Goal: Task Accomplishment & Management: Manage account settings

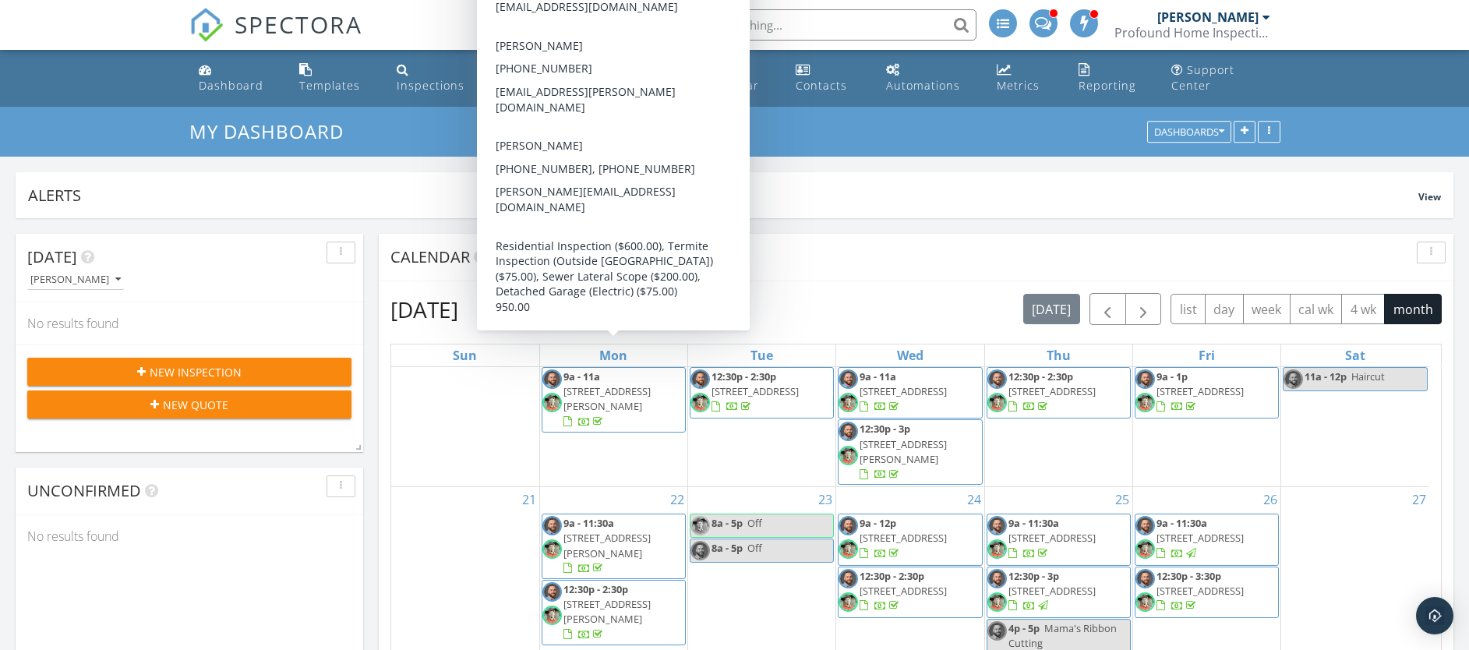
scroll to position [51, 0]
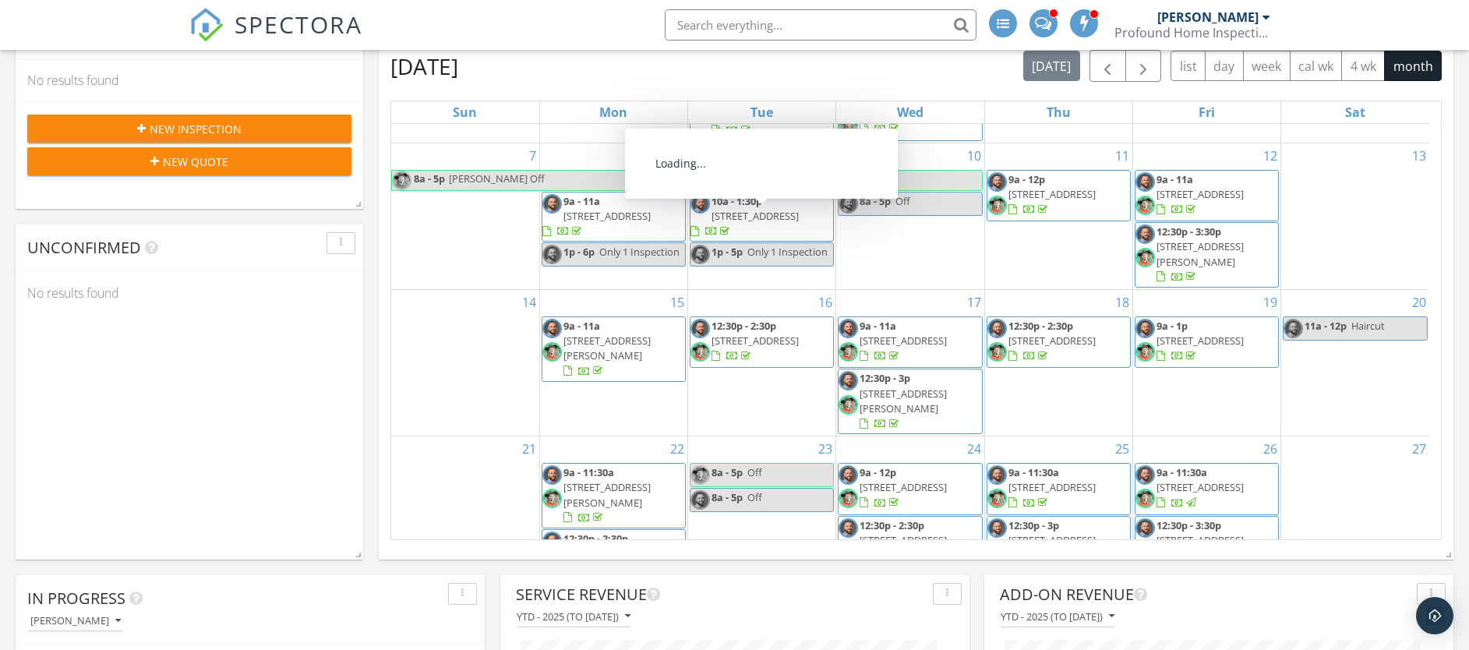
scroll to position [319, 0]
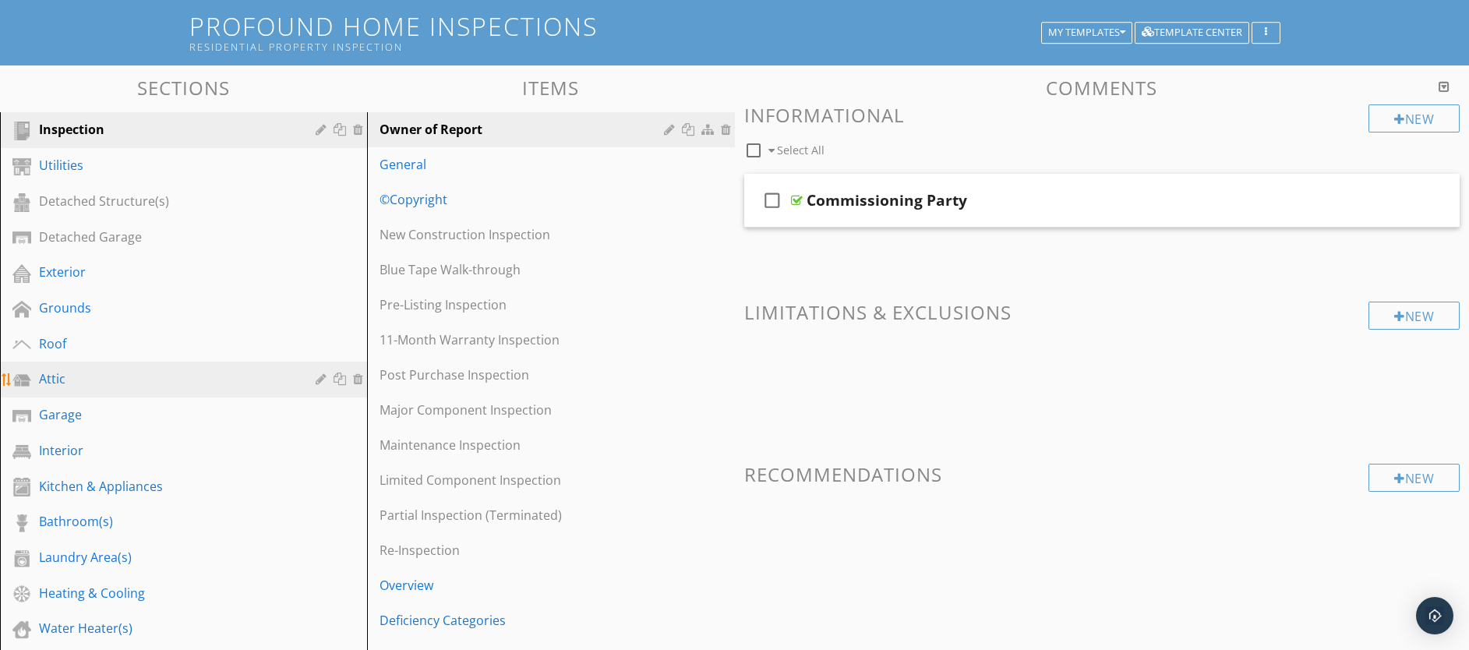
click at [136, 365] on link "Attic" at bounding box center [186, 380] width 362 height 36
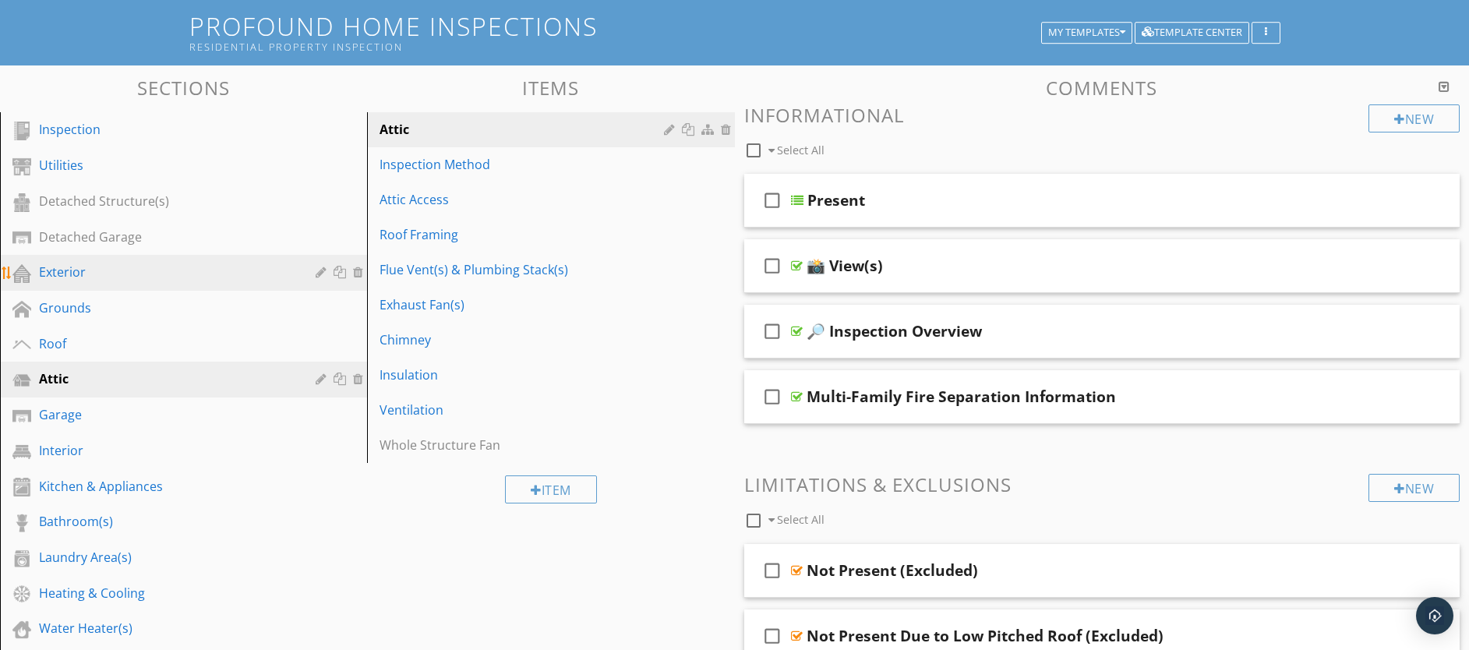
click at [161, 279] on div "Exterior" at bounding box center [166, 272] width 254 height 19
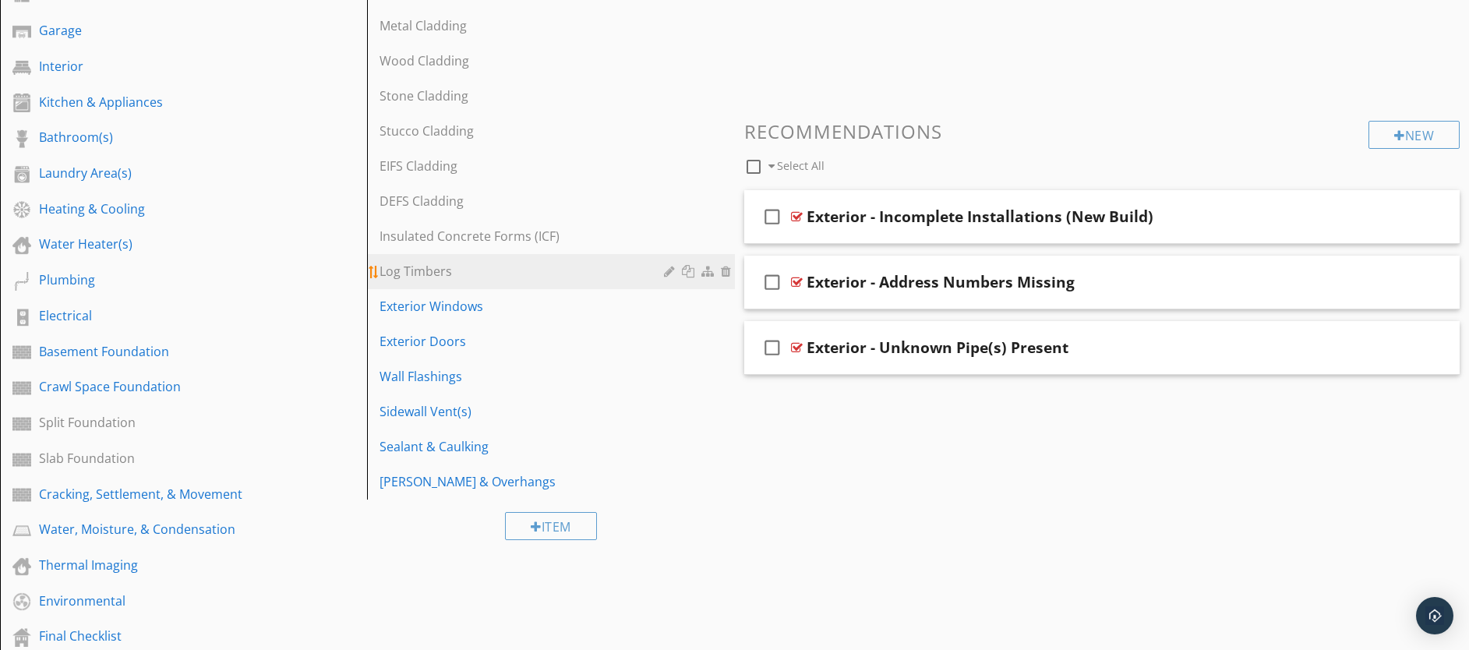
scroll to position [631, 0]
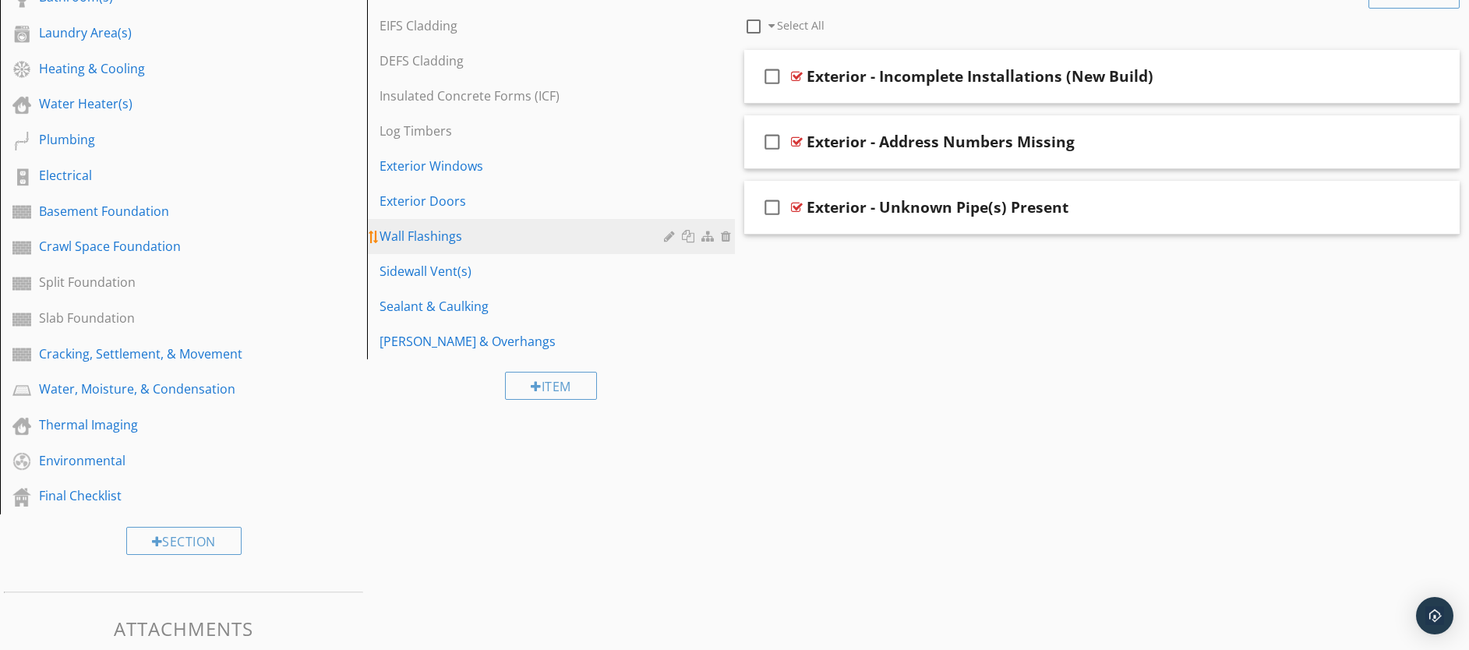
click at [460, 246] on link "Wall Flashings" at bounding box center [553, 236] width 362 height 34
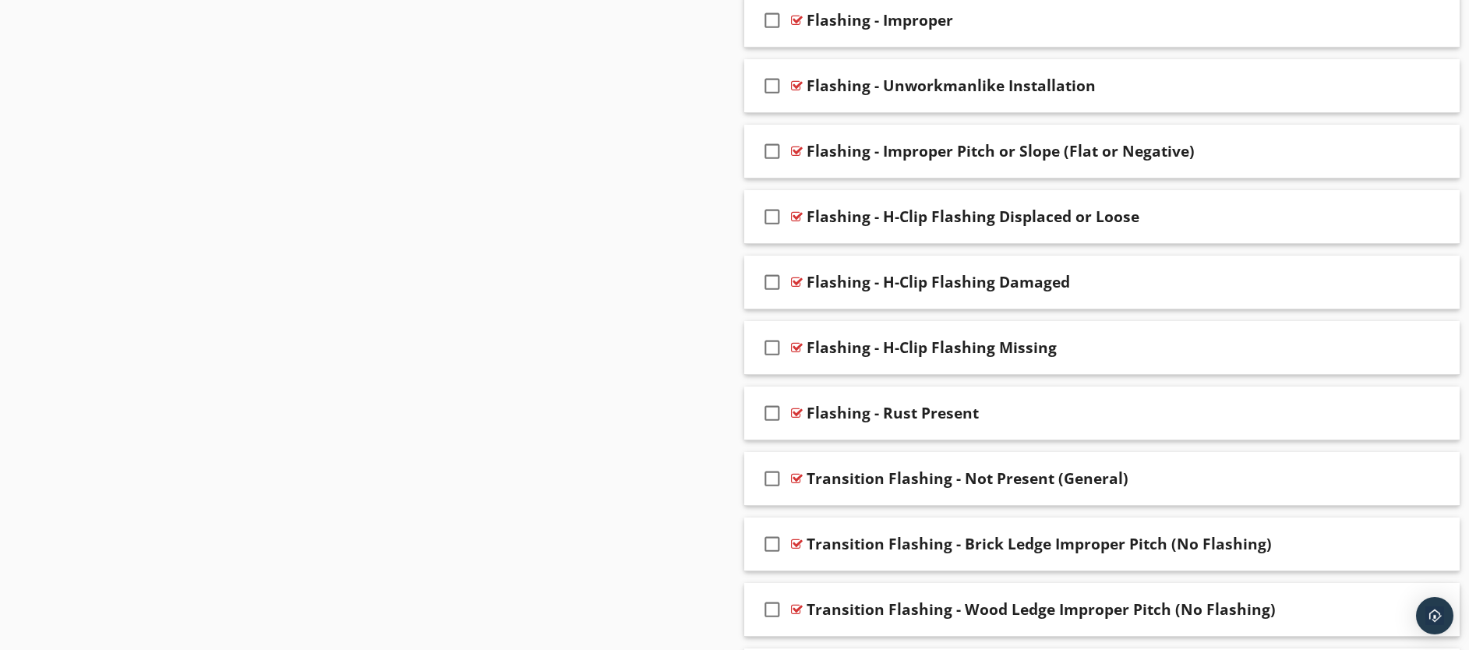
scroll to position [2280, 0]
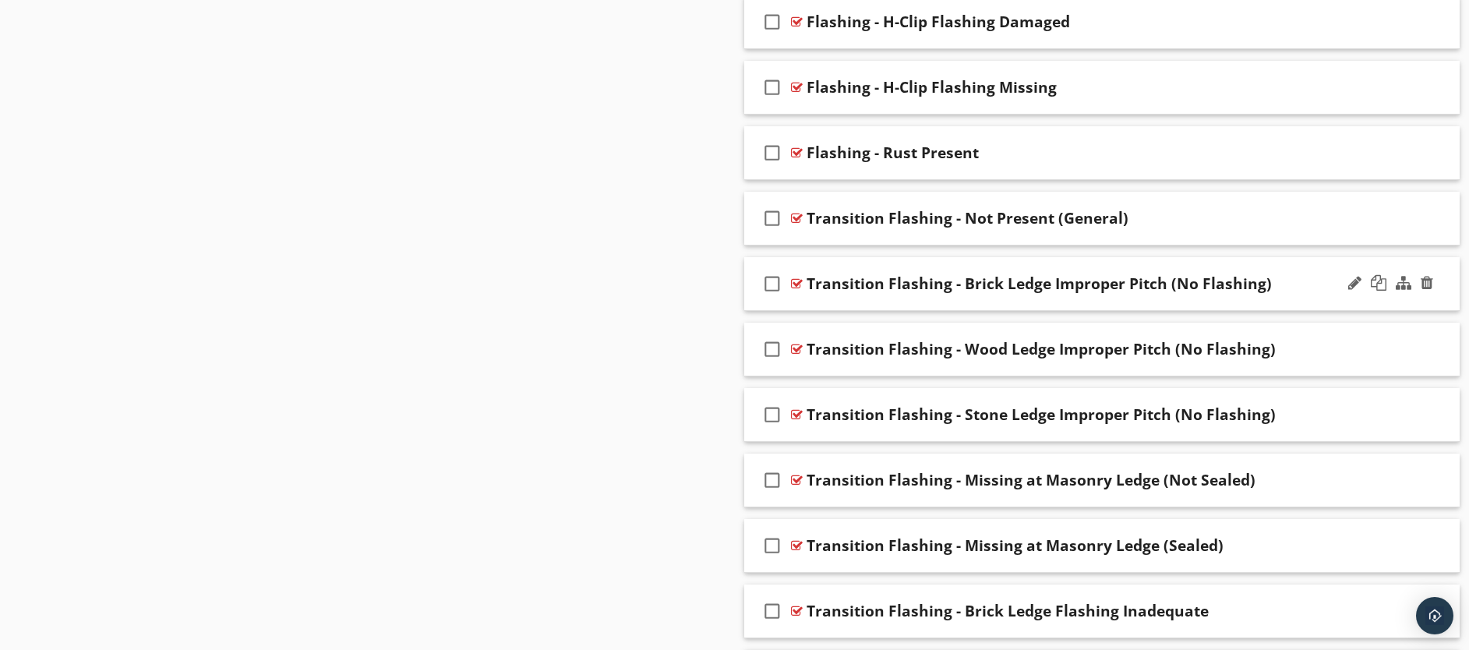
click at [975, 294] on div "check_box_outline_blank Transition Flashing - Brick Ledge Improper Pitch (No Fl…" at bounding box center [1102, 284] width 716 height 54
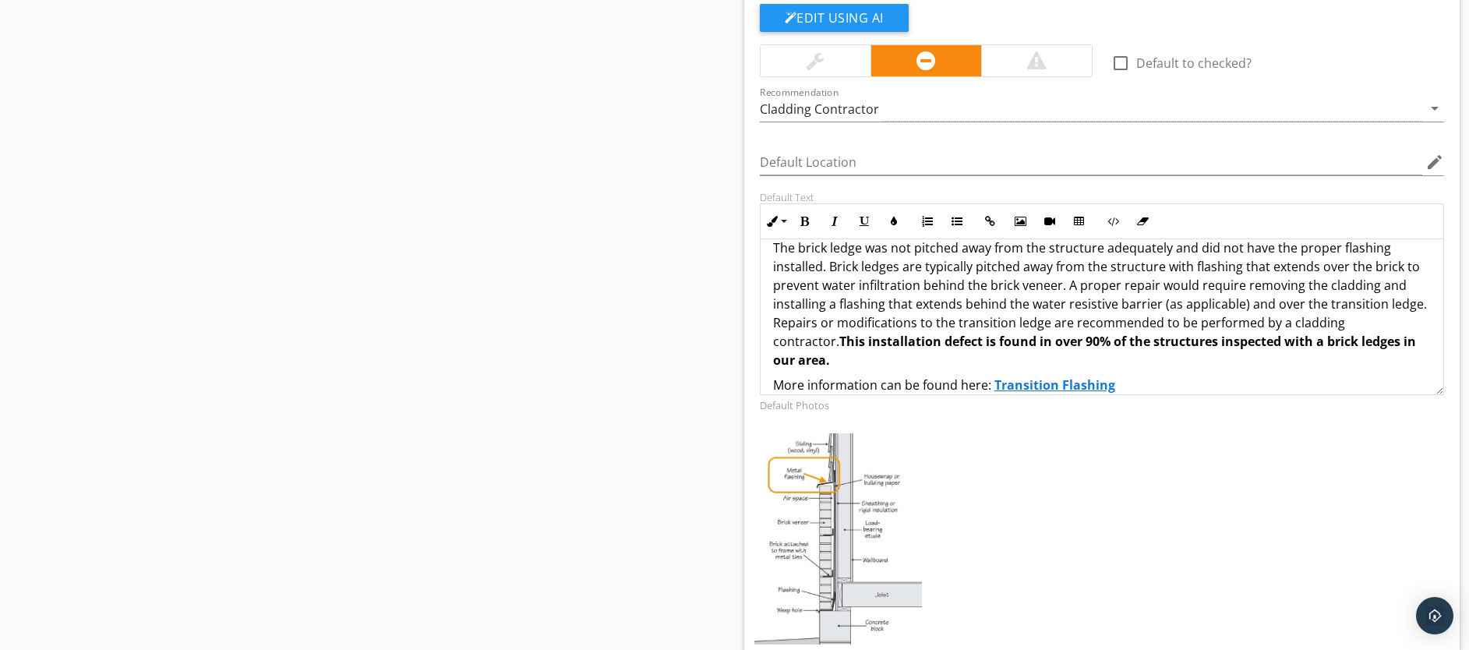
scroll to position [2688, 0]
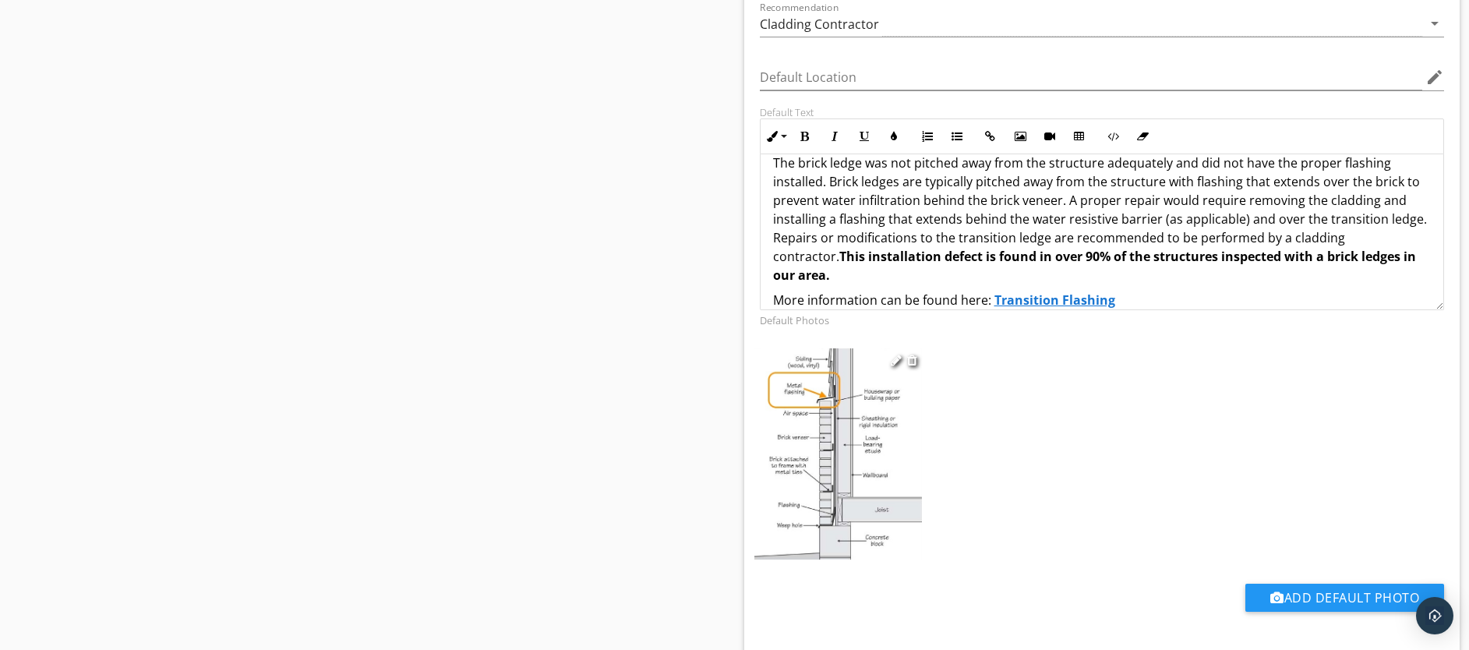
click at [839, 454] on img at bounding box center [838, 453] width 168 height 211
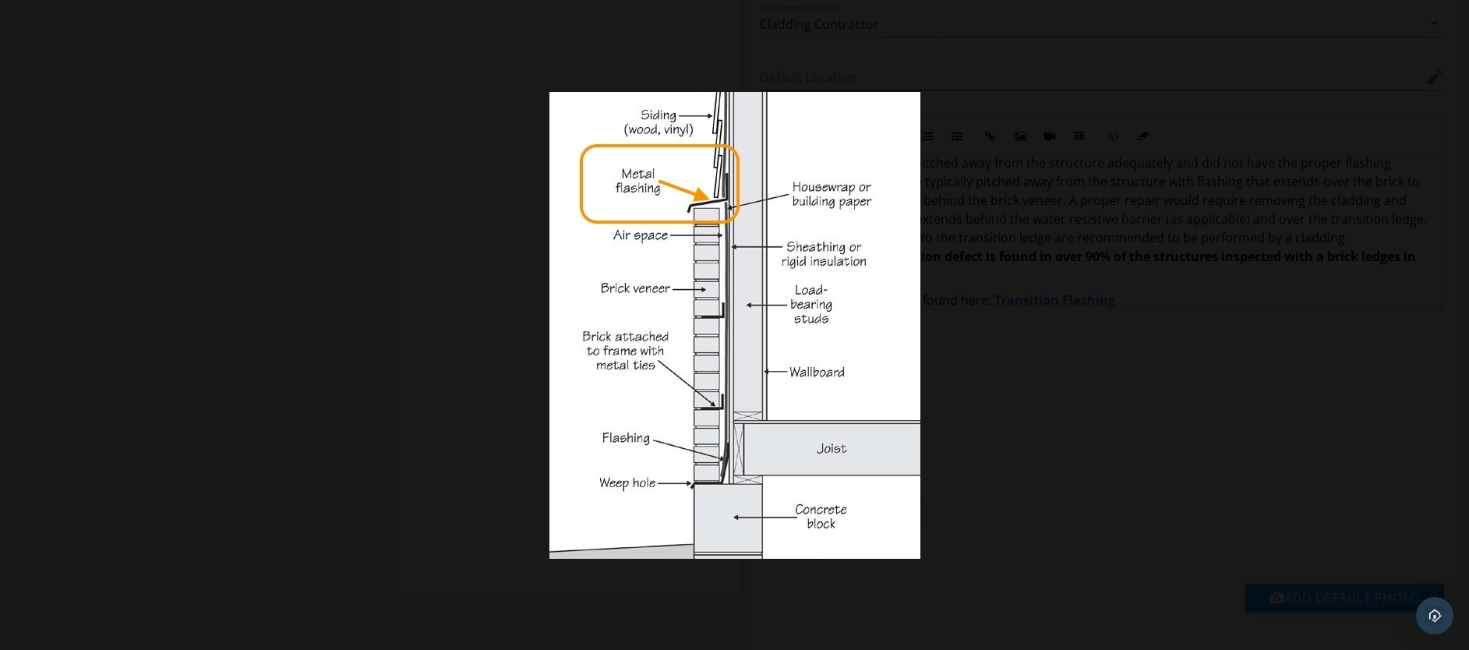
click at [1050, 419] on div at bounding box center [734, 325] width 1469 height 650
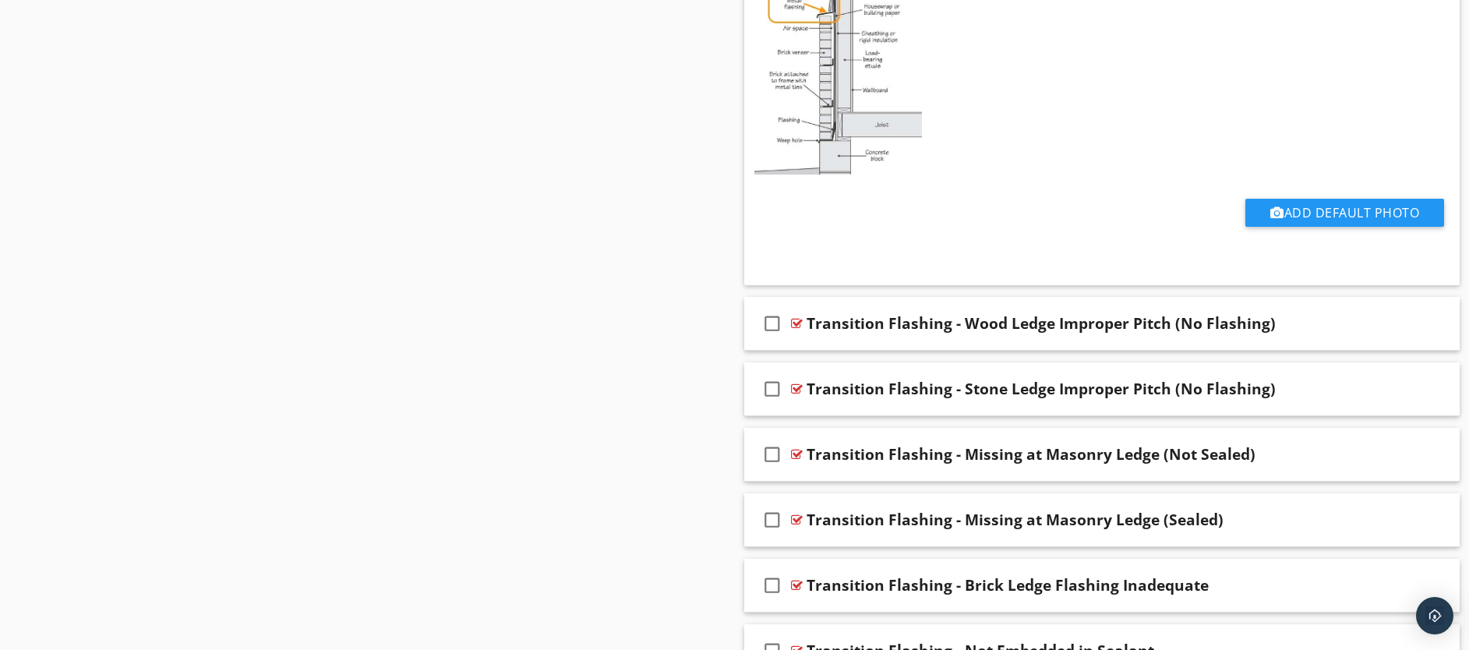
scroll to position [3095, 0]
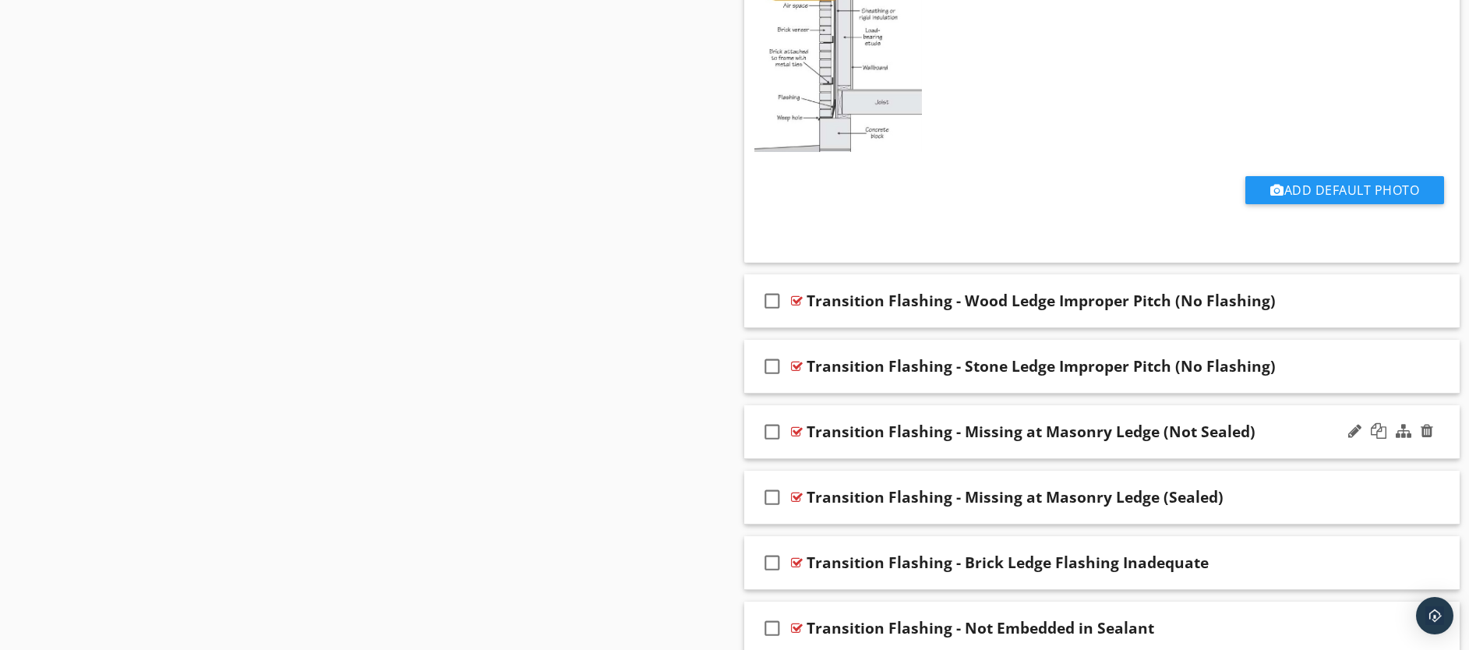
click at [1053, 452] on div "check_box_outline_blank Transition Flashing - Missing at Masonry Ledge (Not Sea…" at bounding box center [1102, 432] width 716 height 54
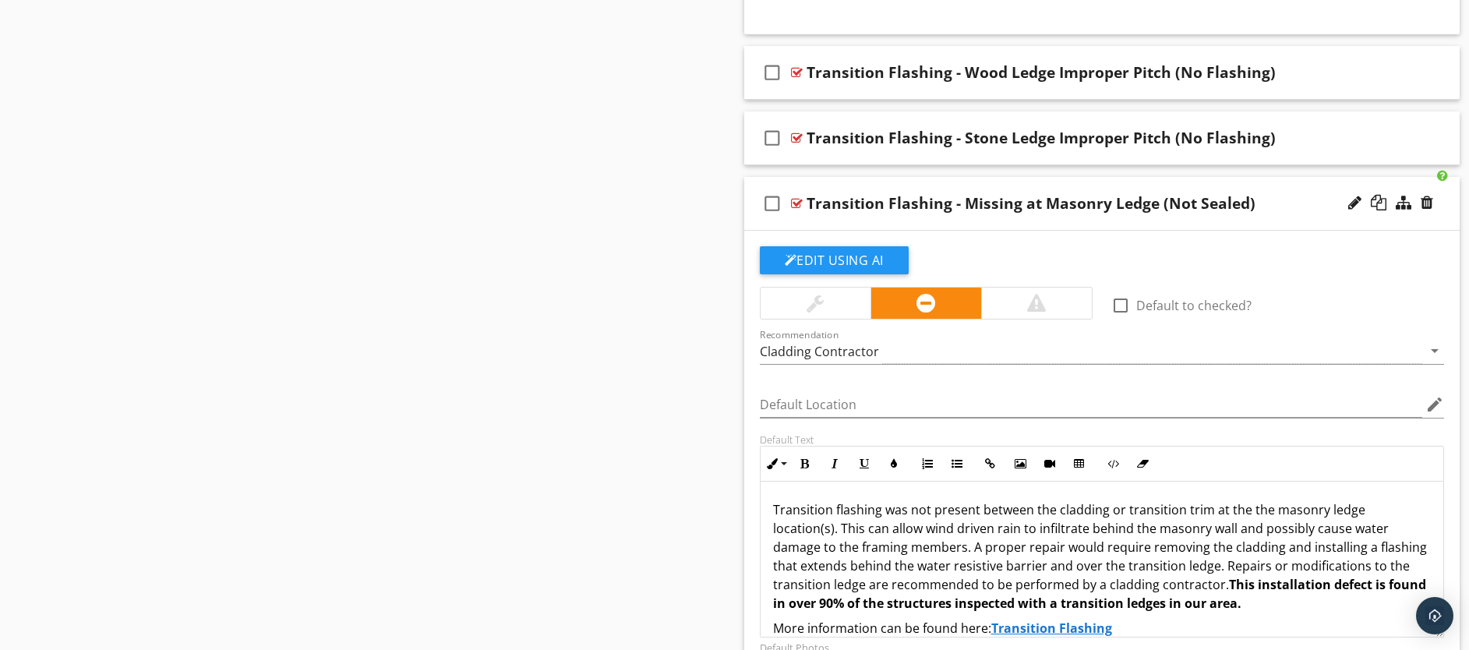
scroll to position [3323, 0]
click at [984, 228] on div "check_box_outline_blank Transition Flashing - Missing at Masonry Ledge (Not Sea…" at bounding box center [1102, 205] width 716 height 54
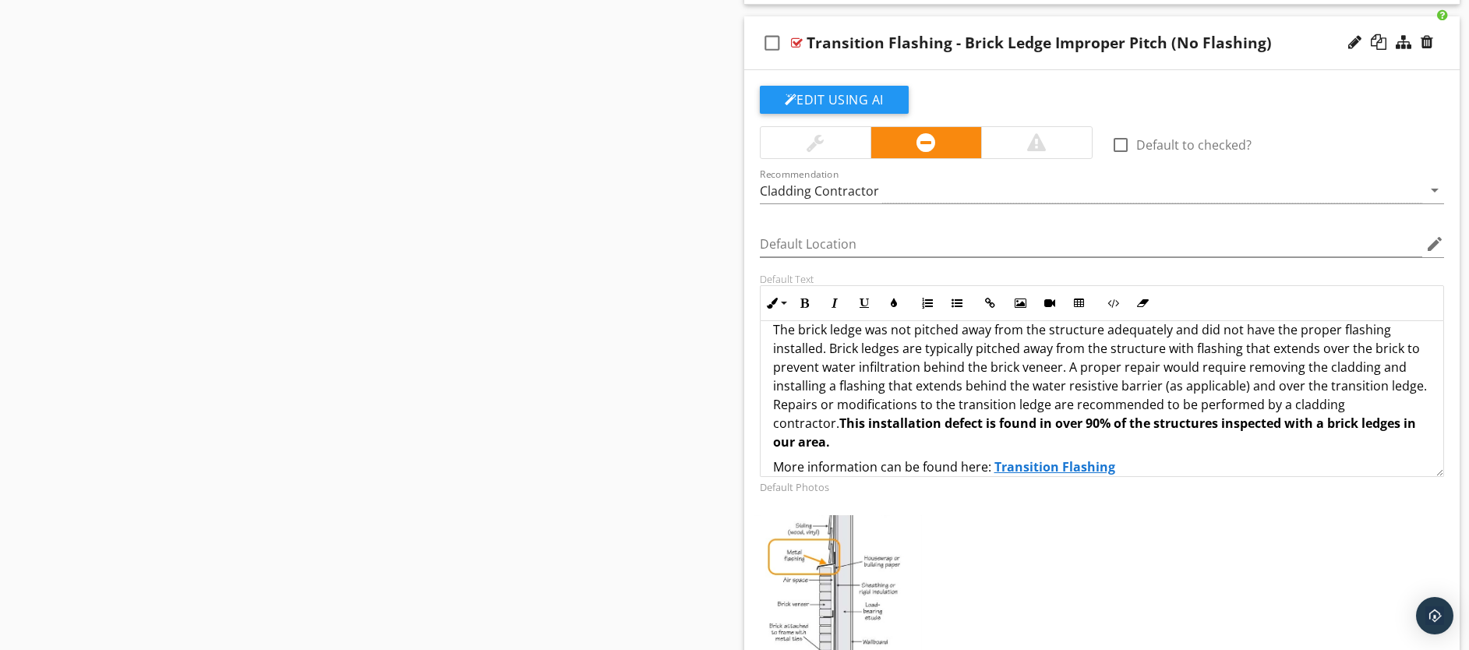
scroll to position [4, 0]
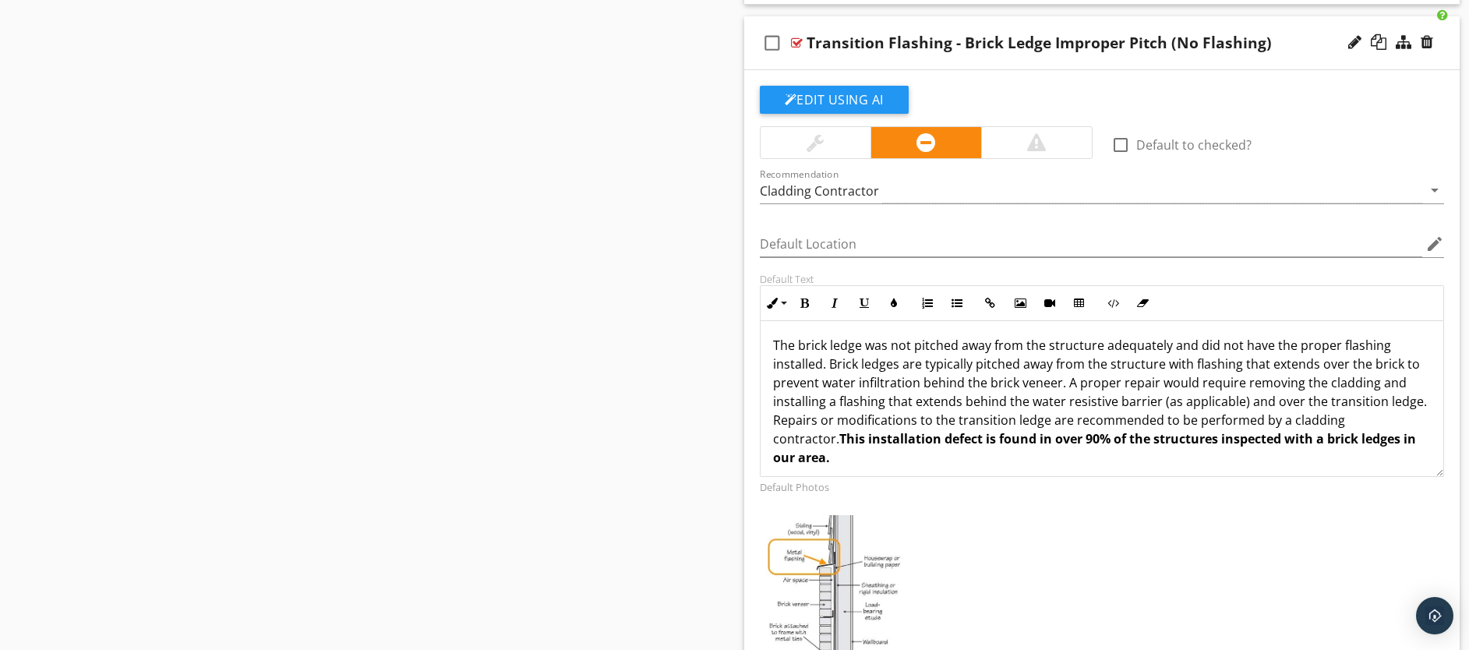
click at [1164, 365] on p "The brick ledge was not pitched away from the structure adequately and did not …" at bounding box center [1102, 401] width 658 height 131
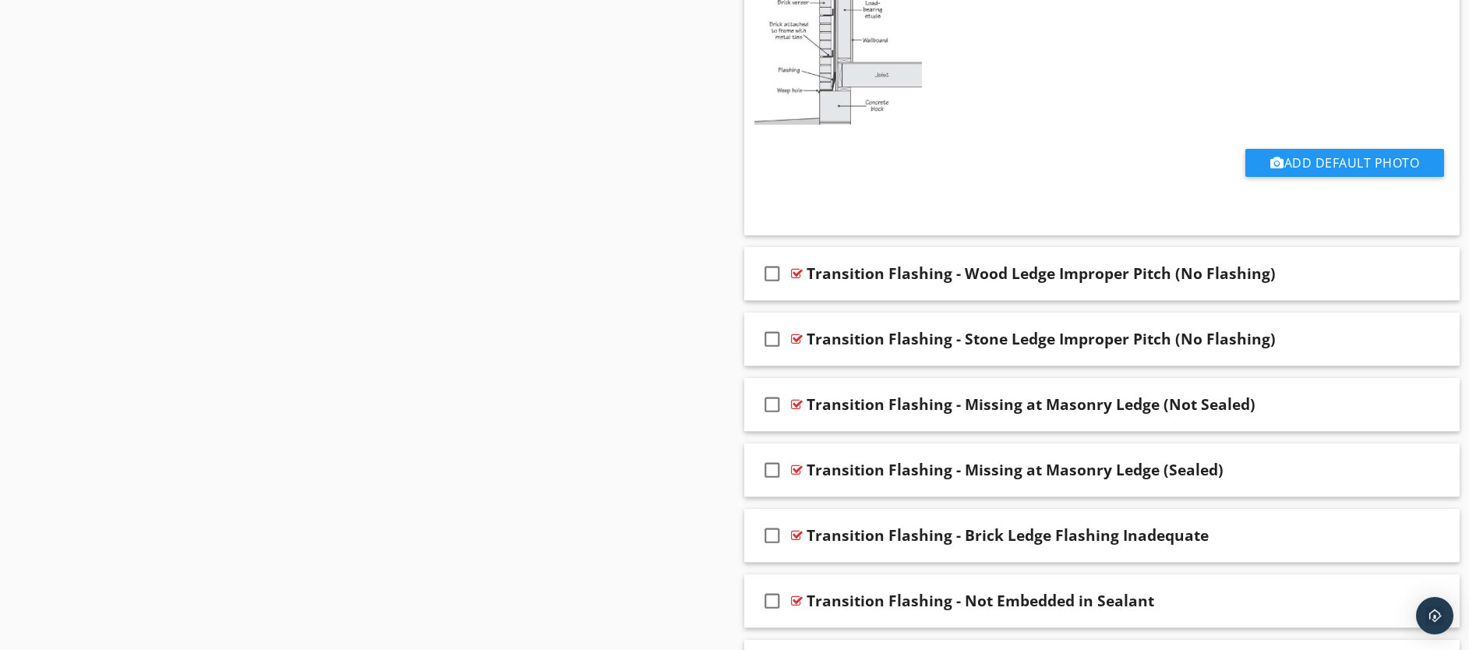
scroll to position [2590, 0]
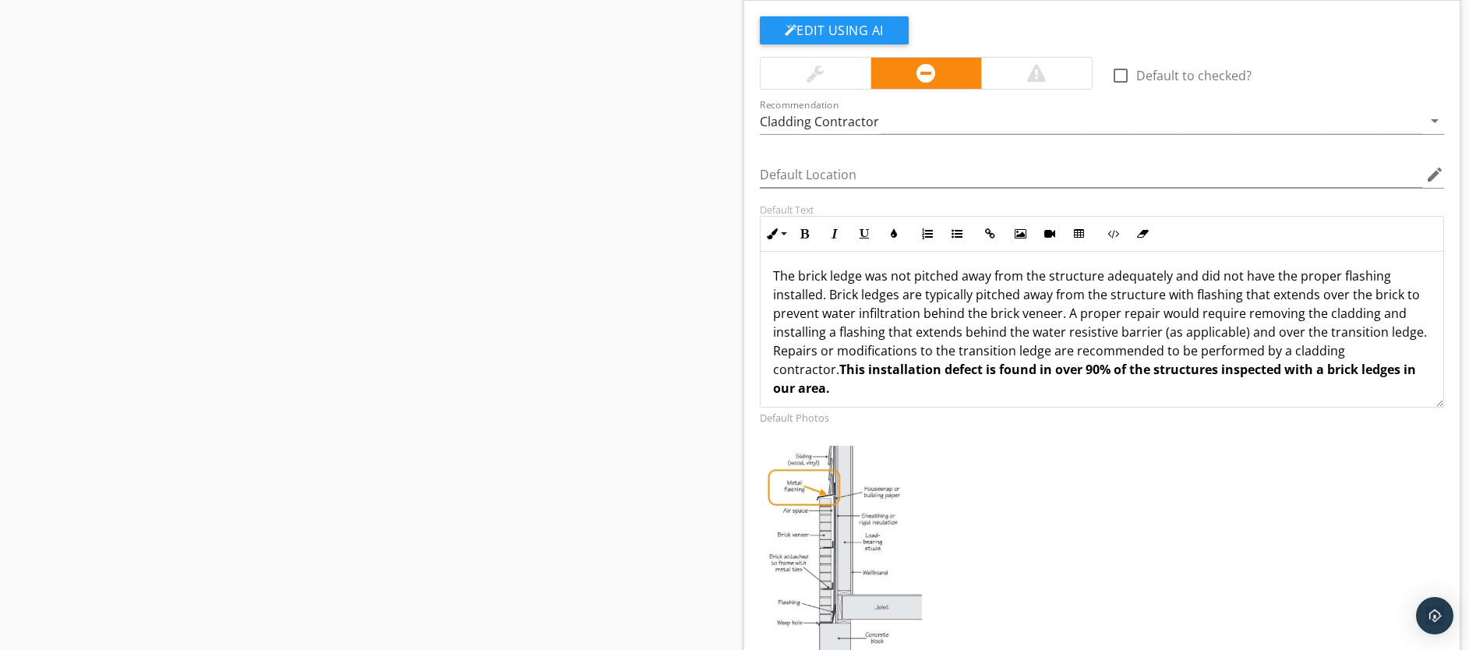
click at [959, 297] on p "The brick ledge was not pitched away from the structure adequately and did not …" at bounding box center [1102, 331] width 658 height 131
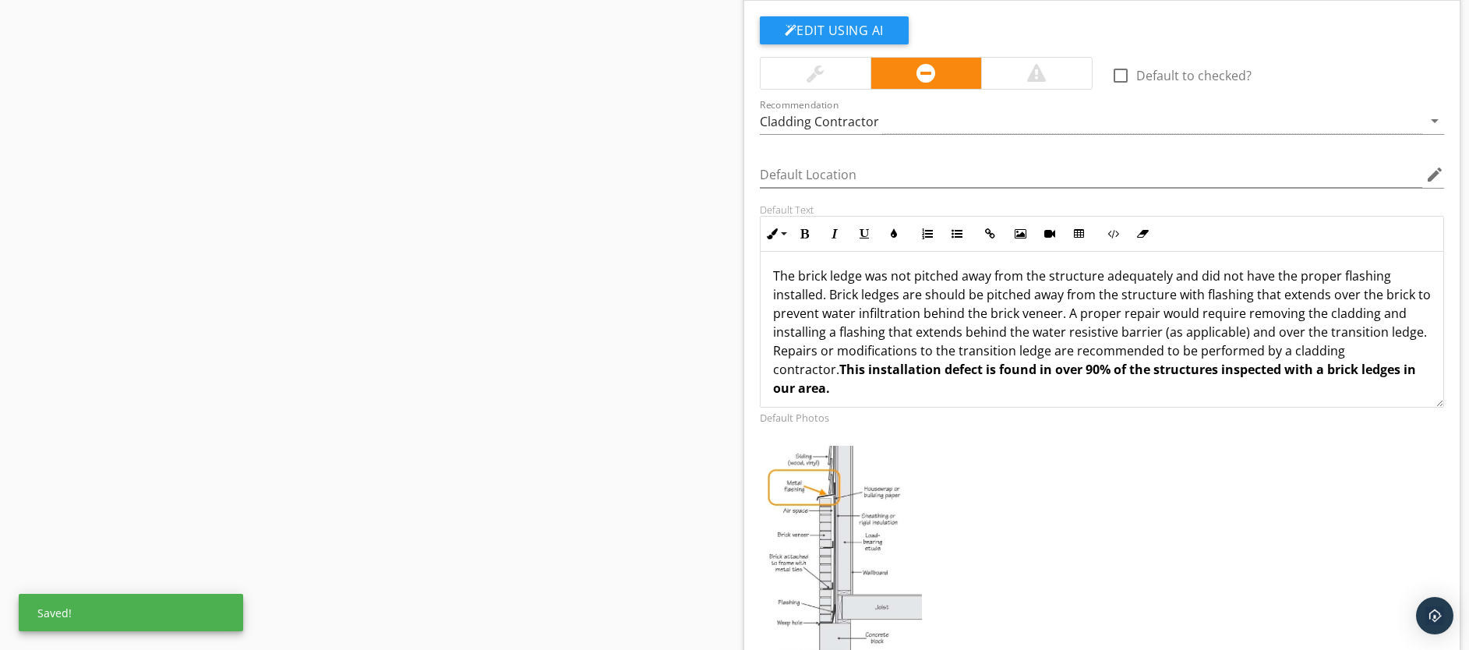
click at [1170, 294] on p "The brick ledge was not pitched away from the structure adequately and did not …" at bounding box center [1102, 331] width 658 height 131
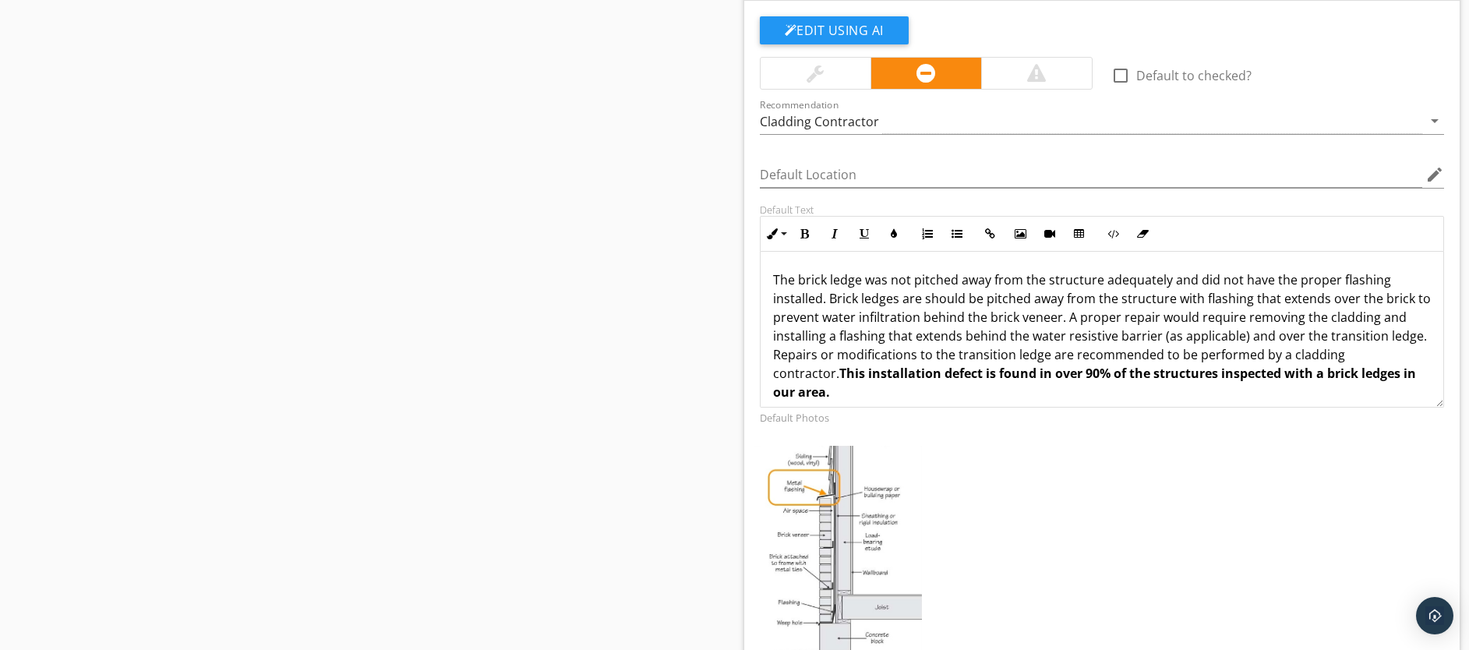
scroll to position [2032, 0]
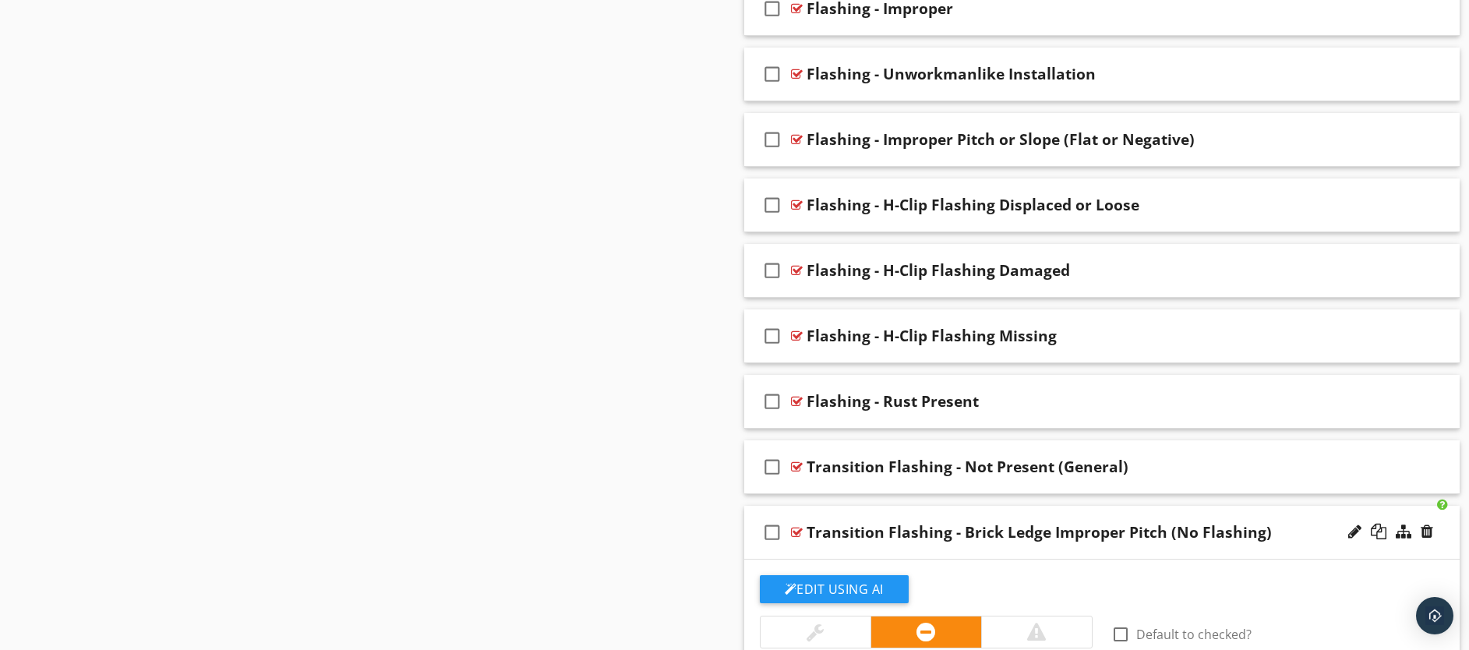
click at [947, 552] on div "check_box_outline_blank Transition Flashing - Brick Ledge Improper Pitch (No Fl…" at bounding box center [1102, 533] width 716 height 54
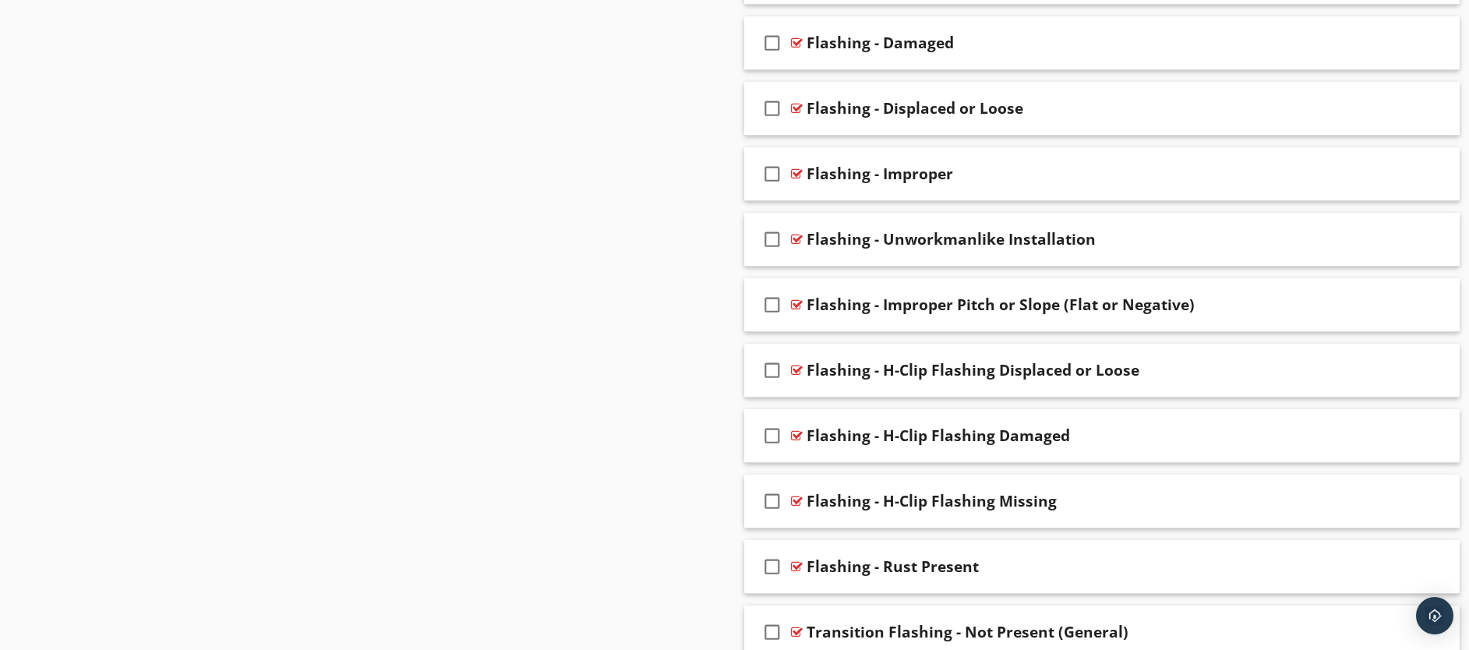
scroll to position [0, 0]
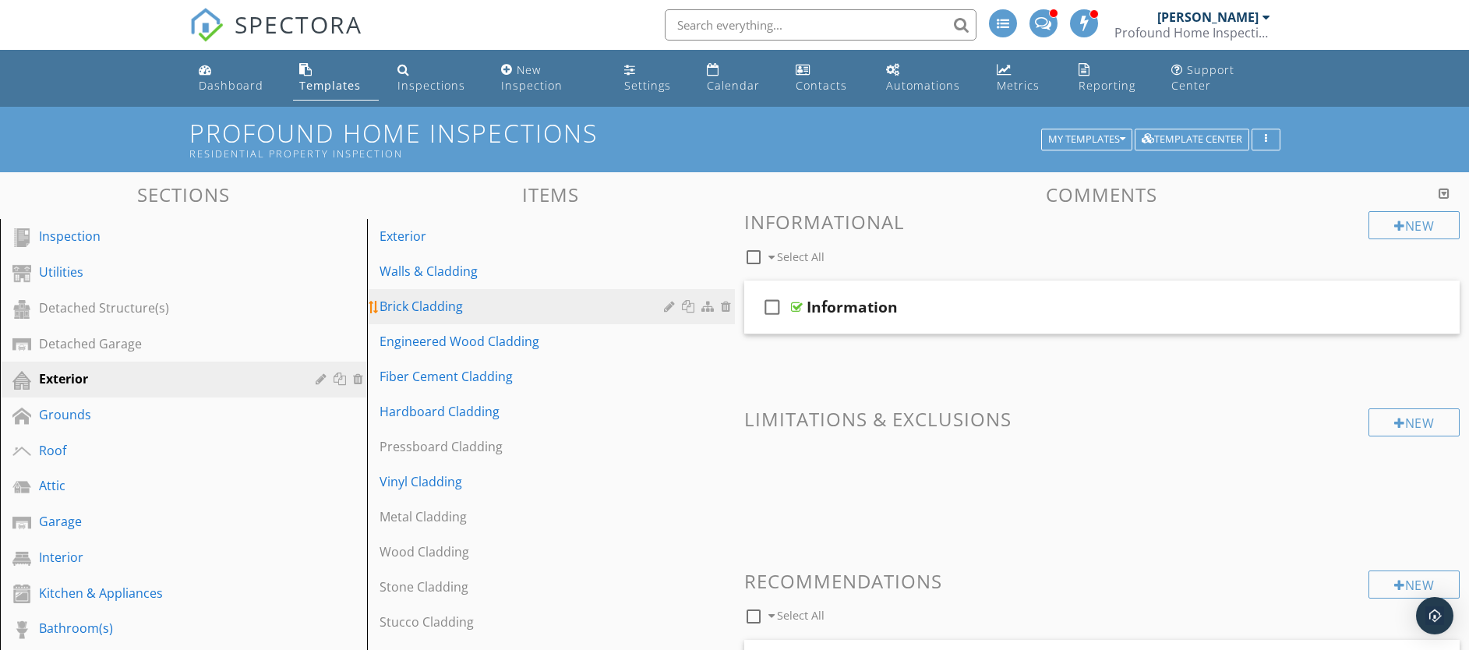
click at [432, 289] on link "Brick Cladding" at bounding box center [553, 306] width 362 height 34
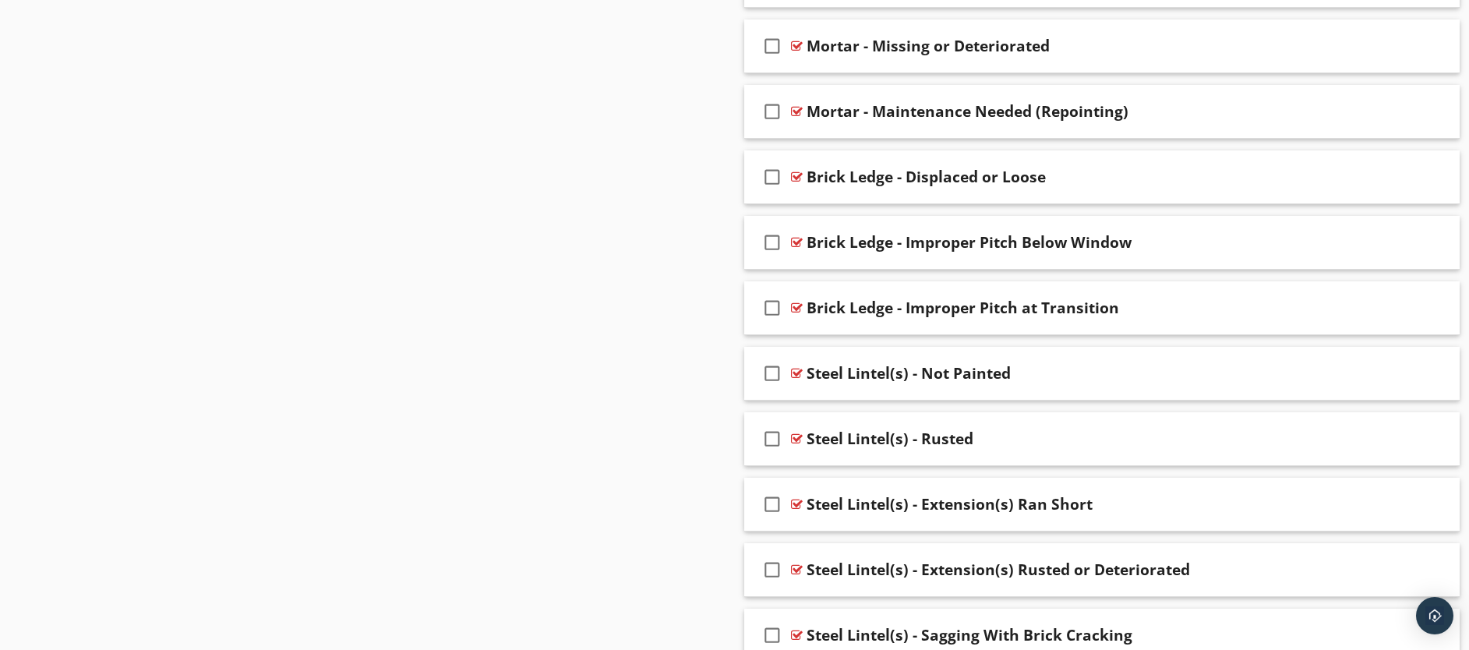
scroll to position [2082, 0]
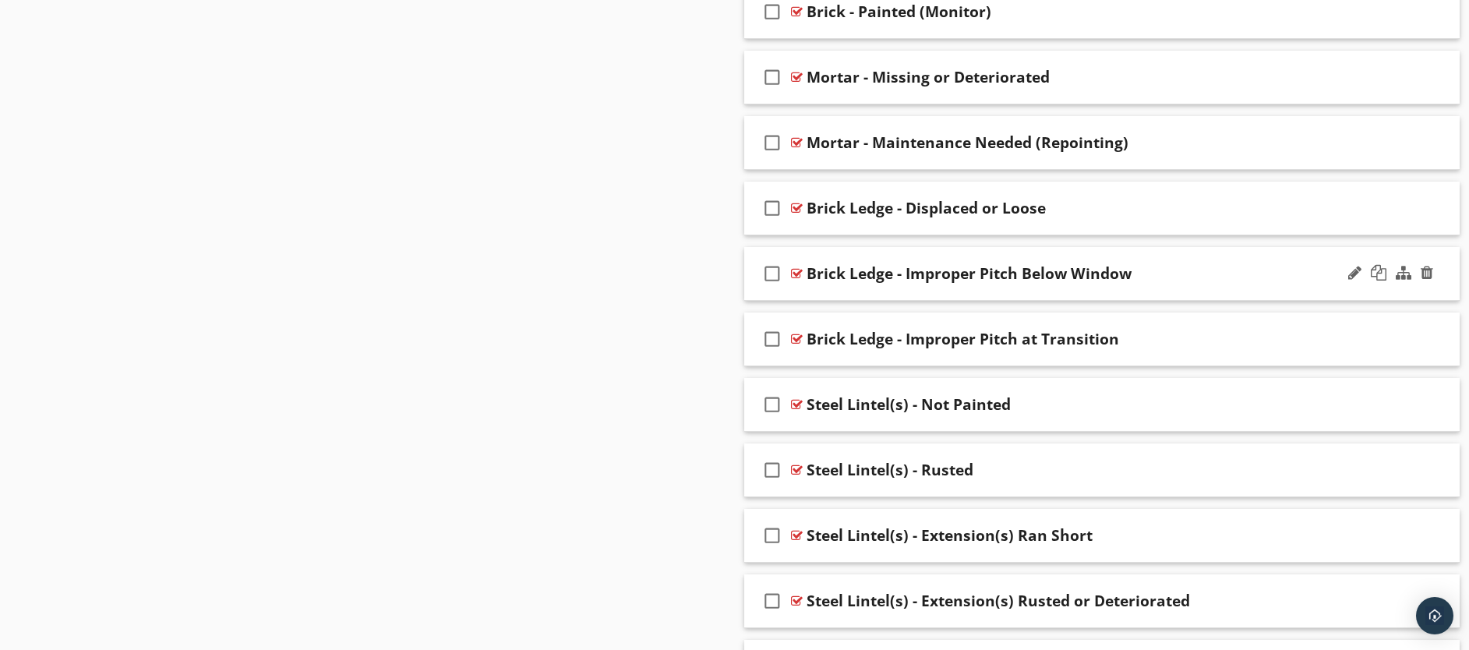
click at [932, 293] on div "check_box_outline_blank Brick Ledge - Improper Pitch Below Window" at bounding box center [1102, 274] width 716 height 54
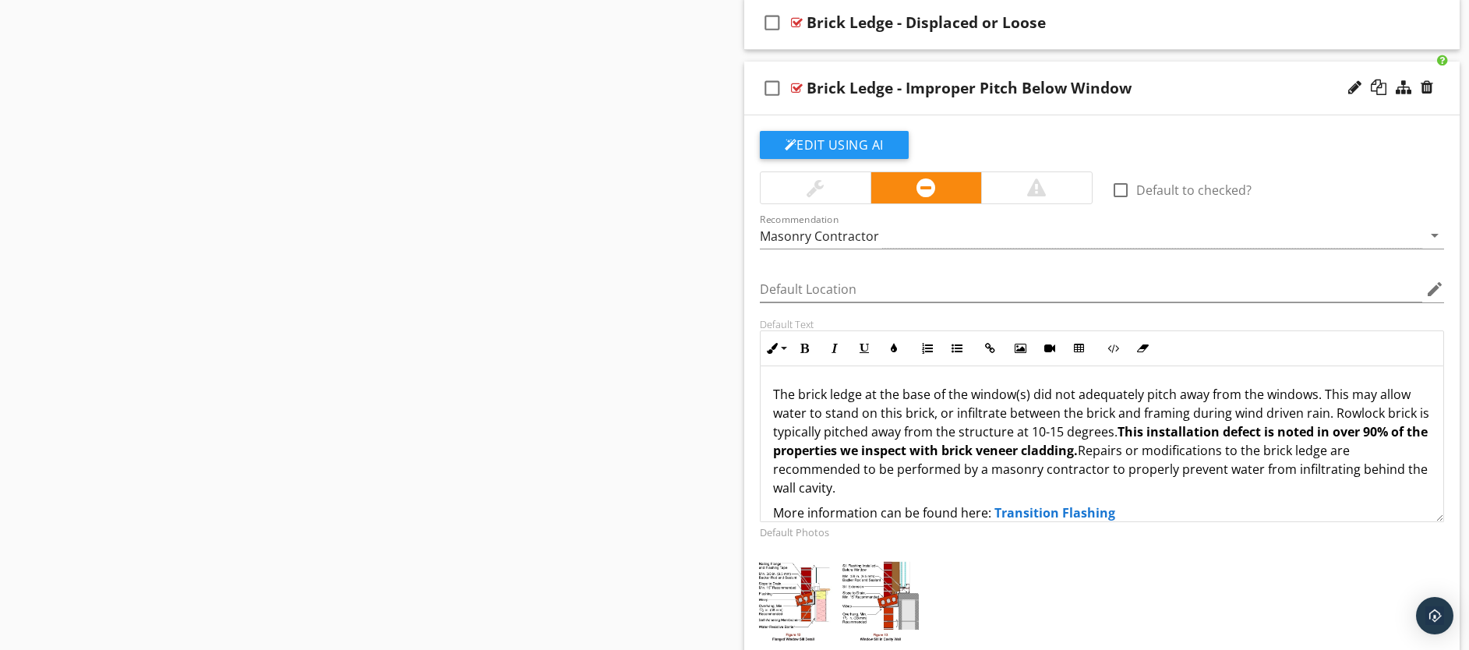
scroll to position [2186, 0]
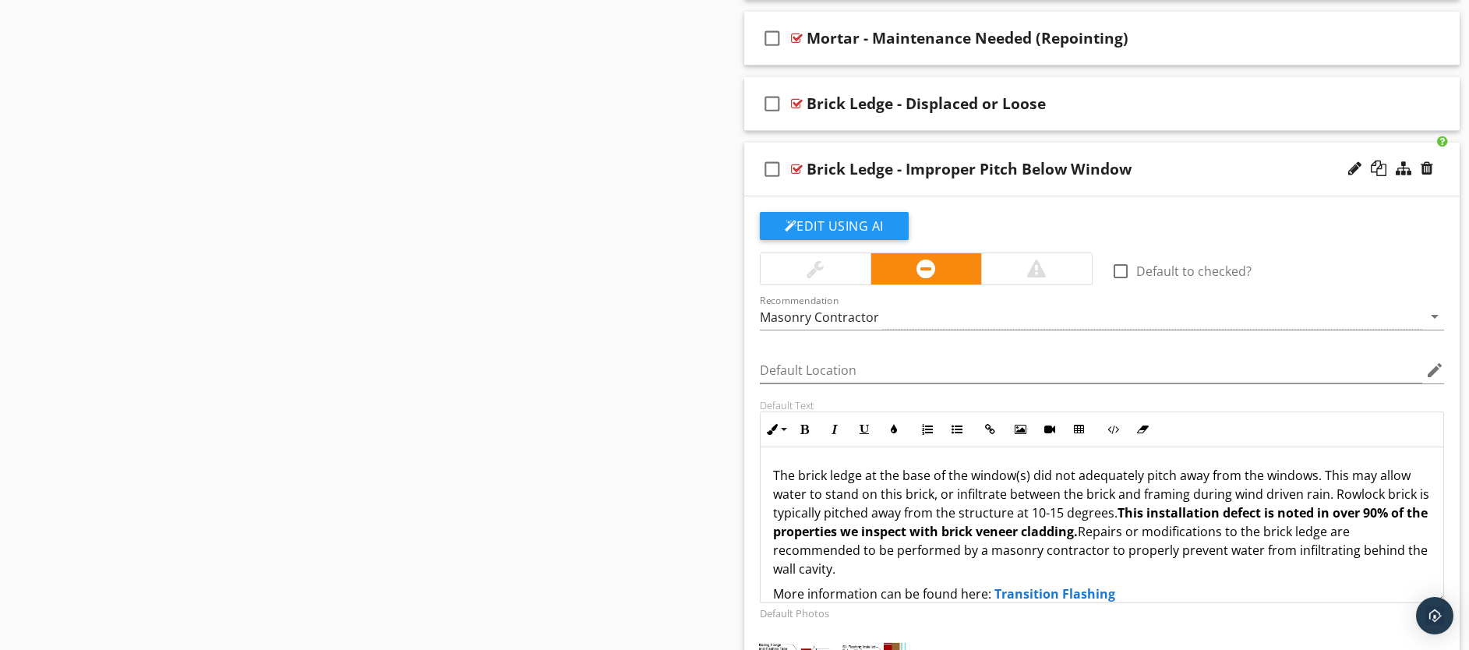
click at [943, 196] on div "check_box_outline_blank Brick Ledge - Improper Pitch Below Window" at bounding box center [1102, 170] width 716 height 54
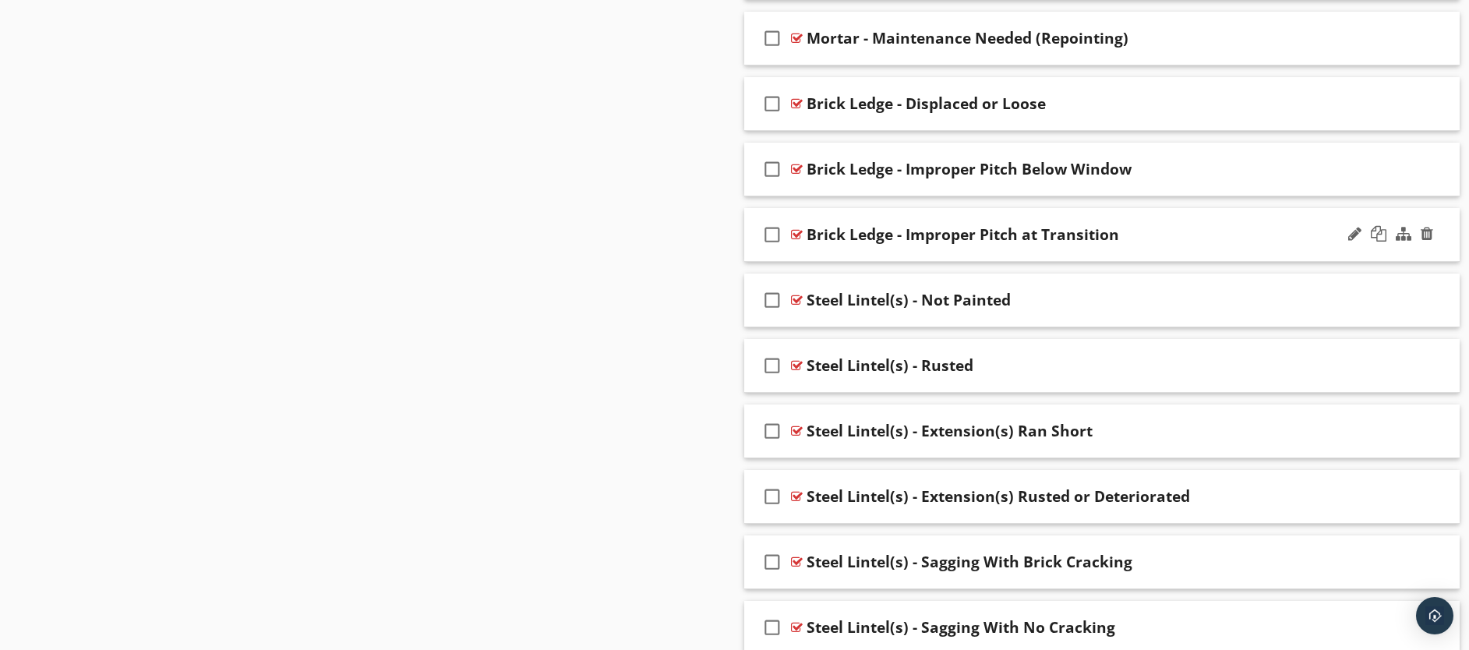
click at [945, 247] on div "check_box_outline_blank Brick Ledge - Improper Pitch at Transition" at bounding box center [1102, 235] width 716 height 54
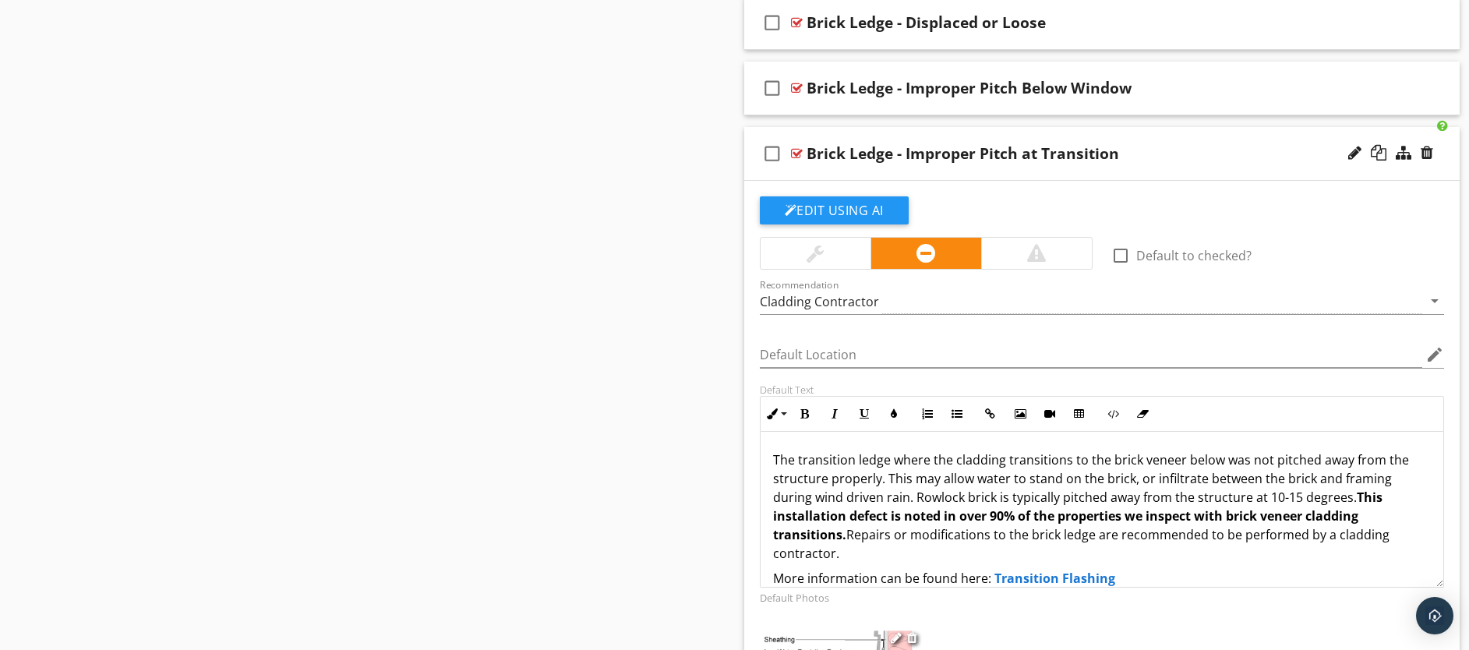
scroll to position [2191, 0]
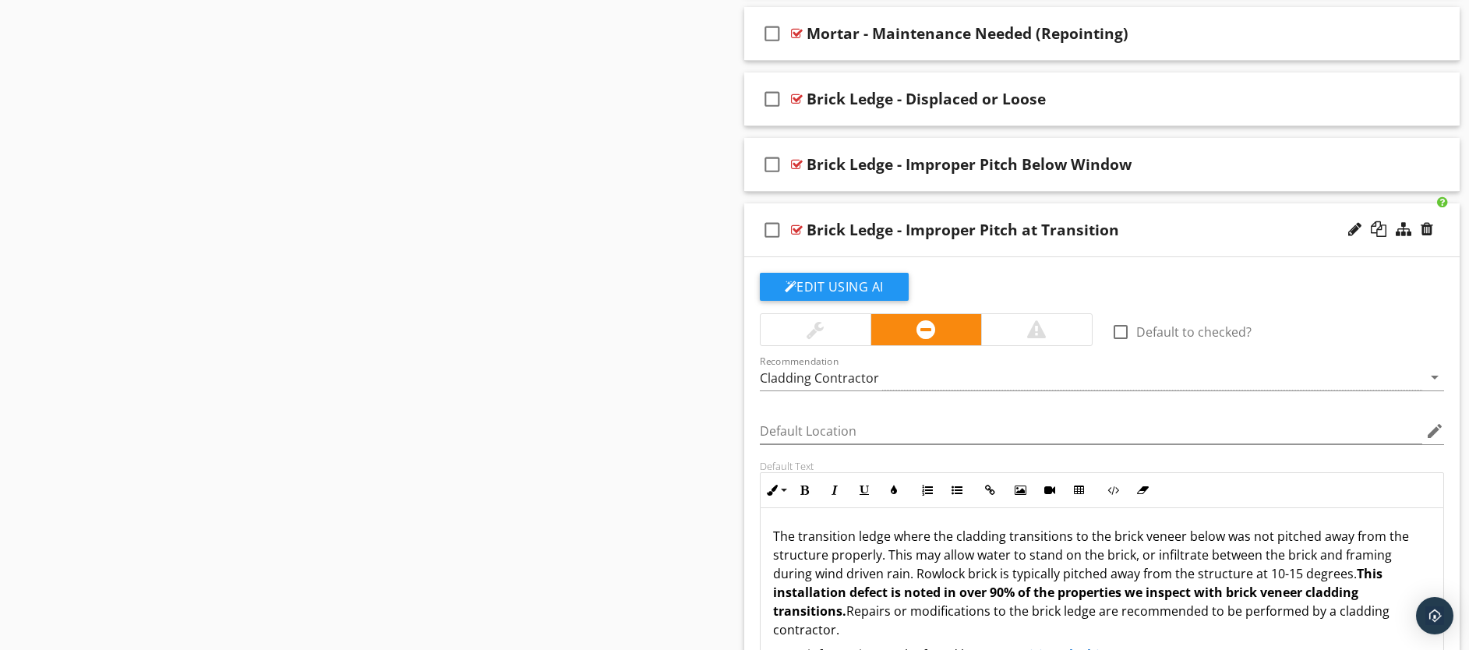
click at [925, 249] on div "check_box_outline_blank Brick Ledge - Improper Pitch at Transition" at bounding box center [1102, 230] width 716 height 54
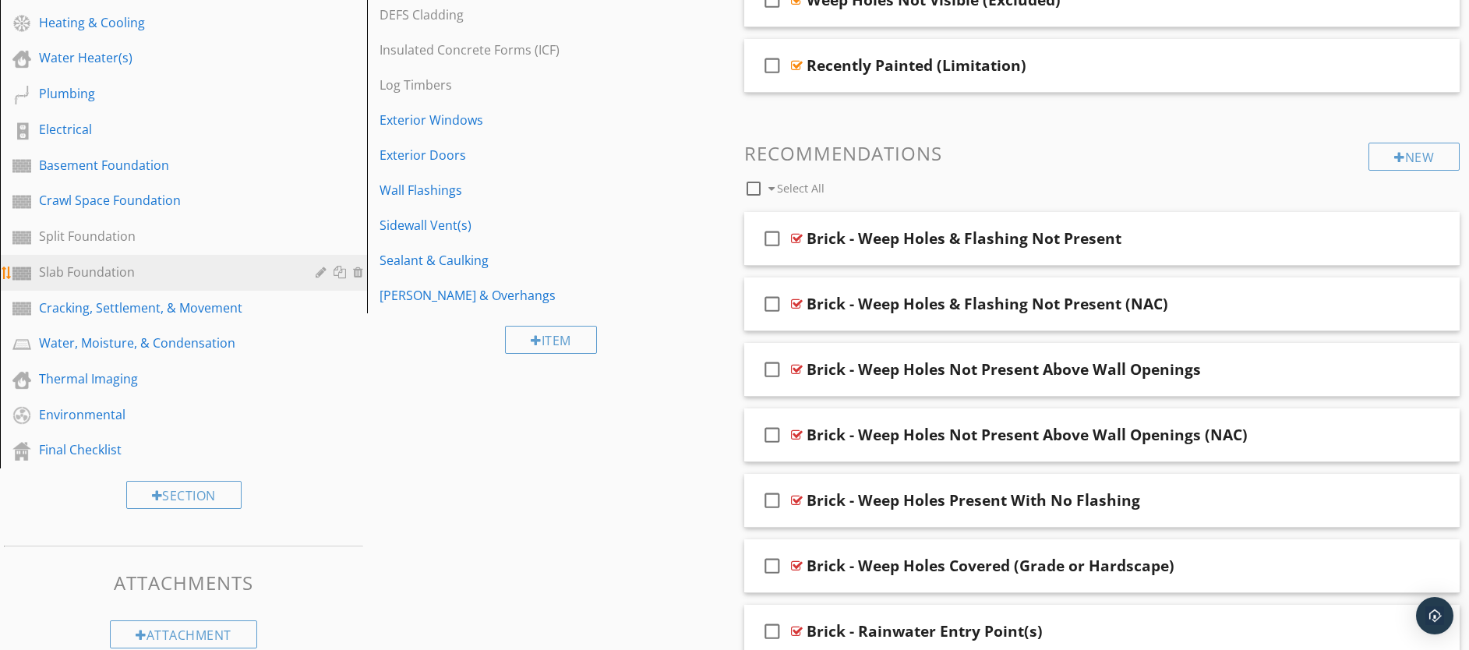
scroll to position [595, 0]
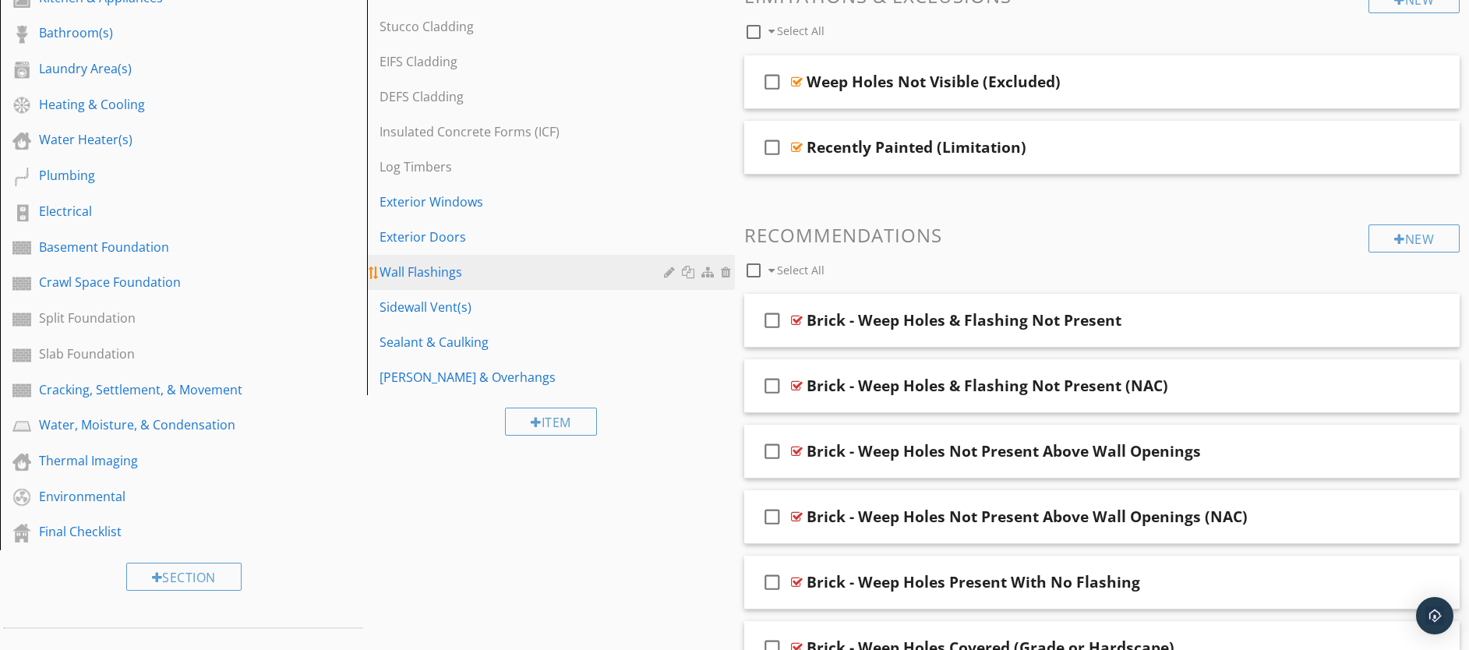
click at [438, 286] on link "Wall Flashings" at bounding box center [553, 272] width 362 height 34
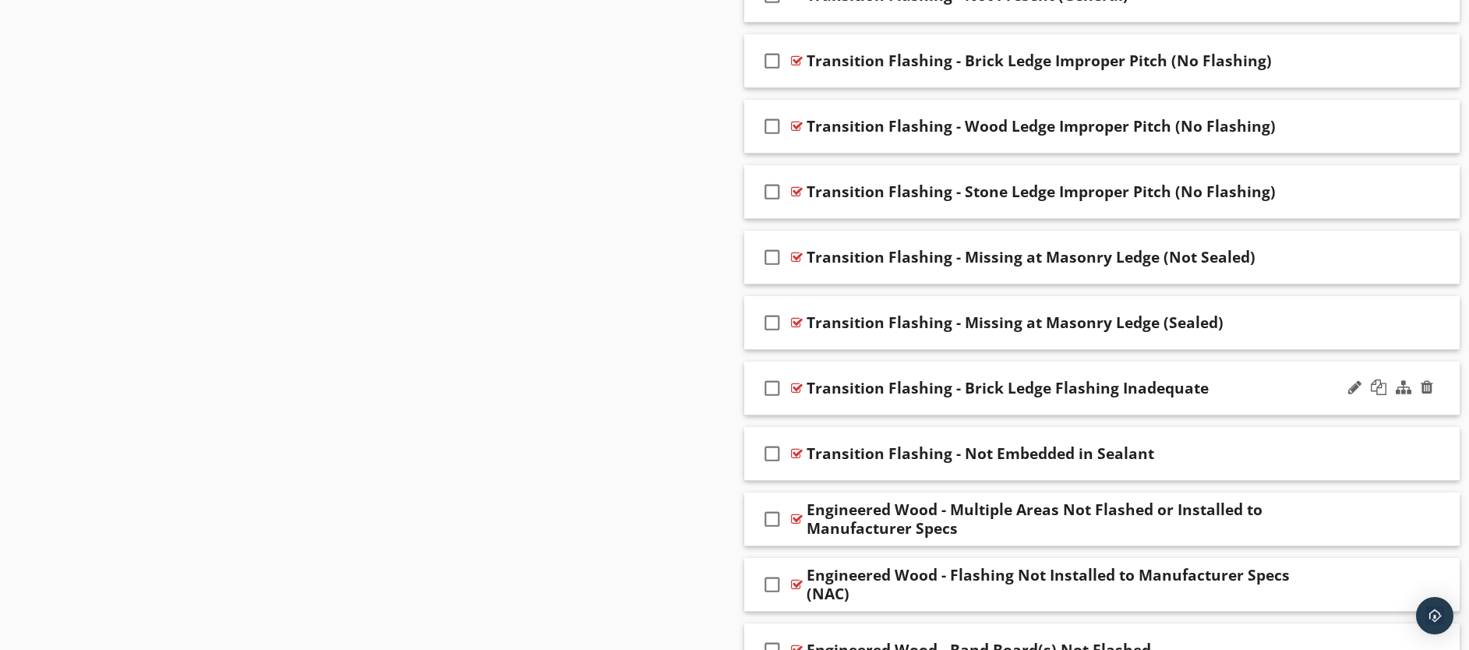
scroll to position [2491, 0]
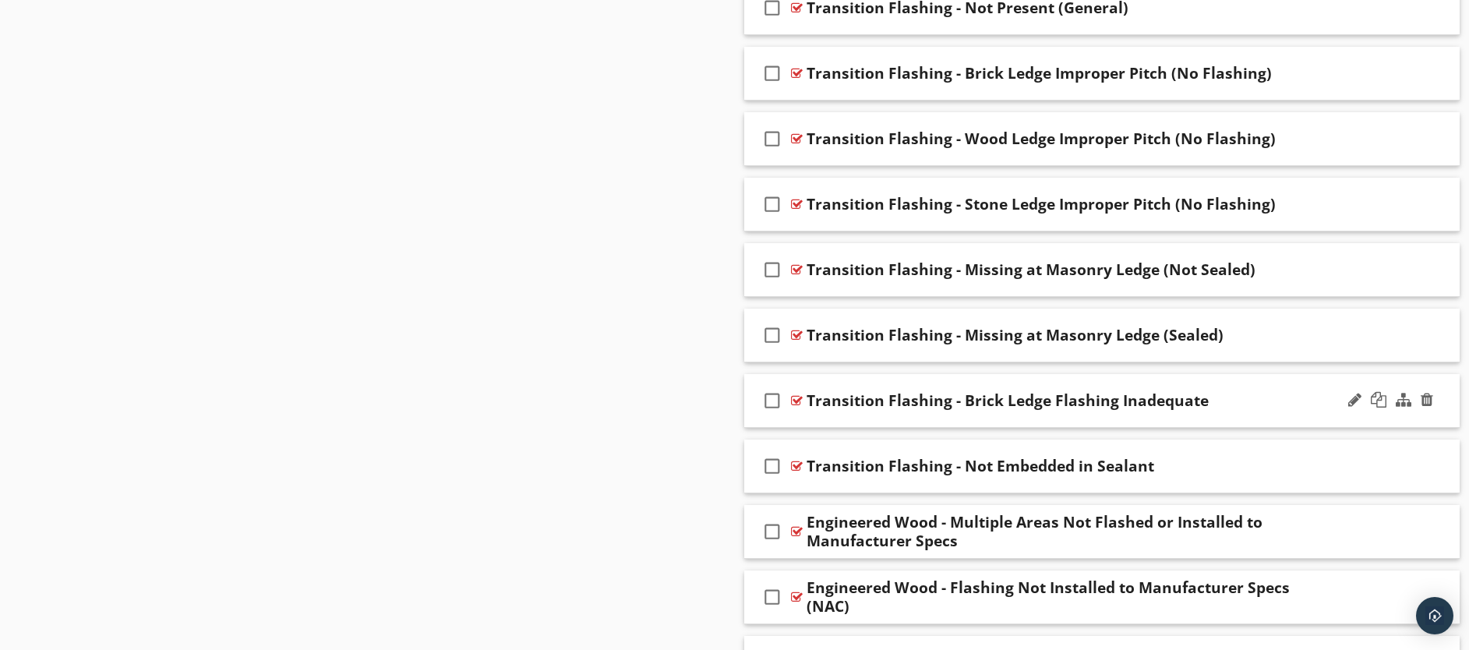
click at [976, 412] on div "check_box_outline_blank Transition Flashing - Brick Ledge Flashing Inadequate" at bounding box center [1102, 401] width 716 height 54
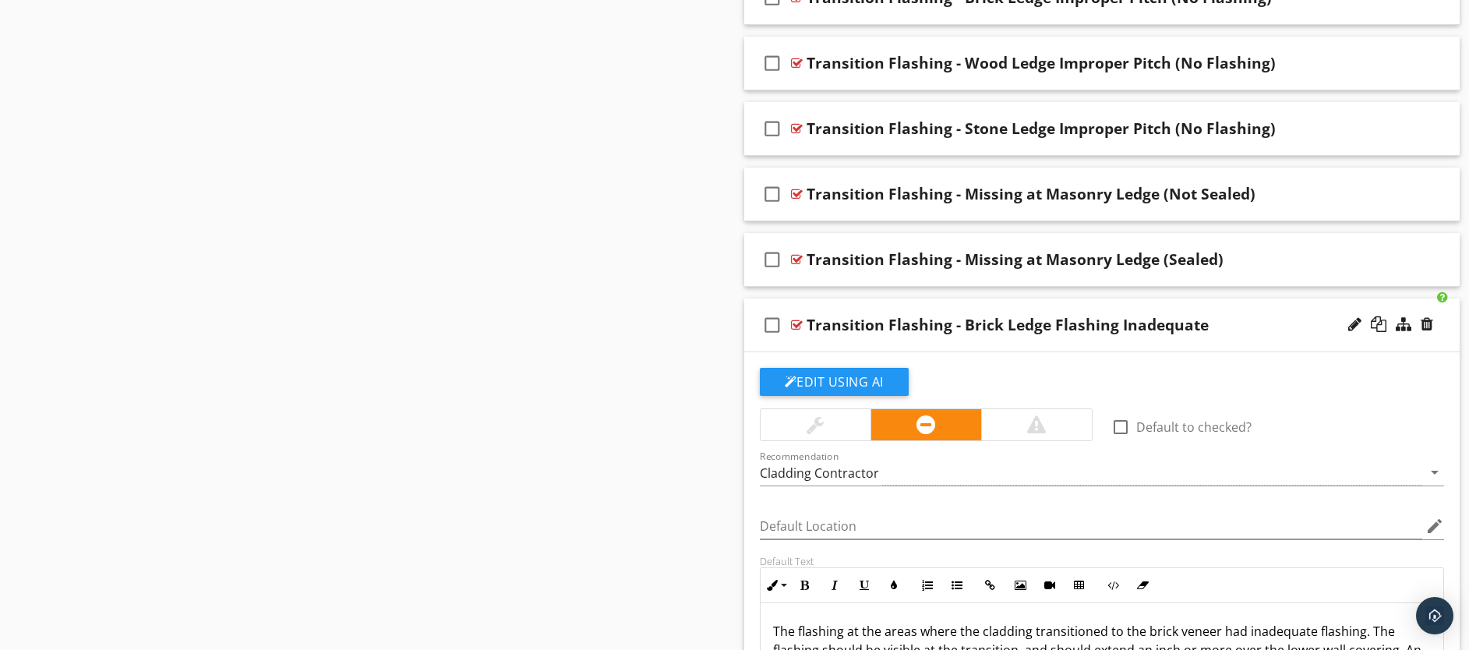
scroll to position [2670, 0]
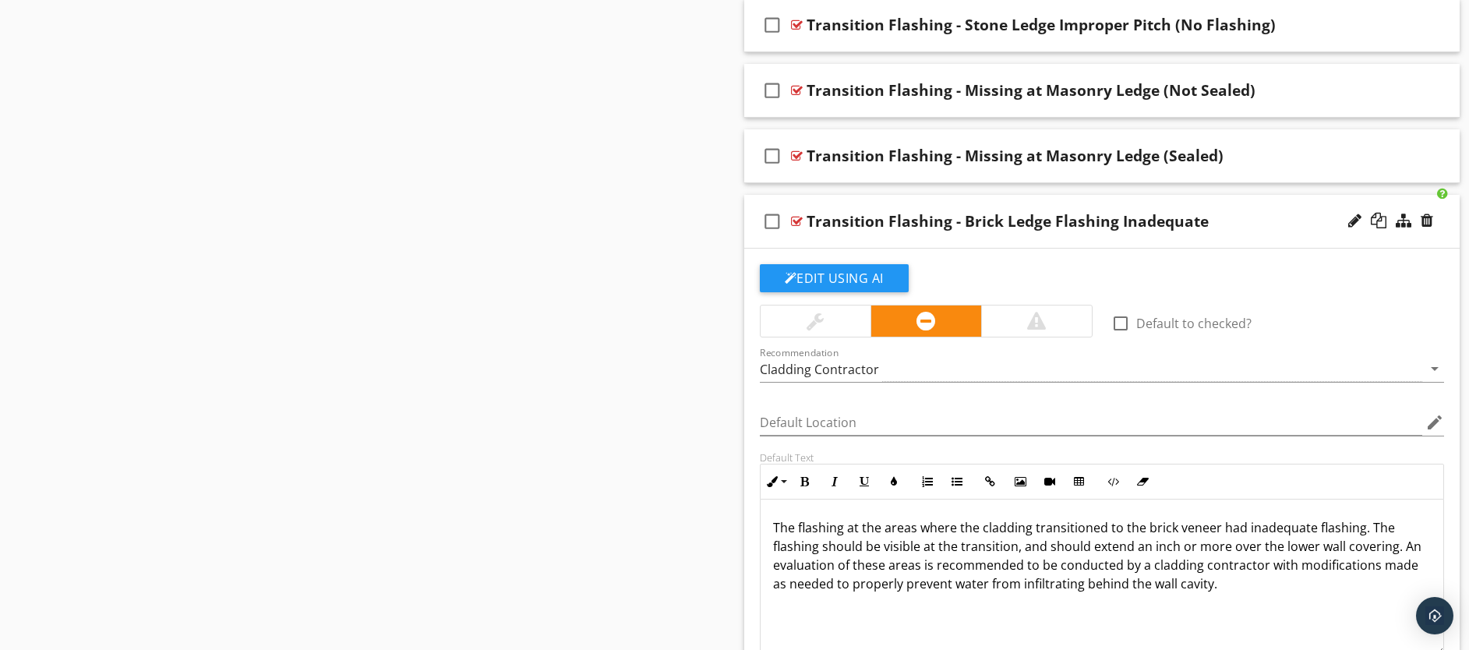
click at [1025, 238] on div "check_box_outline_blank Transition Flashing - Brick Ledge Flashing Inadequate" at bounding box center [1102, 222] width 716 height 54
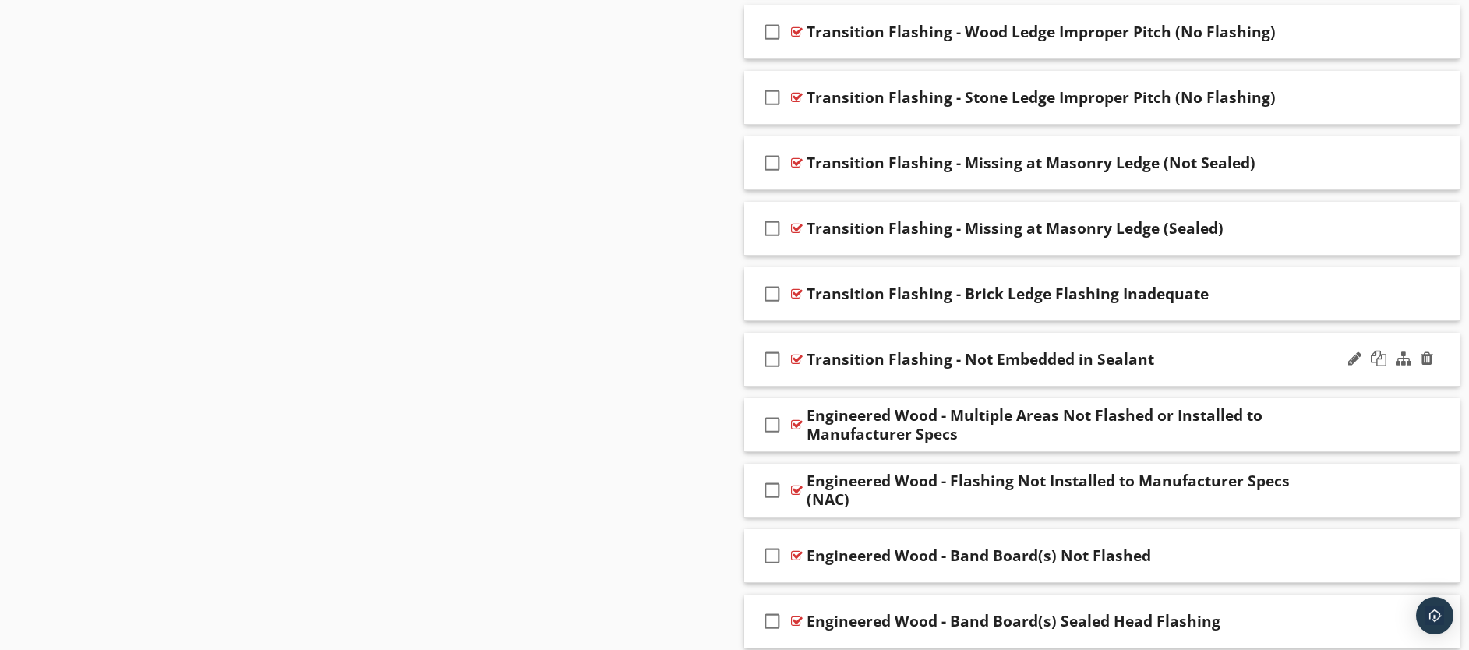
scroll to position [2513, 0]
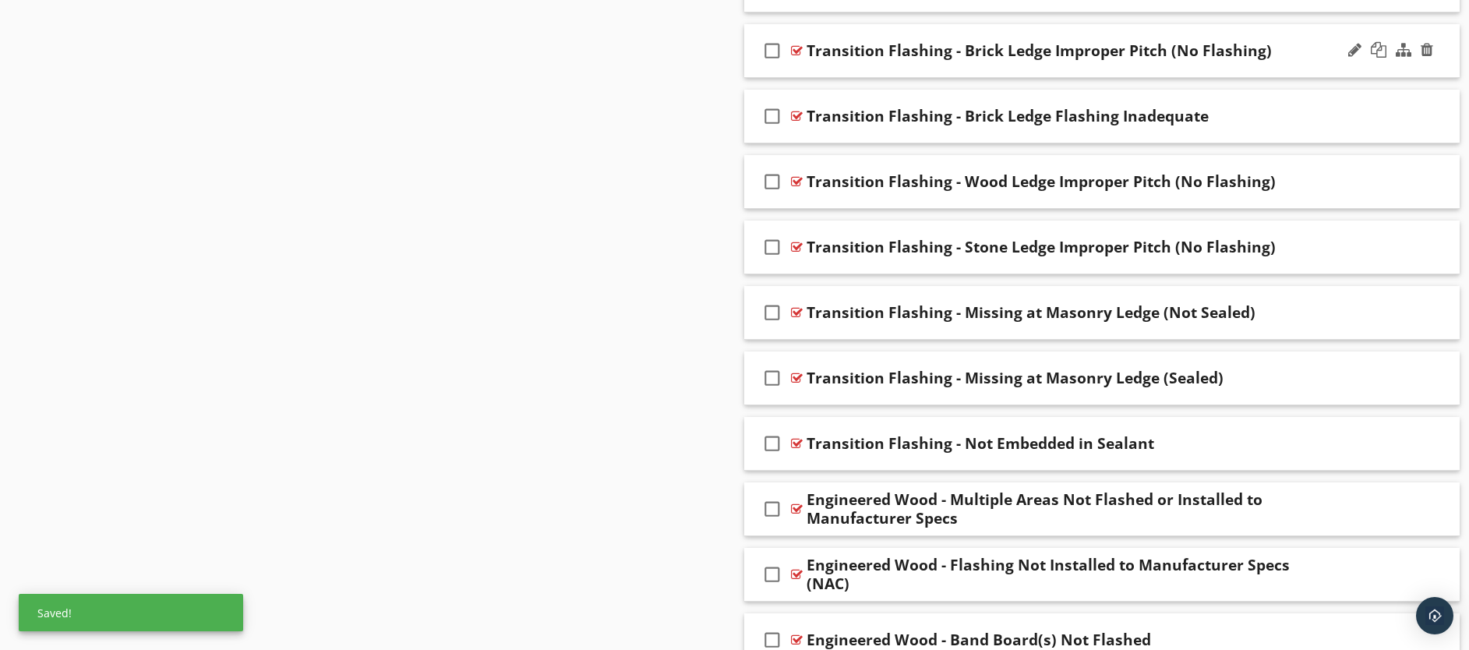
click at [1049, 63] on div "check_box_outline_blank Transition Flashing - Brick Ledge Improper Pitch (No Fl…" at bounding box center [1102, 51] width 716 height 54
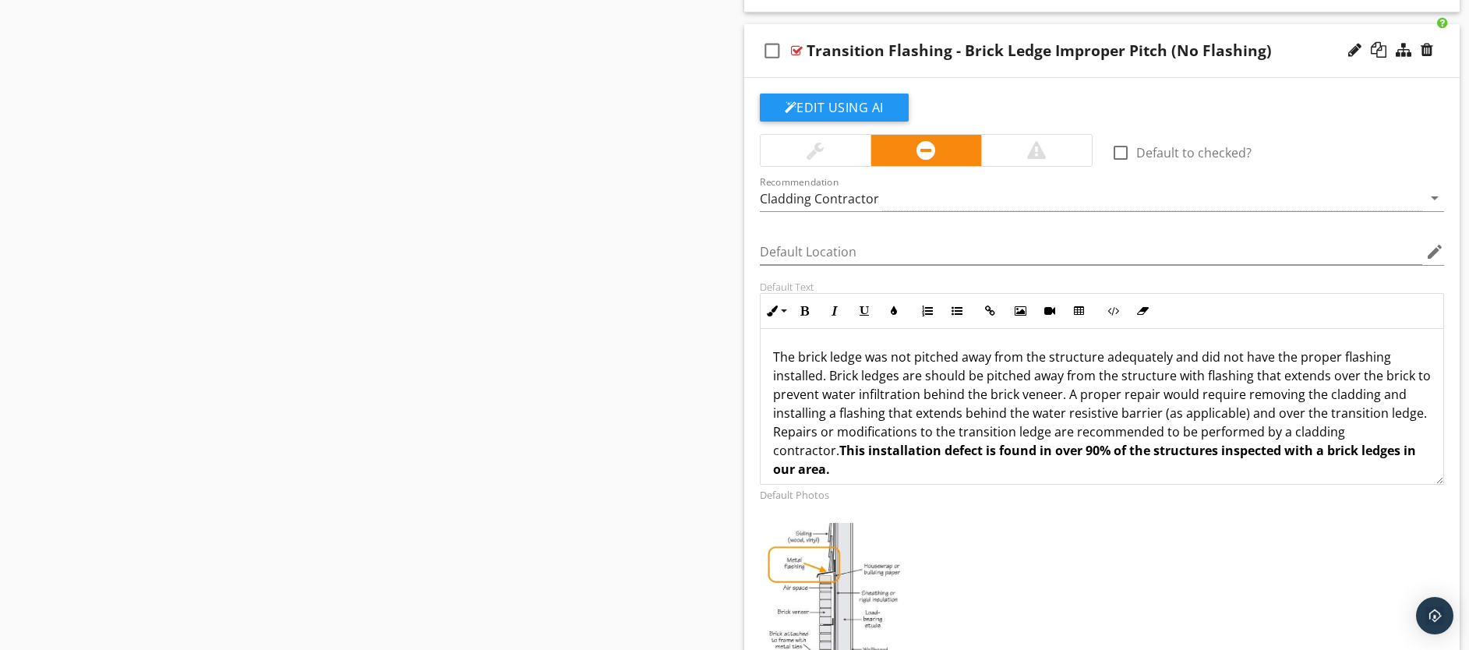
click at [1172, 376] on p "The brick ledge was not pitched away from the structure adequately and did not …" at bounding box center [1102, 412] width 658 height 131
click at [933, 428] on p "The brick ledge was not pitched away from the structure adequately and did not …" at bounding box center [1102, 412] width 658 height 131
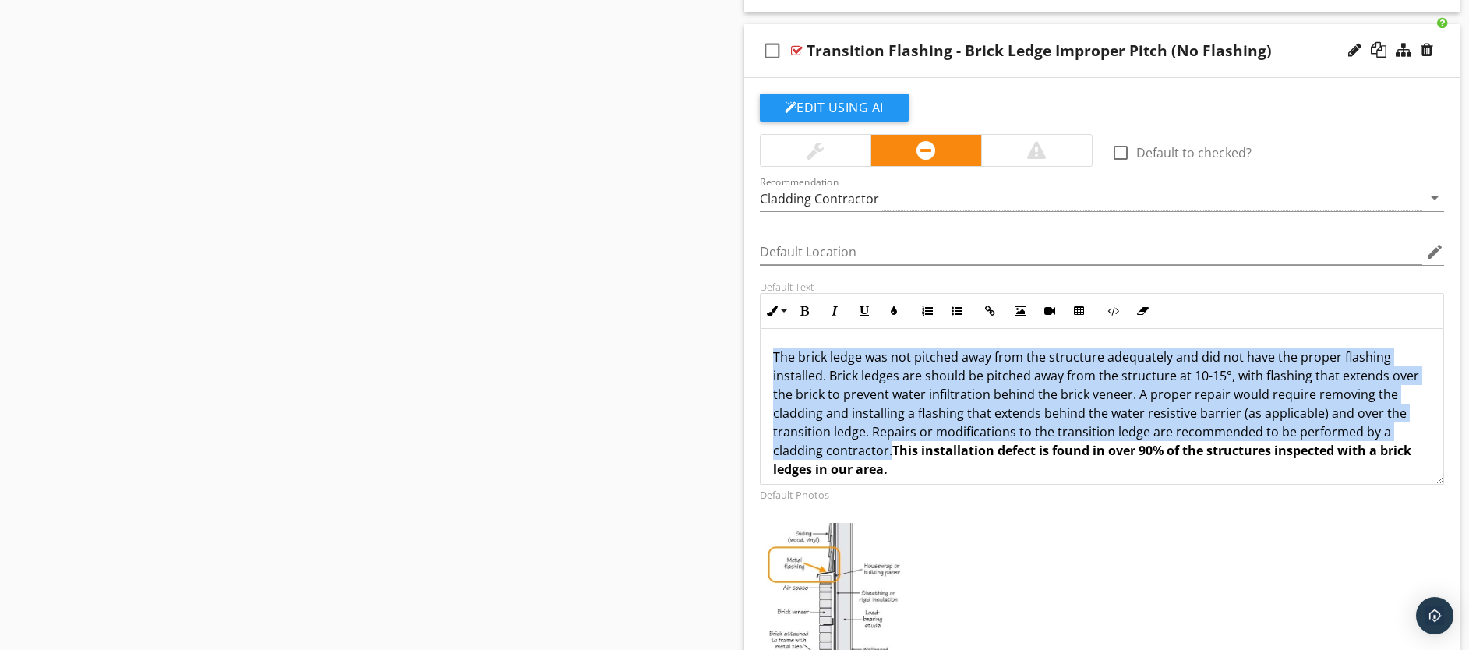
drag, startPoint x: 887, startPoint y: 454, endPoint x: 735, endPoint y: 325, distance: 199.5
copy p "The brick ledge was not pitched away from the structure adequately and did not …"
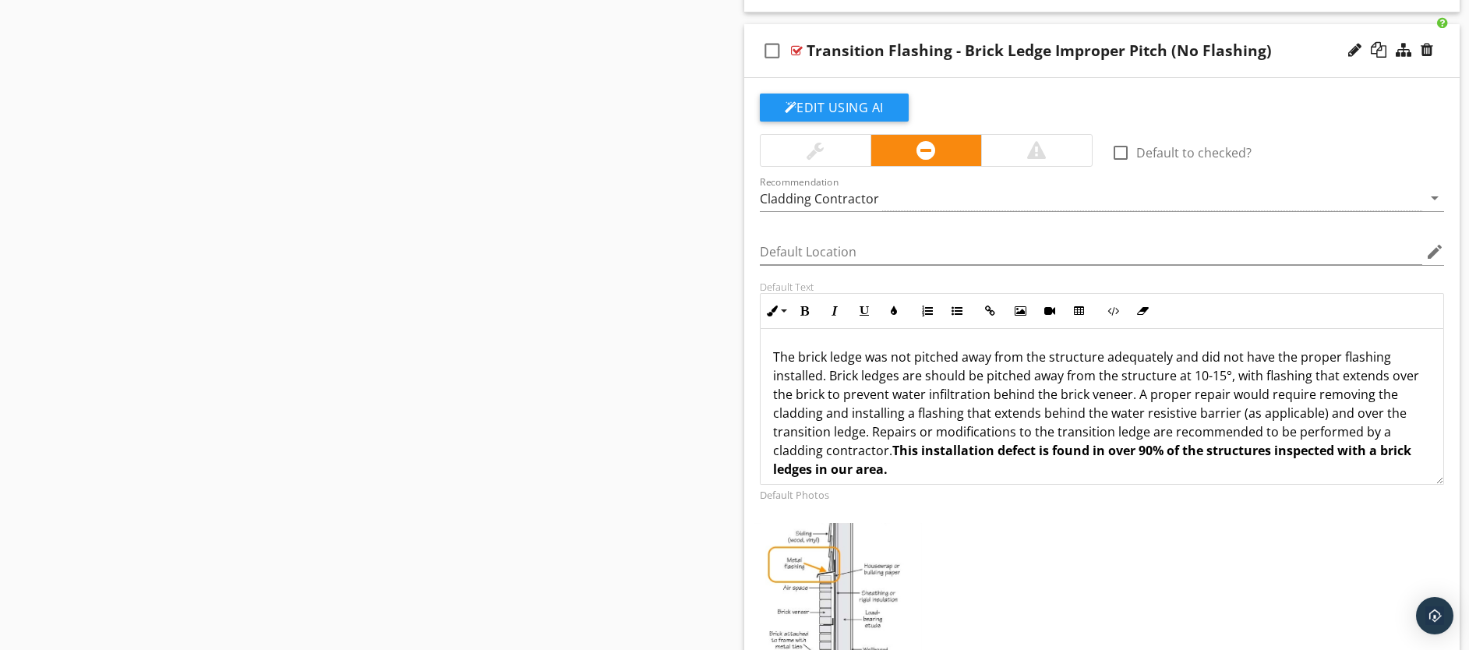
click at [900, 474] on p "The brick ledge was not pitched away from the structure adequately and did not …" at bounding box center [1102, 412] width 658 height 131
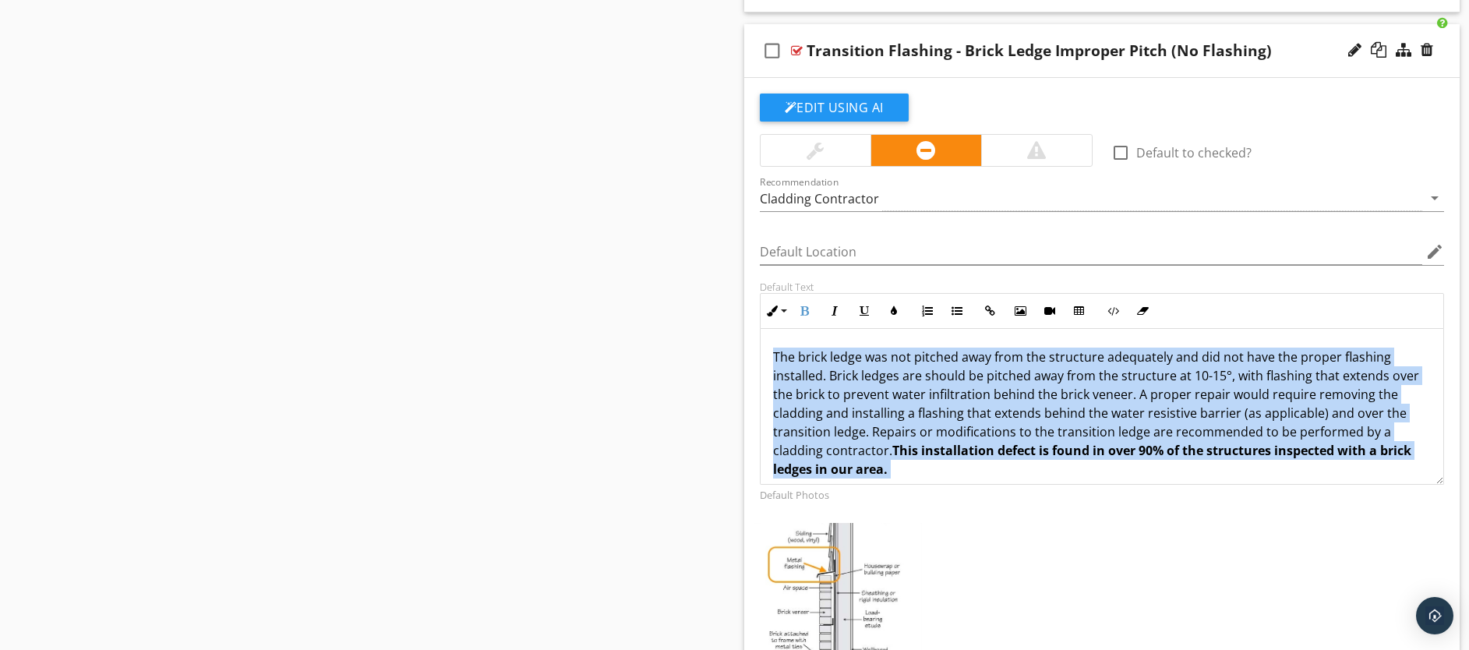
drag, startPoint x: 900, startPoint y: 474, endPoint x: 764, endPoint y: 361, distance: 177.6
click at [764, 361] on div "The brick ledge was not pitched away from the structure adequately and did not …" at bounding box center [1101, 425] width 683 height 193
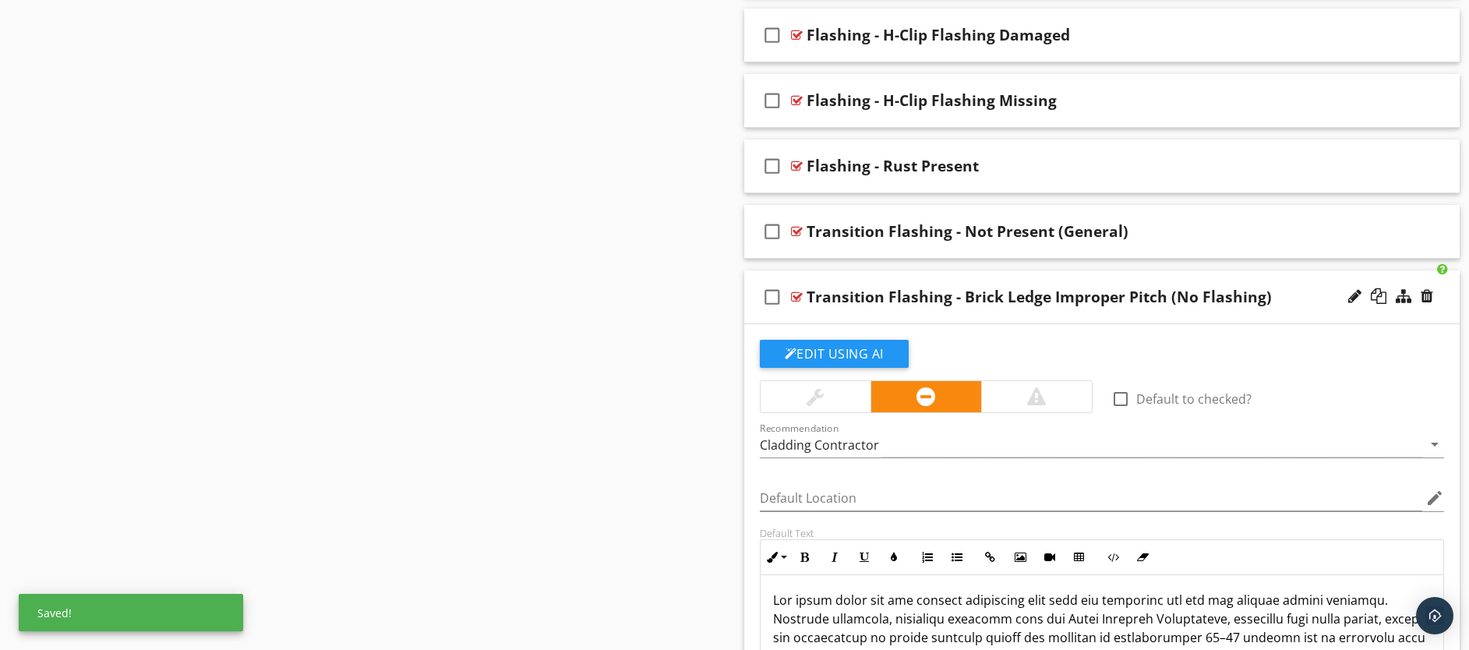
scroll to position [2245, 0]
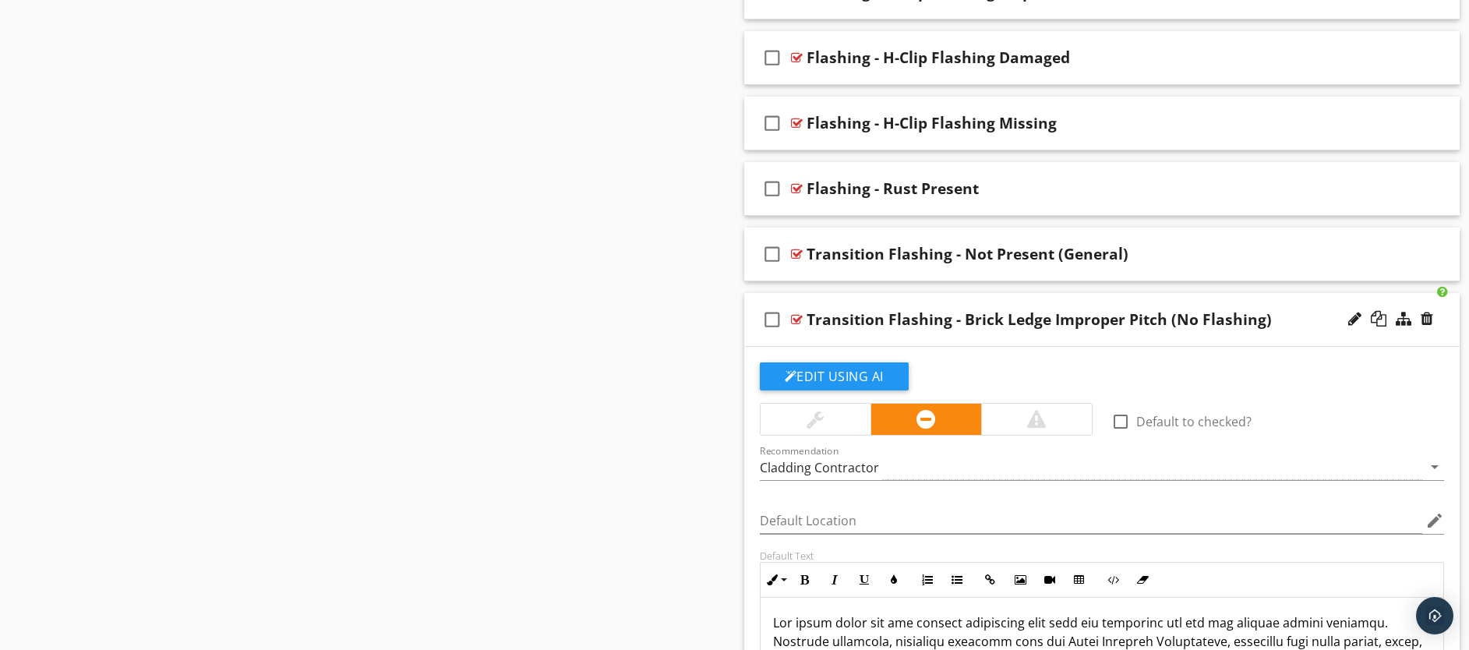
click at [903, 333] on div "check_box_outline_blank Transition Flashing - Brick Ledge Improper Pitch (No Fl…" at bounding box center [1102, 320] width 716 height 54
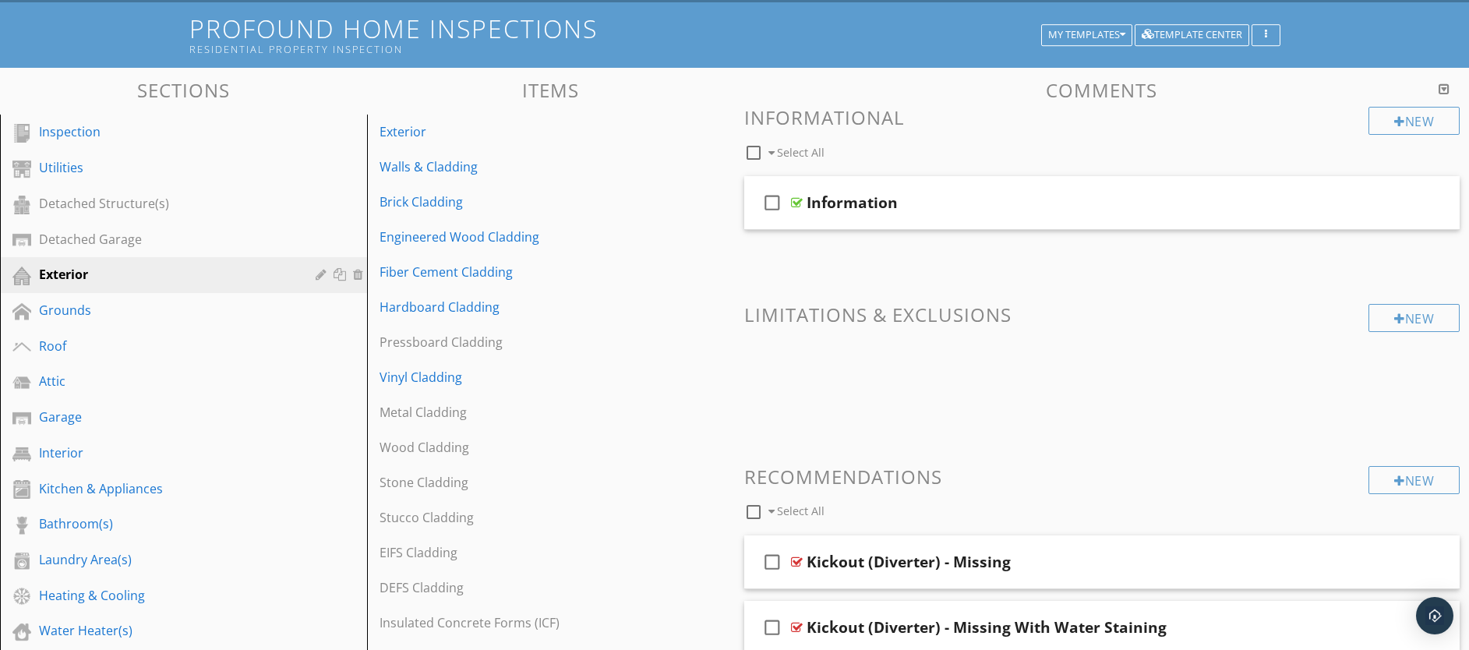
scroll to position [217, 0]
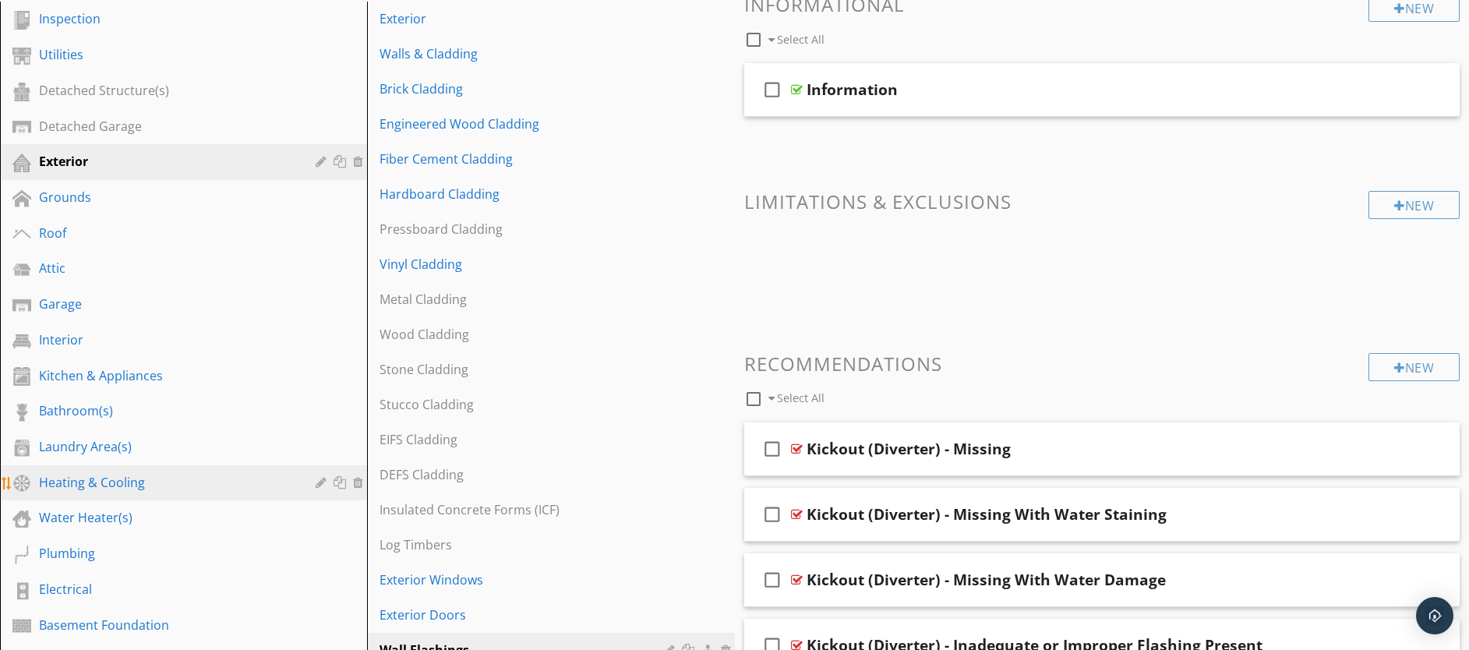
click at [111, 483] on div "Heating & Cooling" at bounding box center [166, 482] width 254 height 19
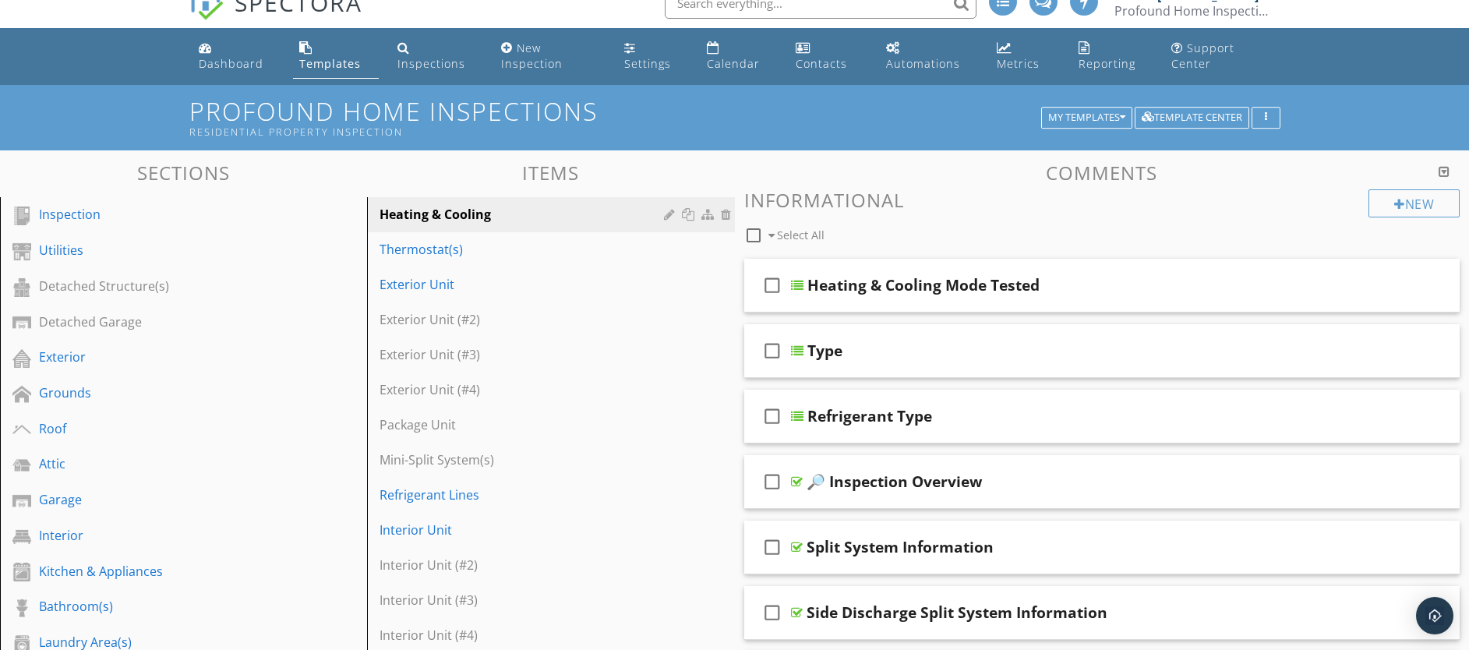
scroll to position [0, 0]
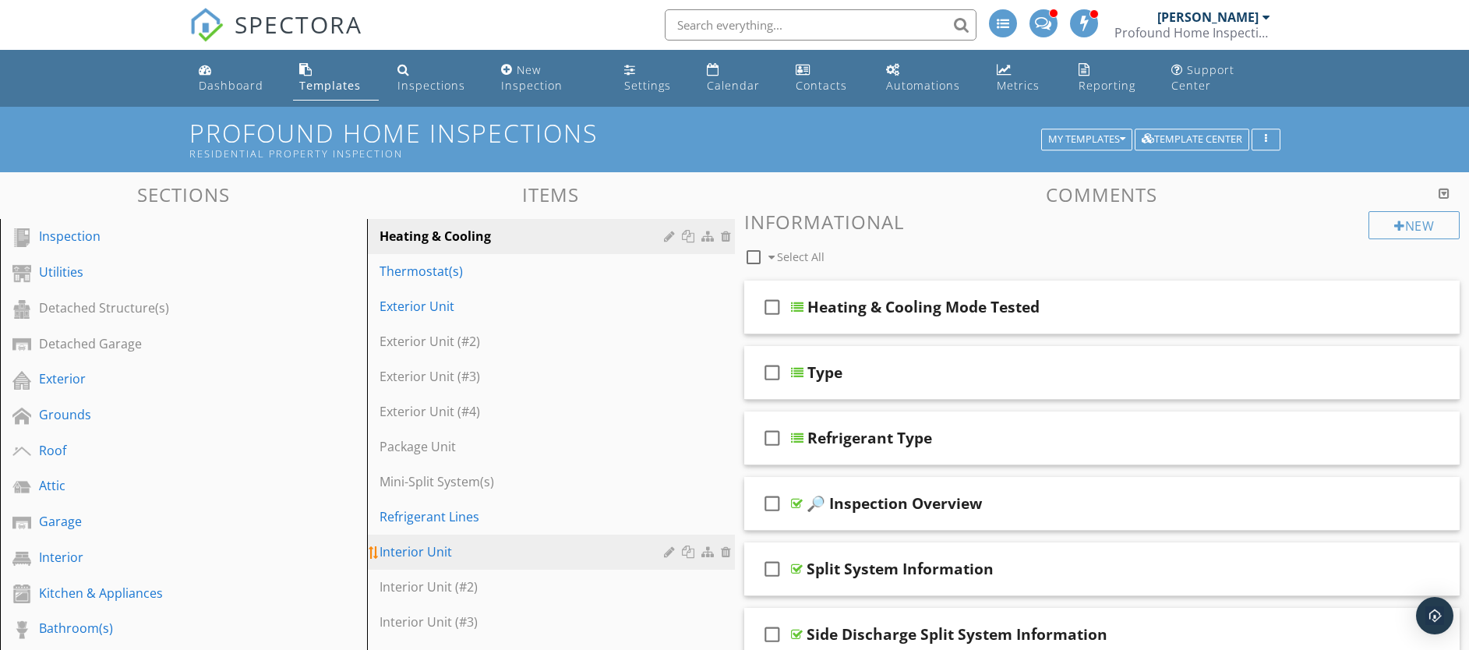
click at [481, 548] on div "Interior Unit" at bounding box center [523, 551] width 288 height 19
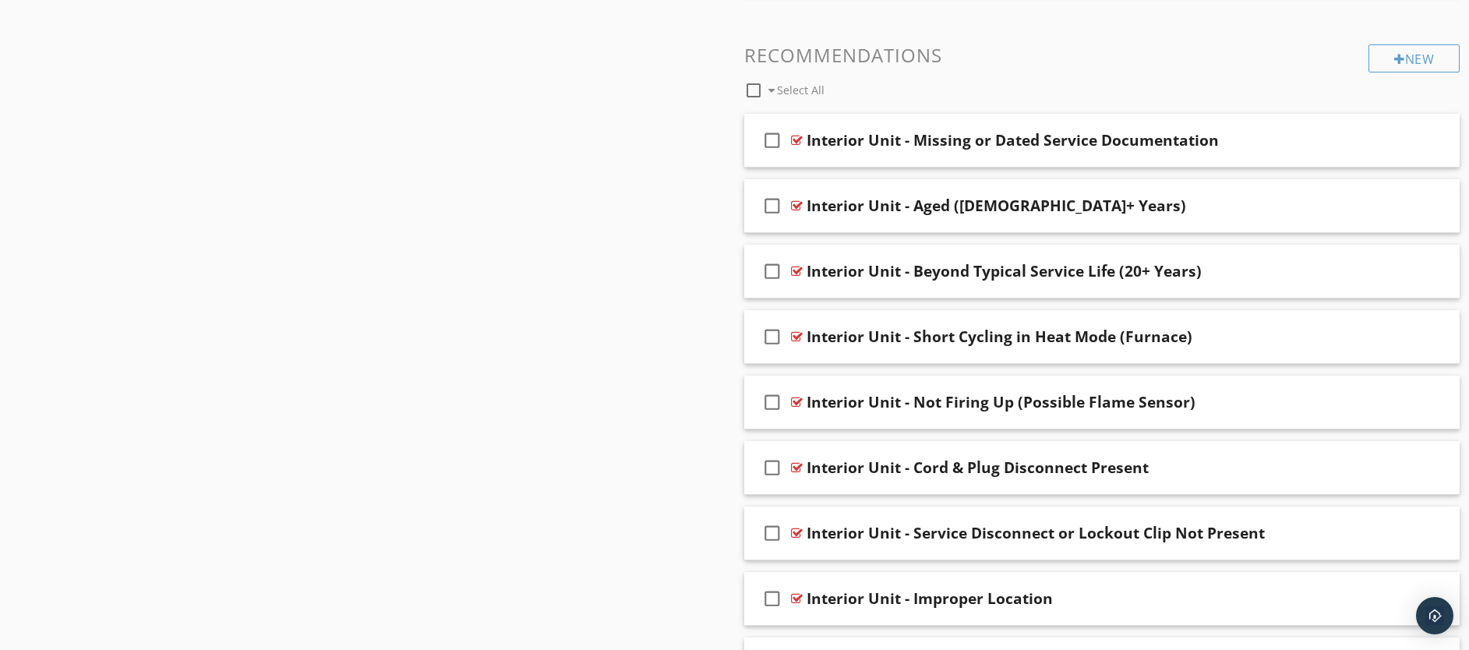
scroll to position [1577, 0]
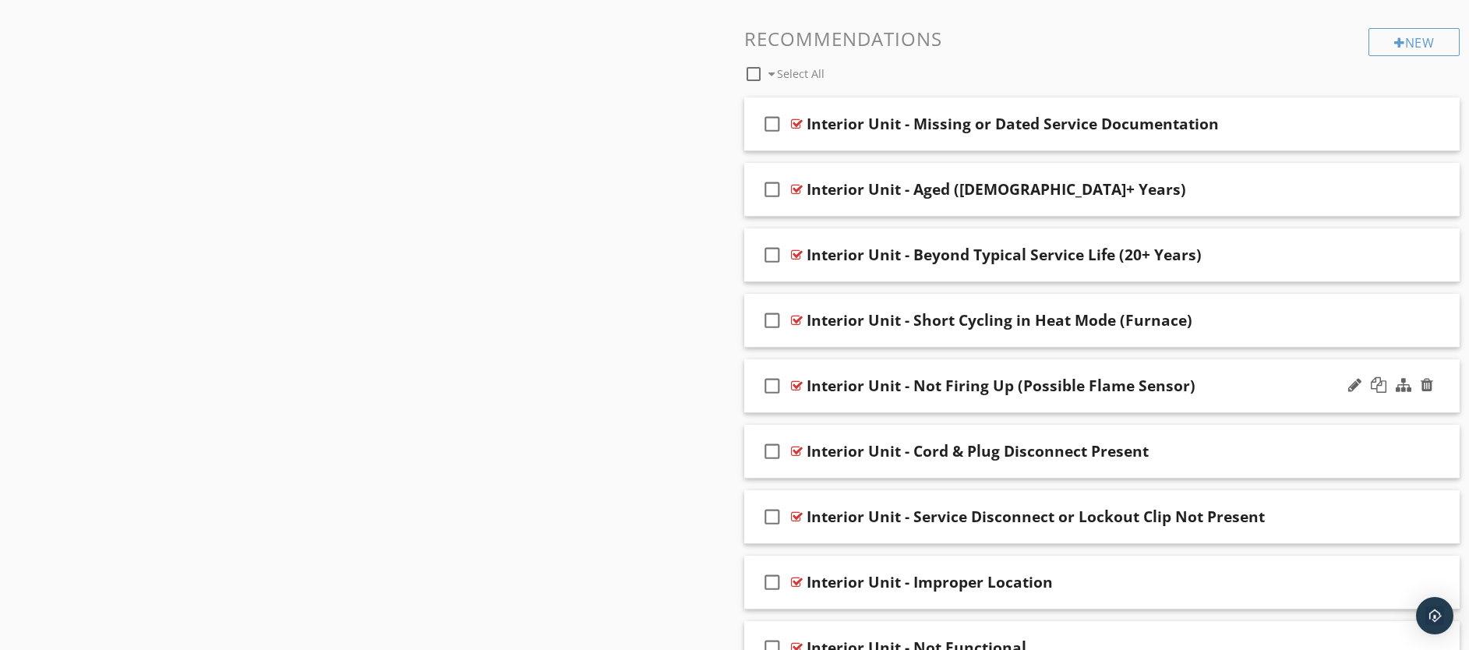
click at [901, 397] on div "check_box_outline_blank Interior Unit - Not Firing Up (Possible Flame Sensor)" at bounding box center [1102, 386] width 716 height 54
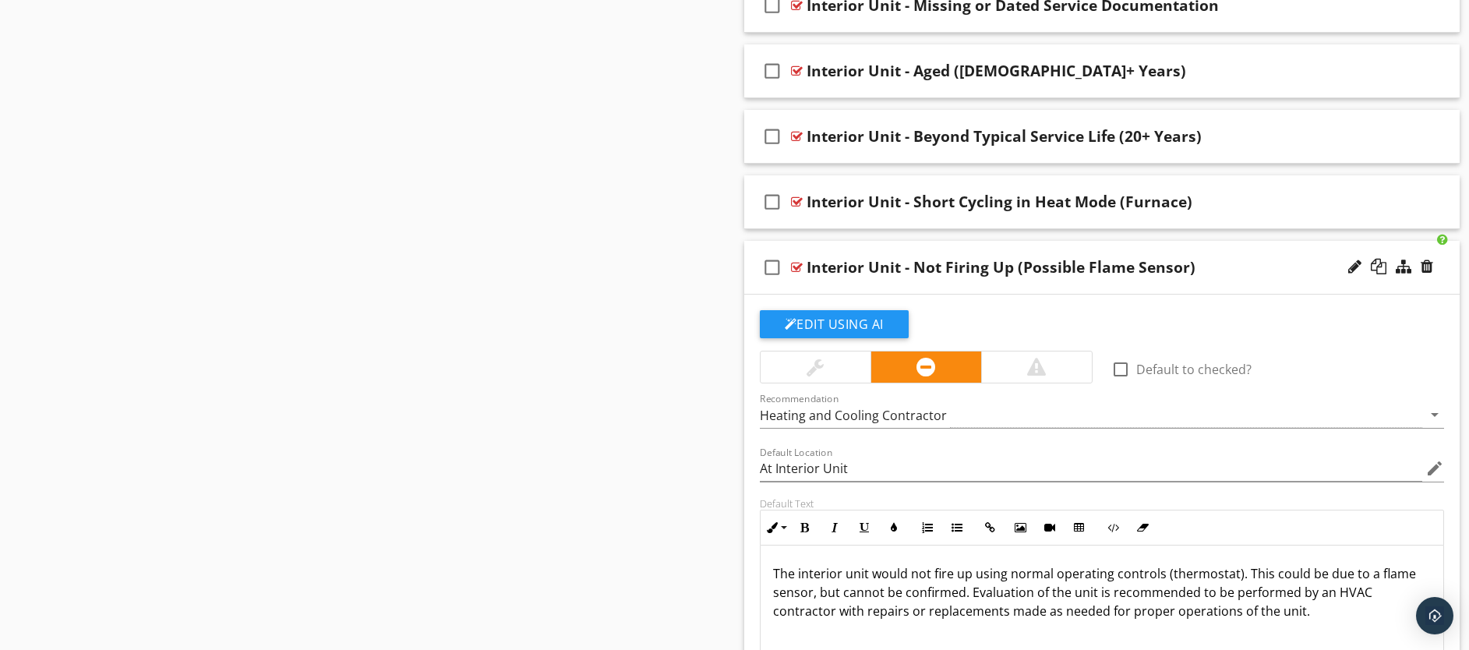
scroll to position [1706, 0]
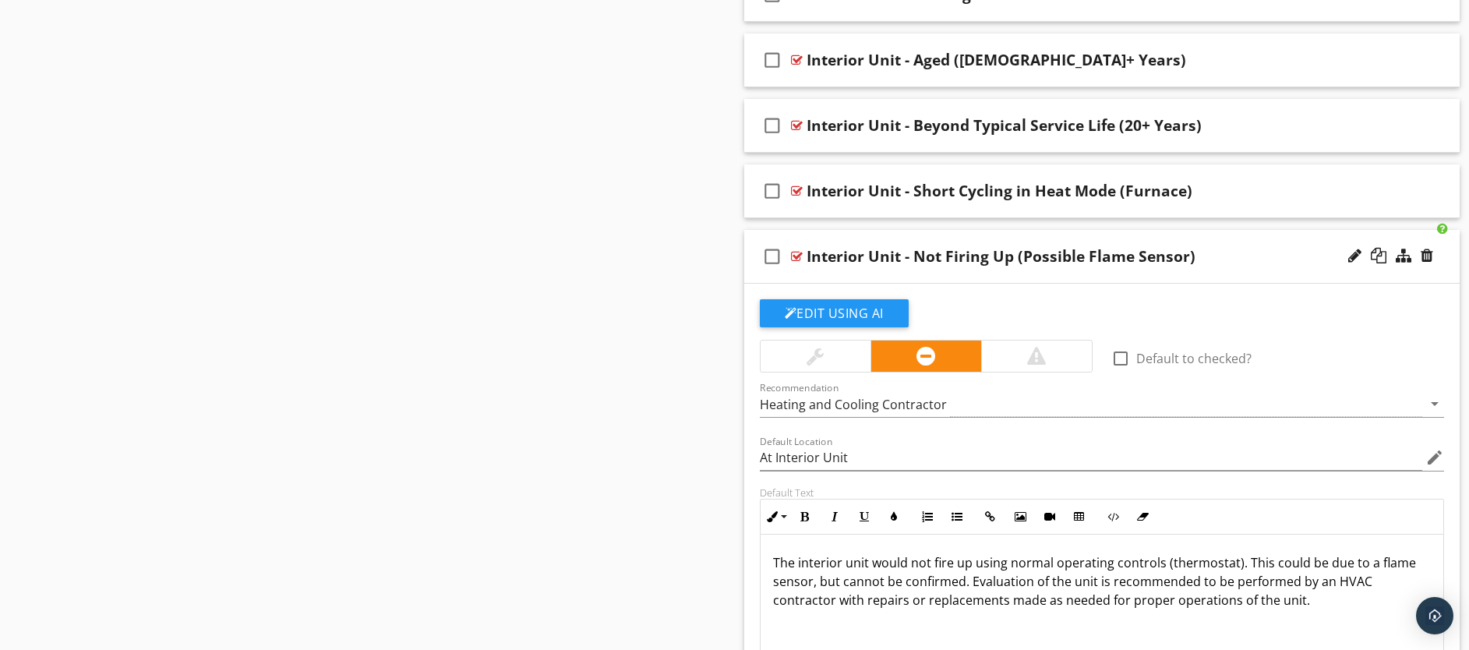
click at [1150, 275] on div "check_box_outline_blank Interior Unit - Not Firing Up (Possible Flame Sensor)" at bounding box center [1102, 257] width 716 height 54
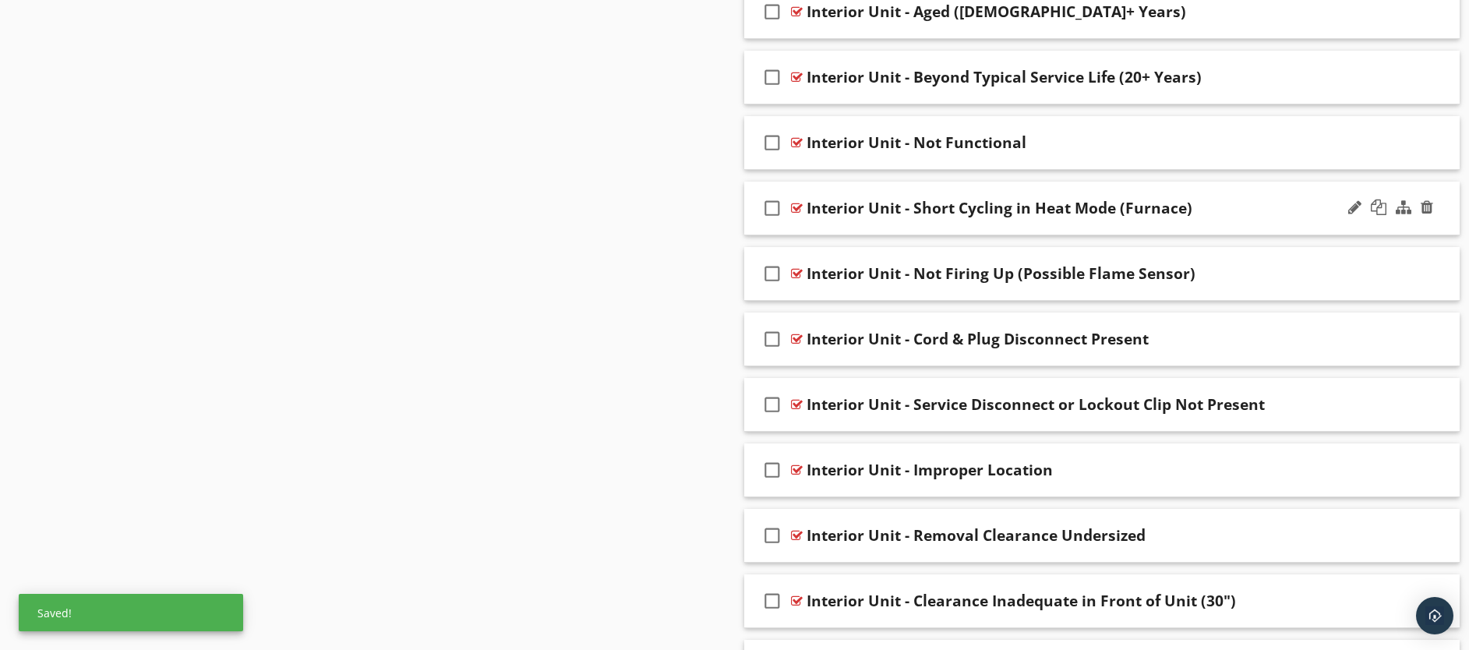
scroll to position [1768, 0]
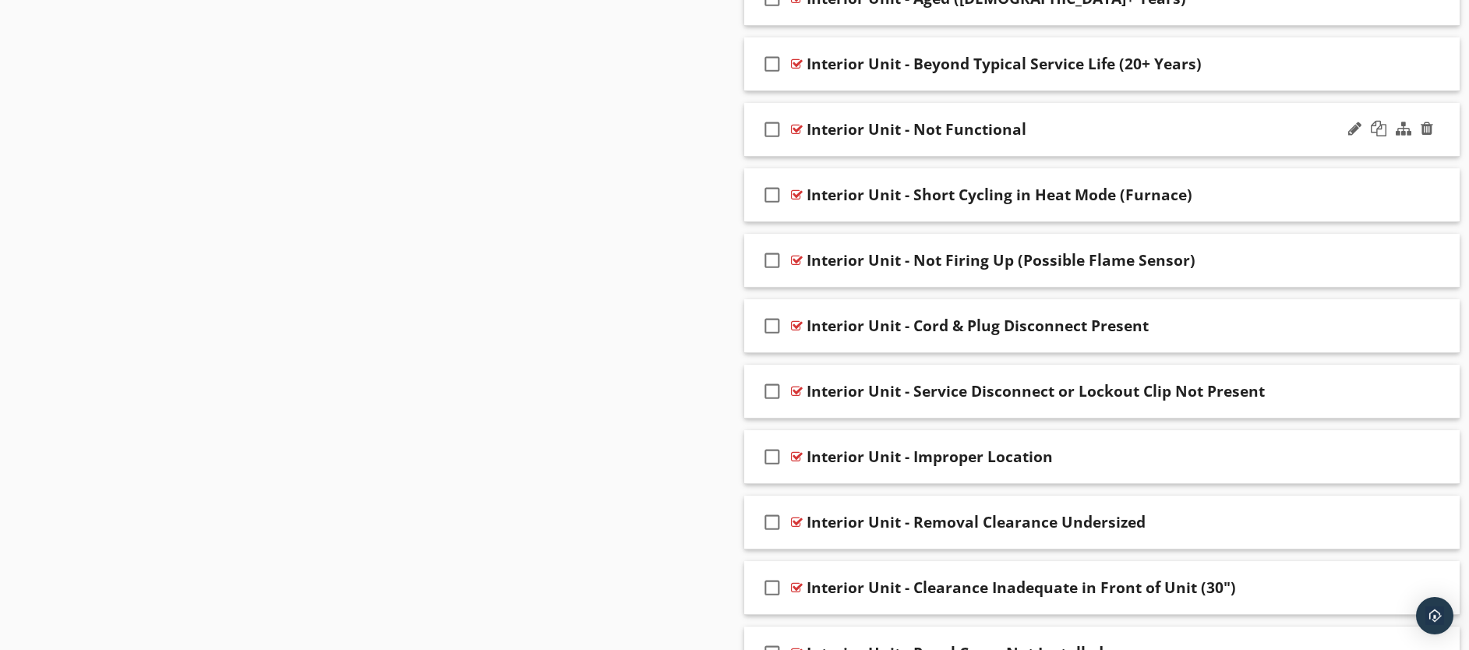
click at [1095, 123] on div "Interior Unit - Not Functional" at bounding box center [1062, 129] width 513 height 19
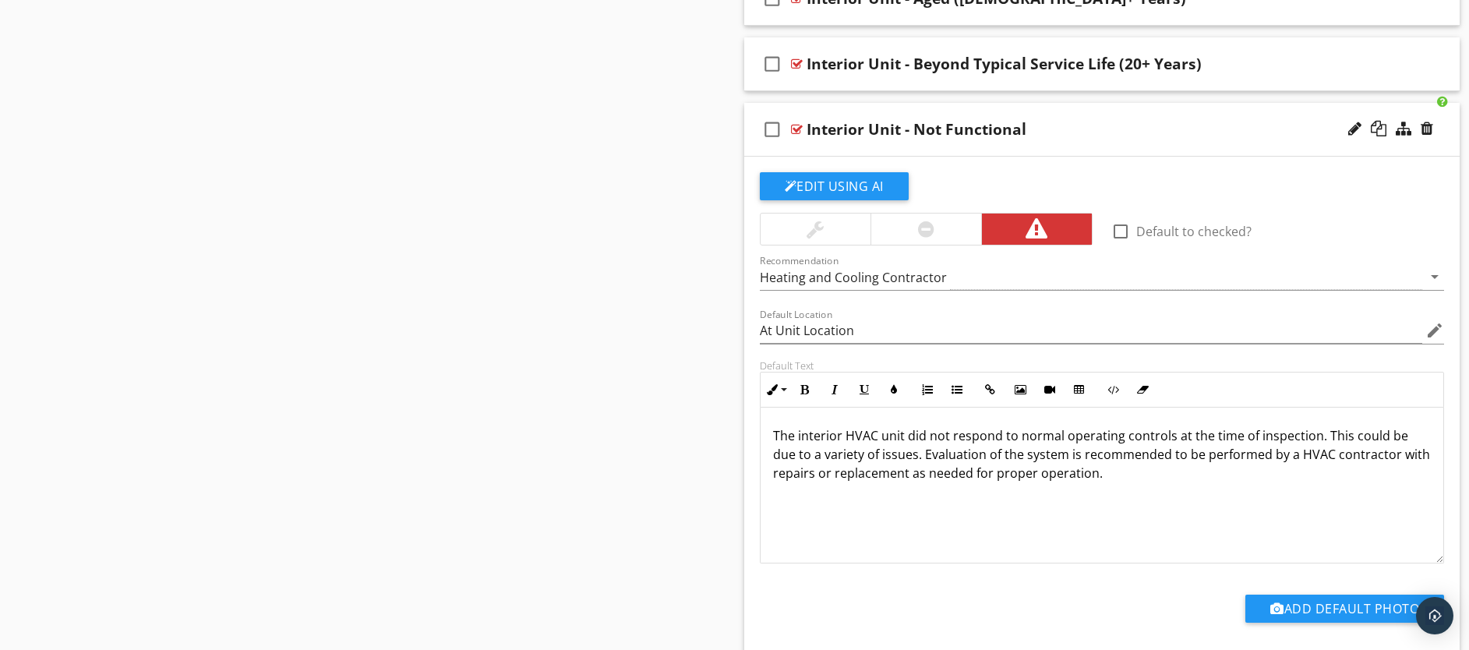
click at [915, 459] on p "The interior HVAC unit did not respond to normal operating controls at the time…" at bounding box center [1102, 454] width 658 height 56
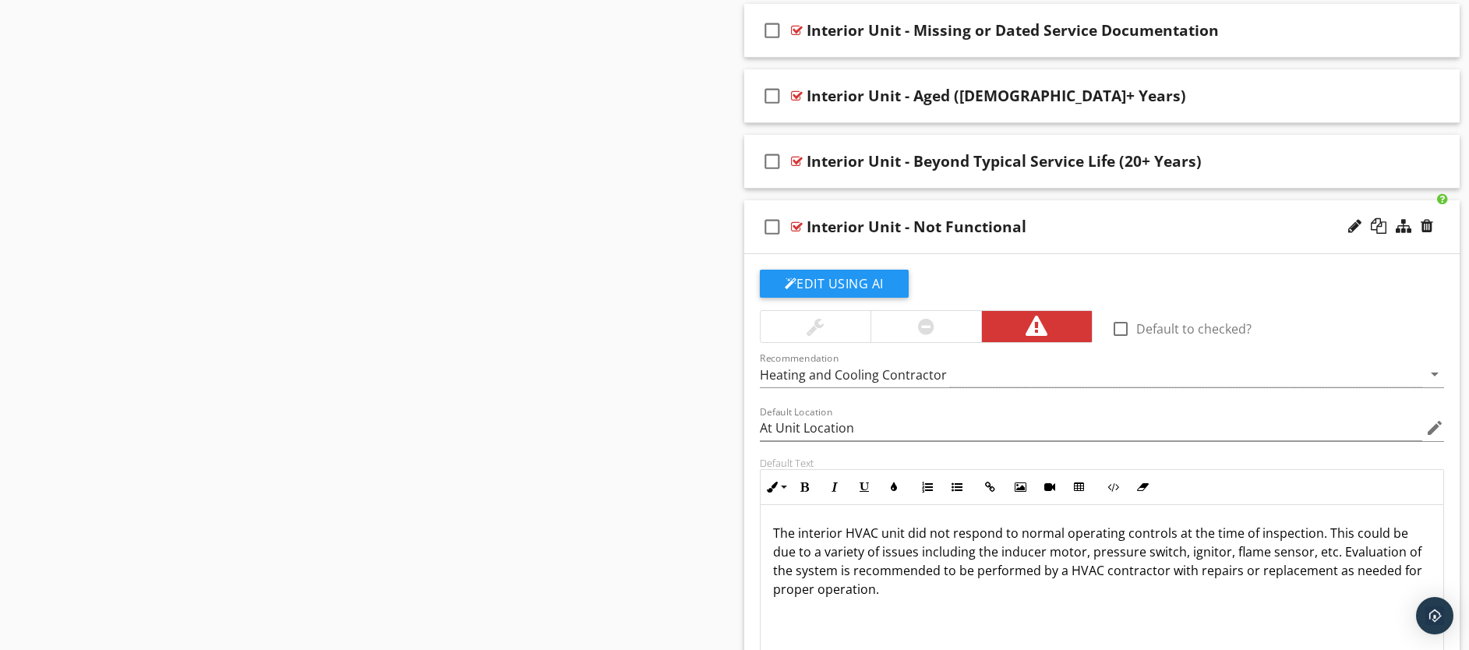
scroll to position [1596, 0]
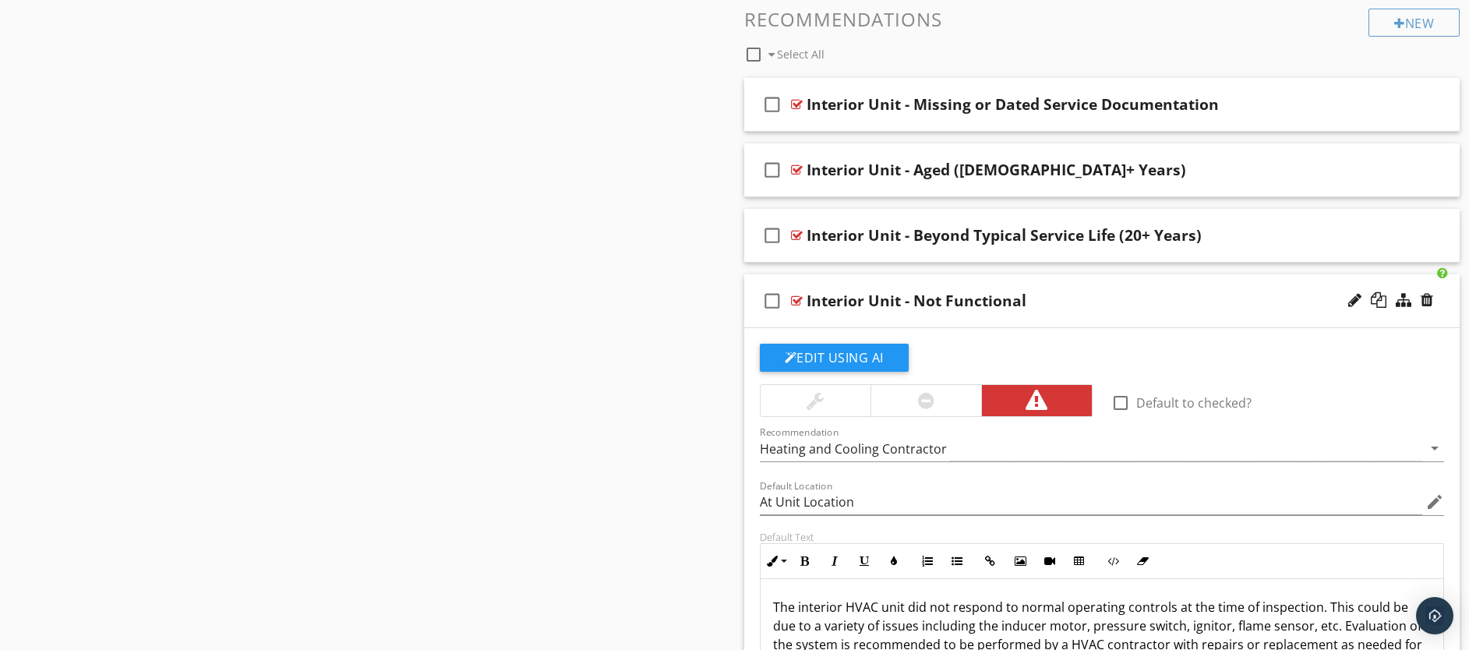
click at [956, 320] on div "check_box_outline_blank Interior Unit - Not Functional" at bounding box center [1102, 301] width 716 height 54
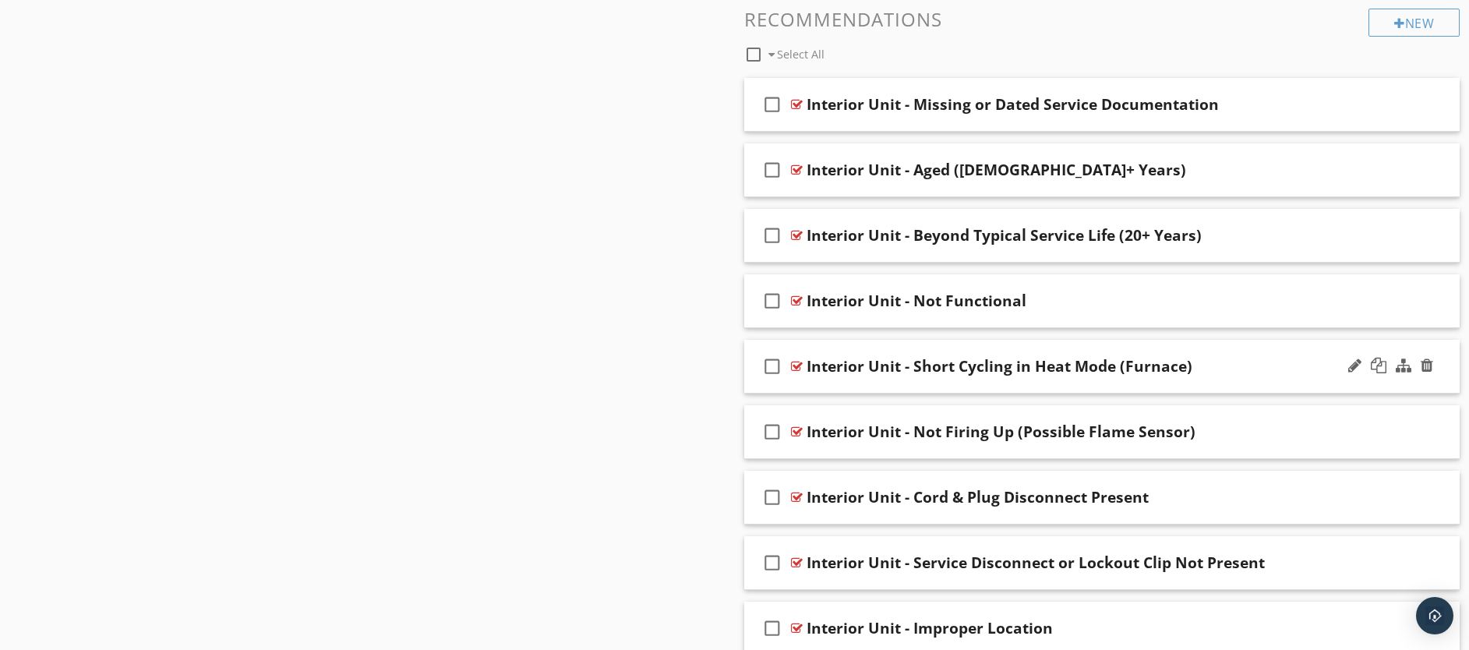
click at [973, 385] on div "check_box_outline_blank Interior Unit - Short Cycling in Heat Mode (Furnace)" at bounding box center [1102, 367] width 716 height 54
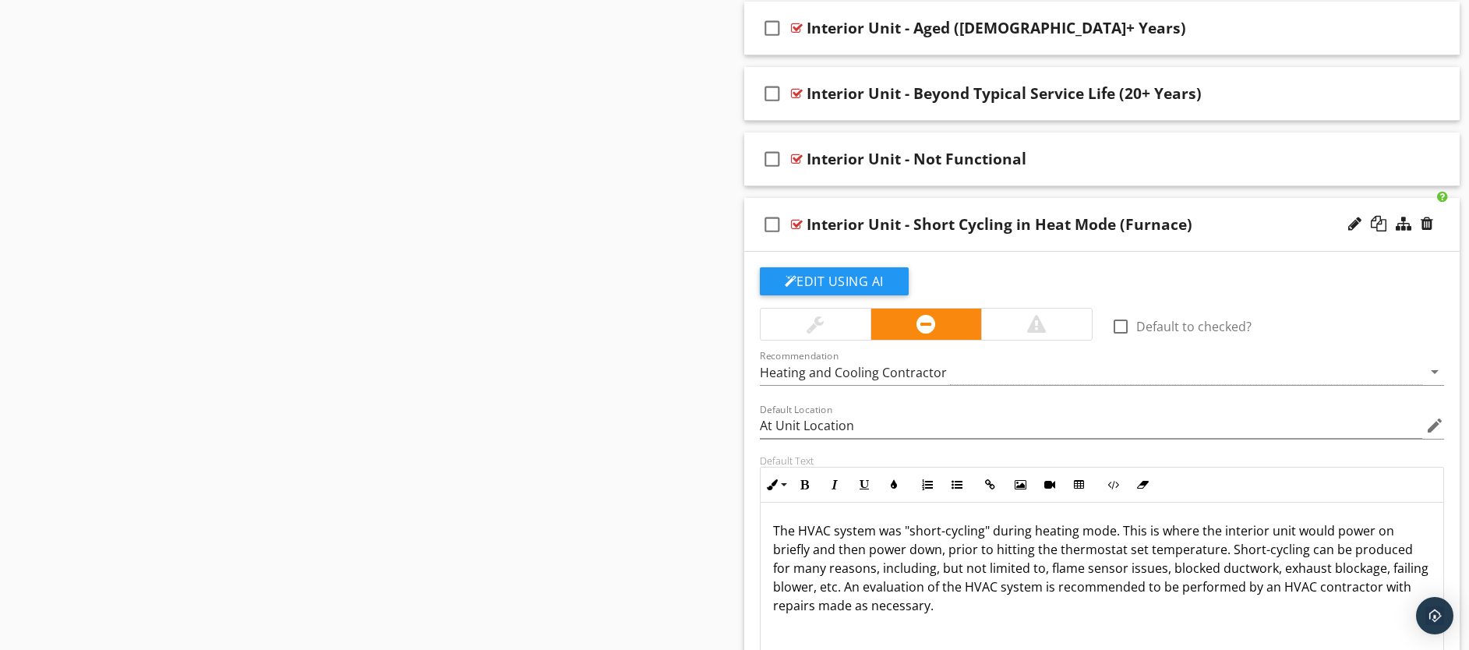
scroll to position [1748, 0]
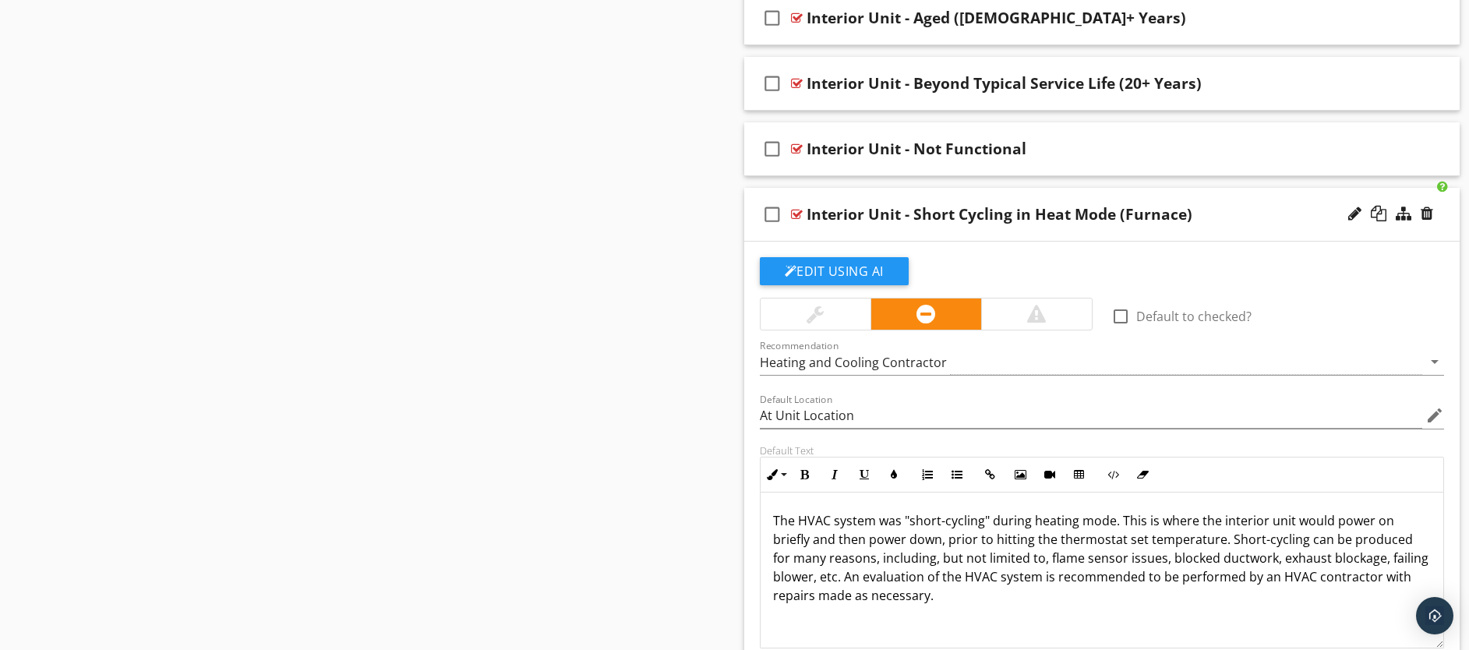
click at [917, 234] on div "check_box_outline_blank Interior Unit - Short Cycling in Heat Mode (Furnace)" at bounding box center [1102, 215] width 716 height 54
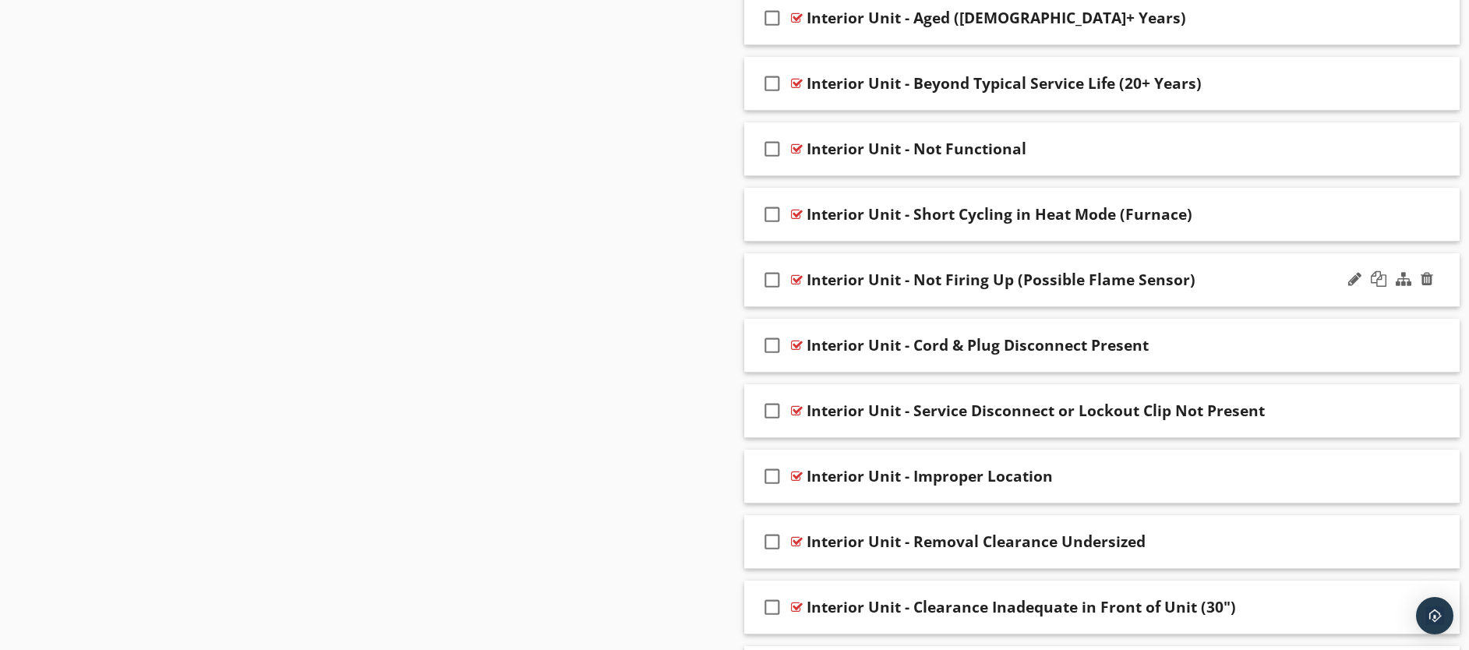
click at [935, 303] on div "check_box_outline_blank Interior Unit - Not Firing Up (Possible Flame Sensor)" at bounding box center [1102, 280] width 716 height 54
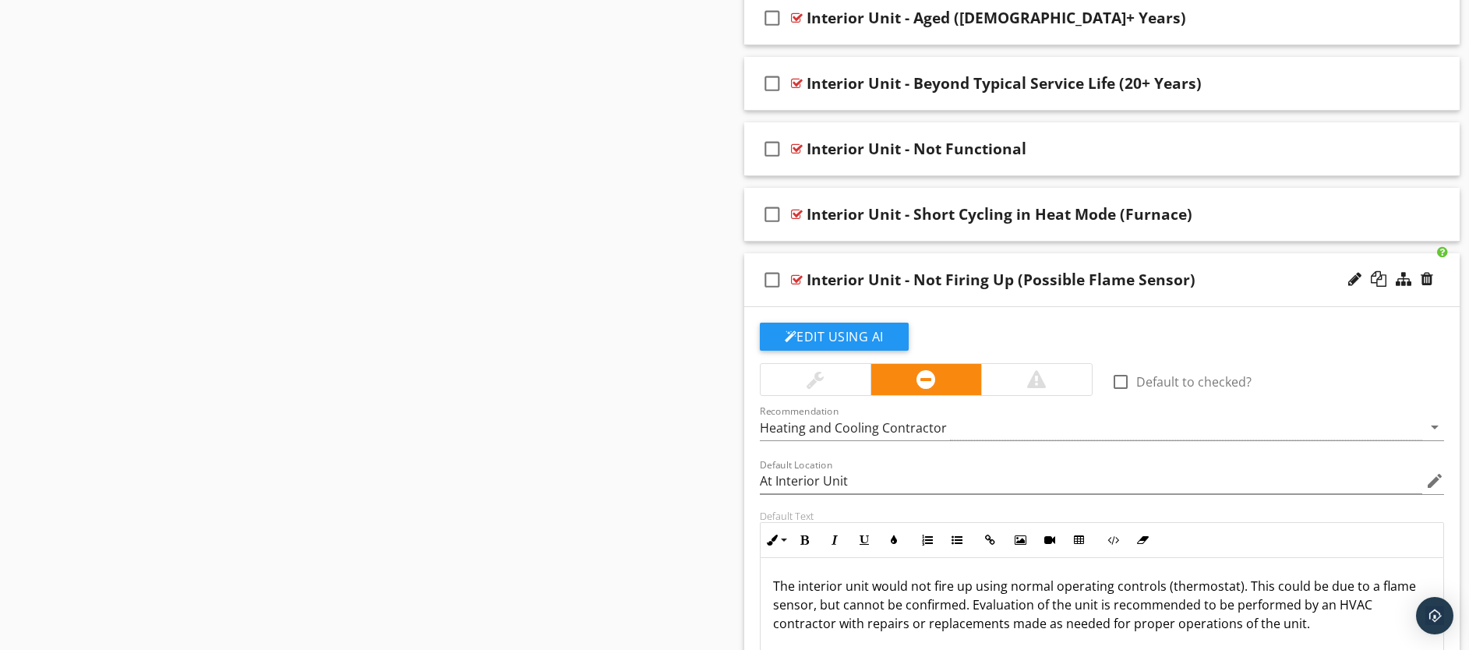
click at [978, 303] on div "check_box_outline_blank Interior Unit - Not Firing Up (Possible Flame Sensor)" at bounding box center [1102, 280] width 716 height 54
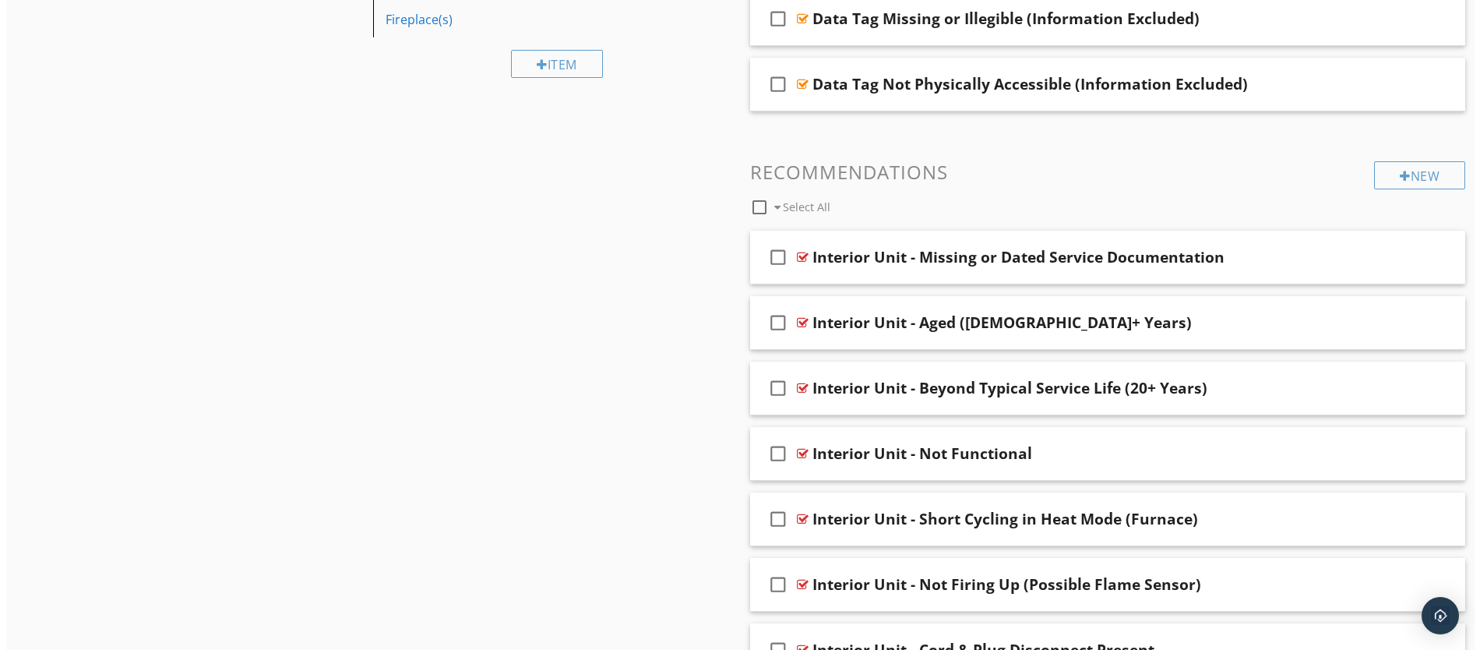
scroll to position [1377, 0]
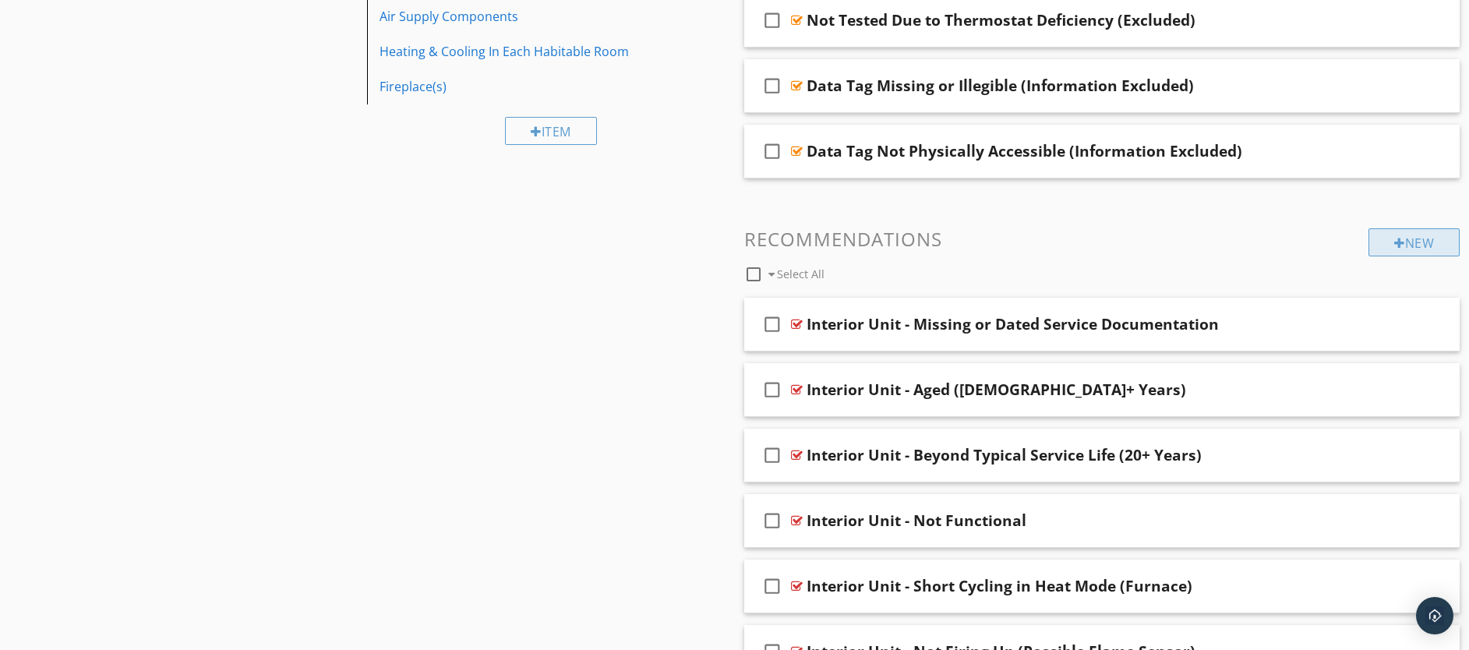
click at [1421, 245] on div "New" at bounding box center [1413, 242] width 91 height 28
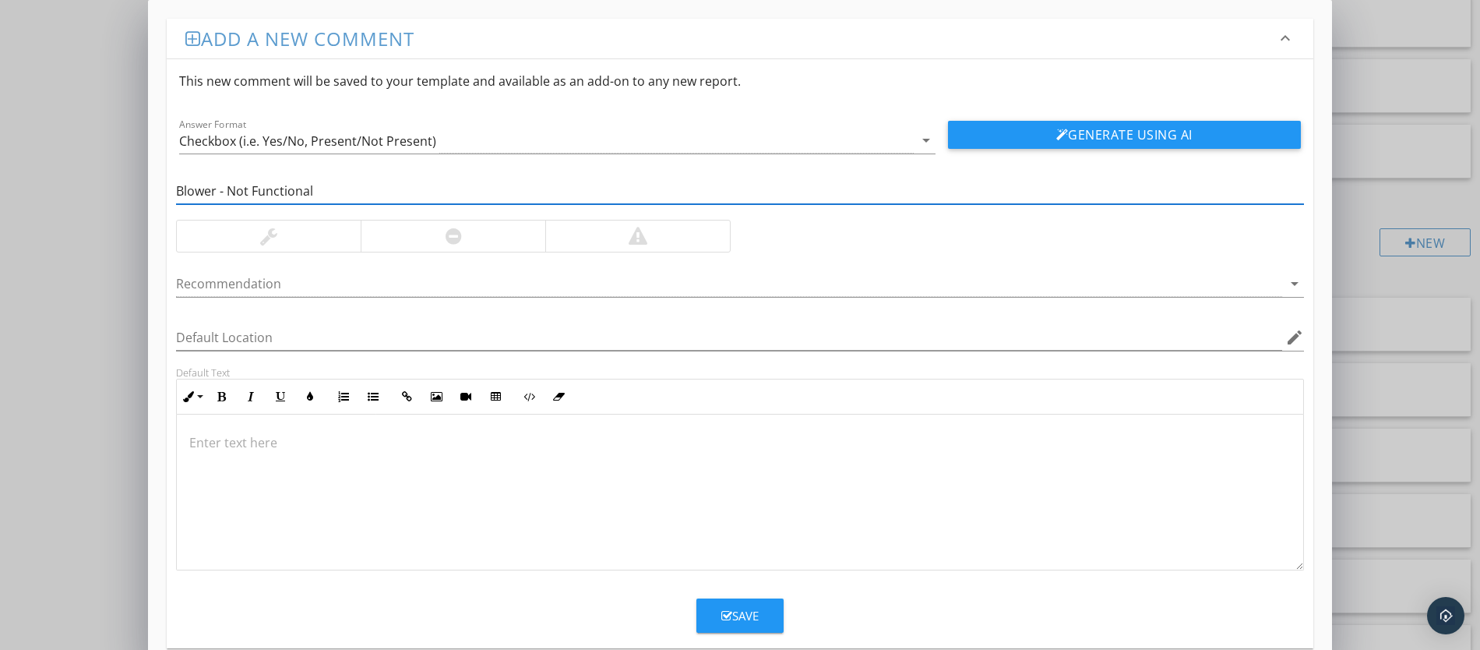
type input "Blower - Not Functional"
drag, startPoint x: 506, startPoint y: 234, endPoint x: 494, endPoint y: 253, distance: 23.1
click at [506, 234] on div at bounding box center [453, 235] width 185 height 31
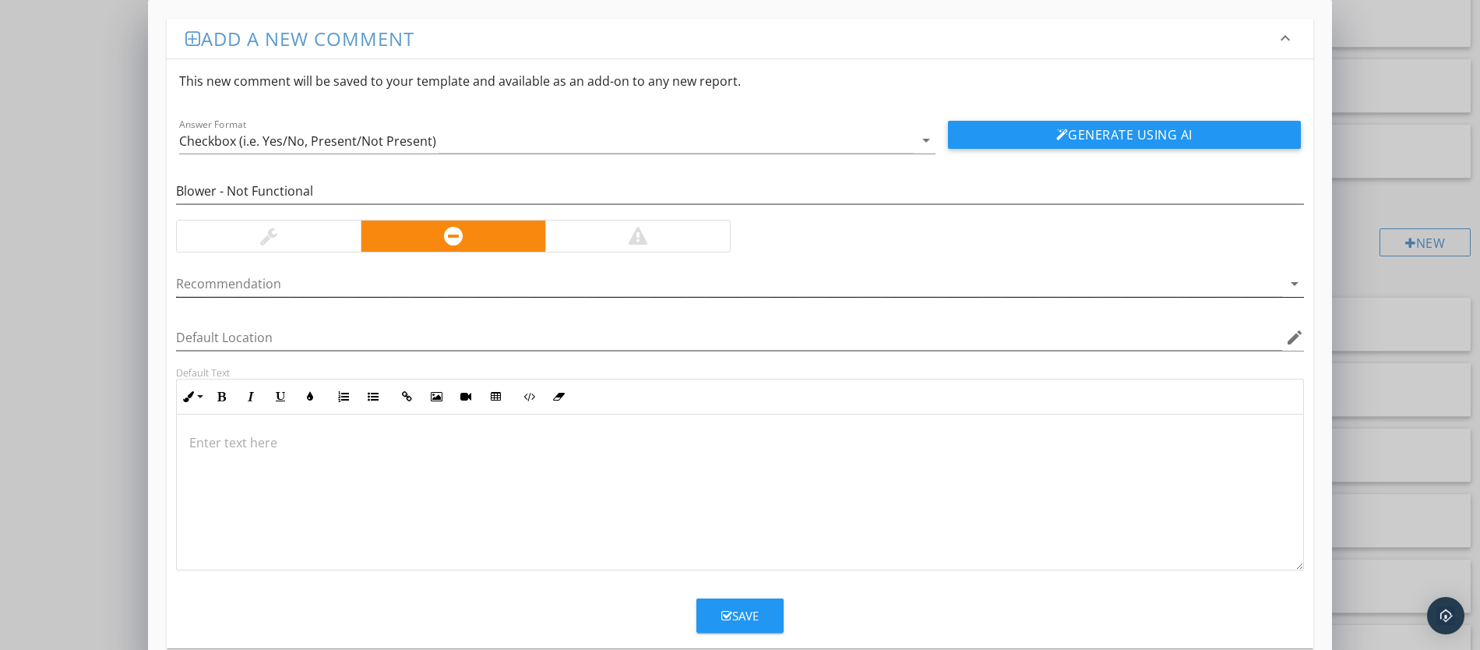
click at [444, 284] on div at bounding box center [729, 284] width 1106 height 26
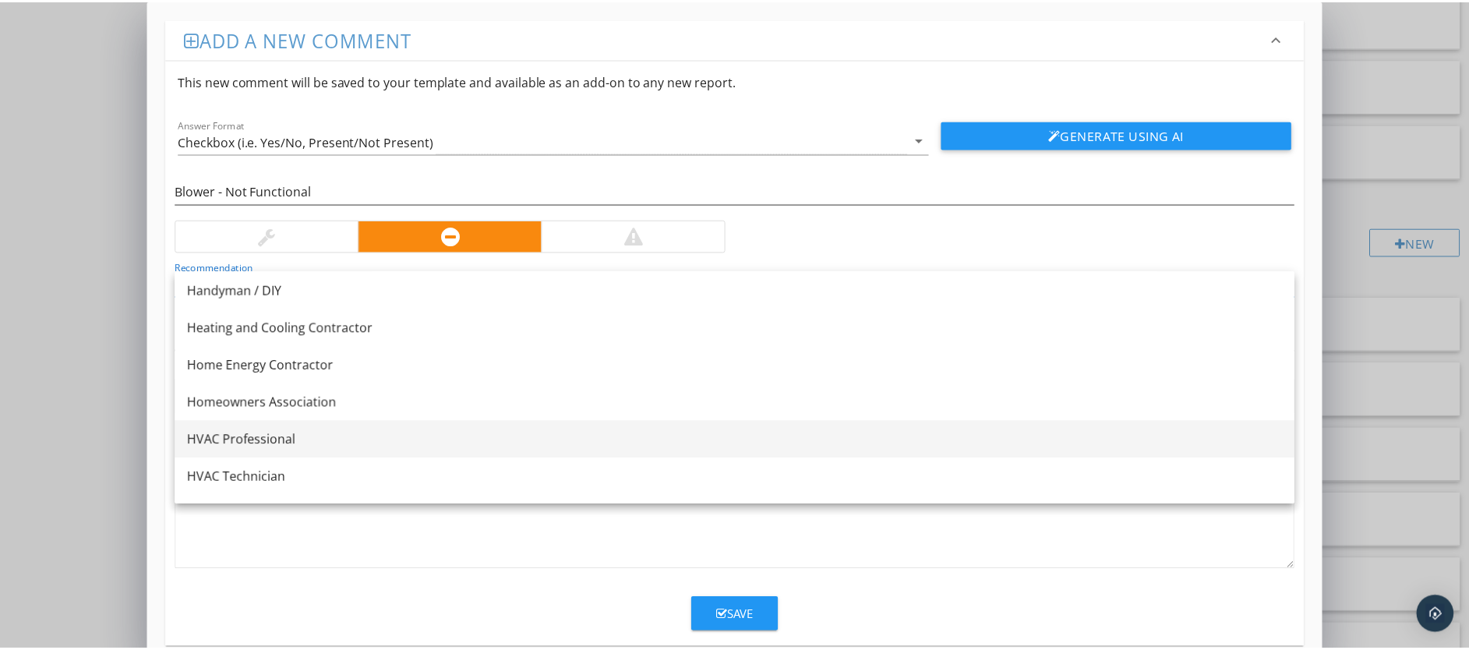
scroll to position [1163, 0]
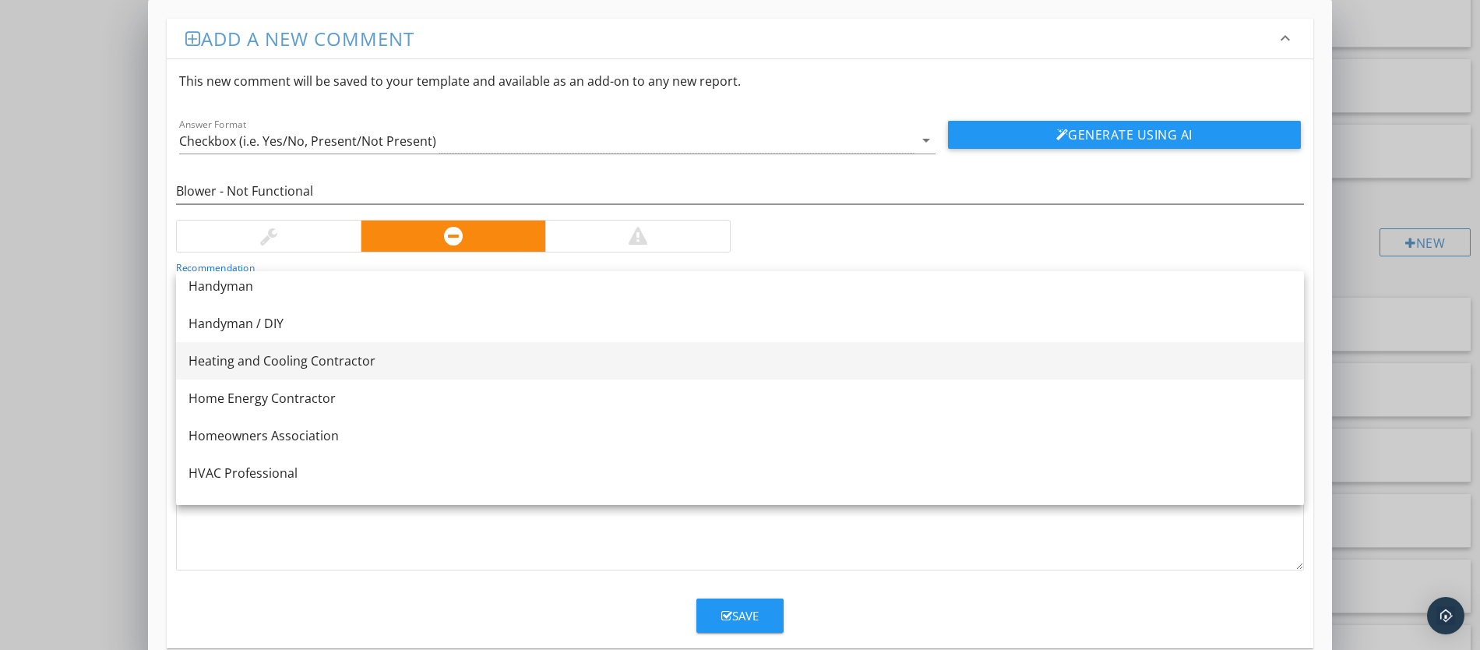
click at [411, 351] on div "Heating and Cooling Contractor" at bounding box center [740, 360] width 1103 height 19
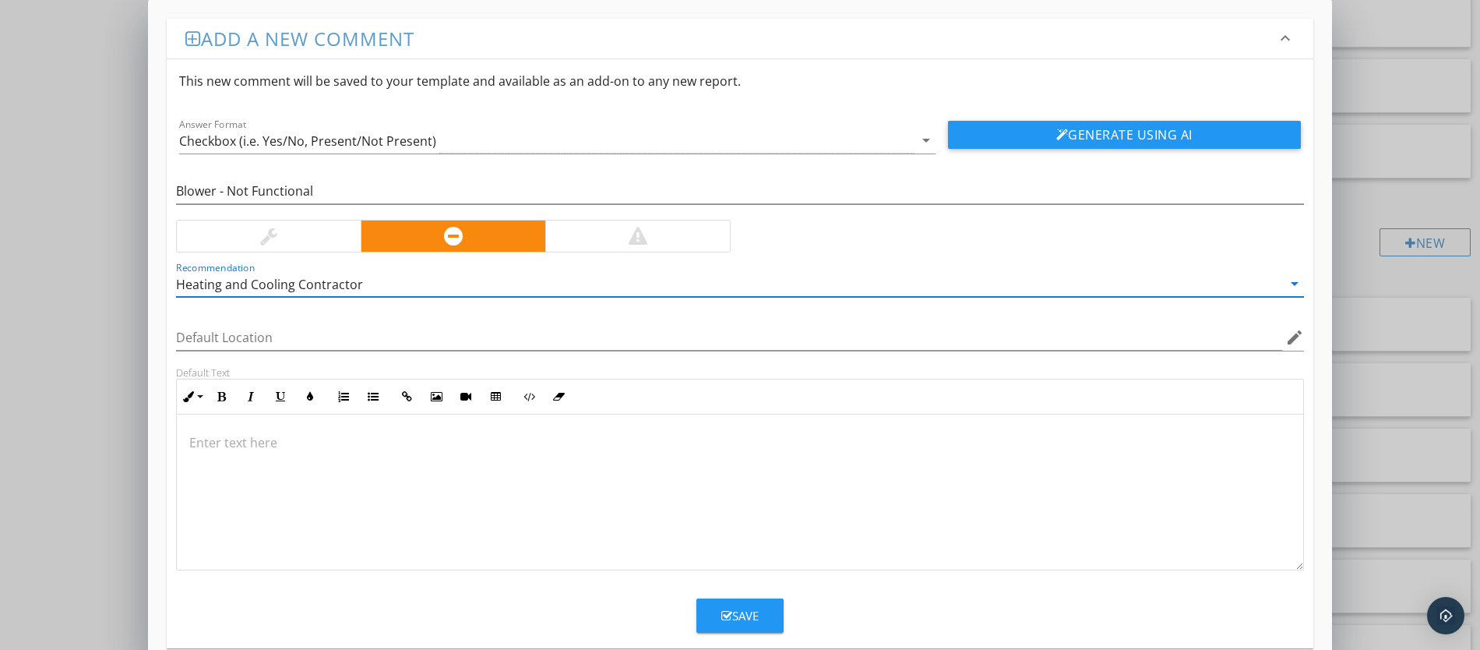
click at [323, 437] on p at bounding box center [740, 442] width 1102 height 19
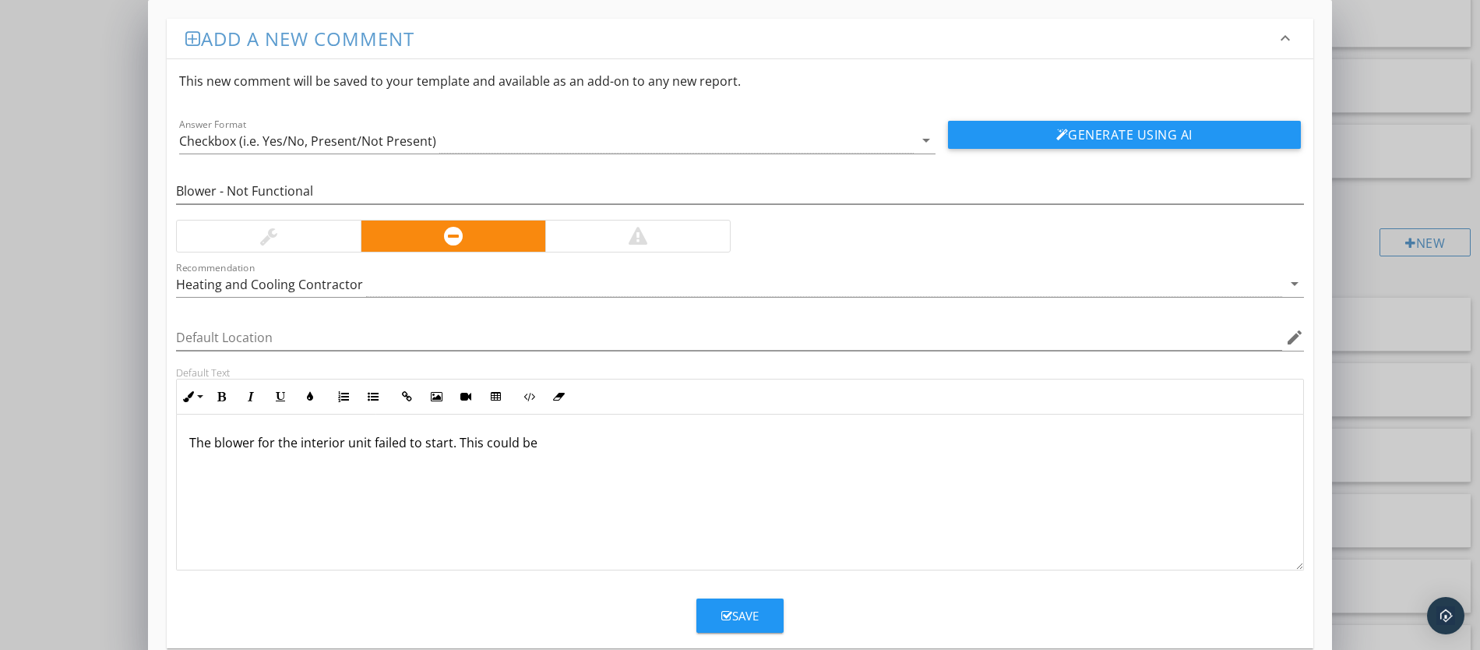
click at [446, 447] on p "The blower for the interior unit failed to start. This could be" at bounding box center [740, 442] width 1102 height 19
click at [450, 446] on p "The blower for the interior unit failed to start. This could be" at bounding box center [740, 442] width 1102 height 19
click at [707, 446] on p "The blower for the interior unit failed to start while burners were ignited. Th…" at bounding box center [740, 442] width 1102 height 19
click at [885, 443] on p "The blower for the interior unit failed to start while burners were ignited. Th…" at bounding box center [740, 442] width 1102 height 19
click at [880, 444] on p "The blower for the interior unit failed to start while burners were ignited. Th…" at bounding box center [740, 442] width 1102 height 19
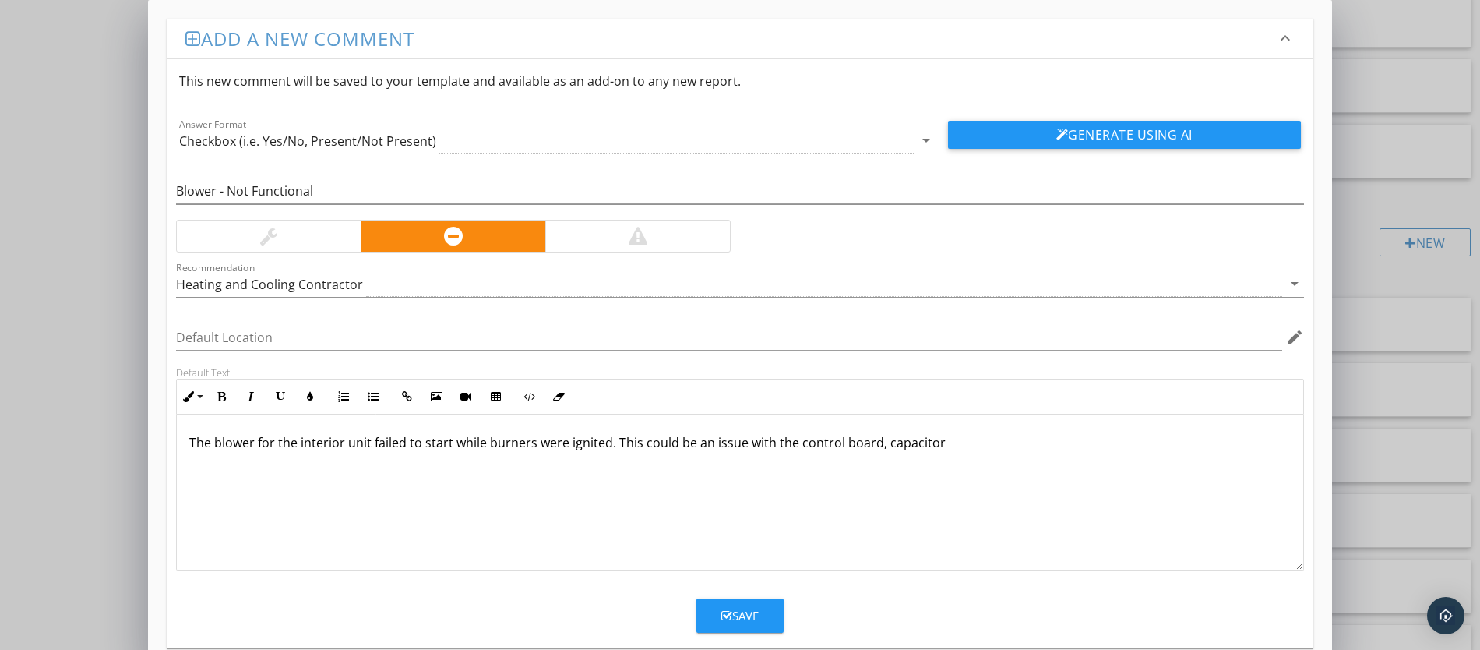
click at [935, 449] on p "The blower for the interior unit failed to start while burners were ignited. Th…" at bounding box center [740, 442] width 1102 height 19
click at [795, 446] on p "The blower for the interior unit failed to start while burners were ignited. Th…" at bounding box center [740, 442] width 1102 height 19
click at [1074, 445] on p "The blower for the interior unit failed to start while burners were ignited. Th…" at bounding box center [740, 442] width 1102 height 19
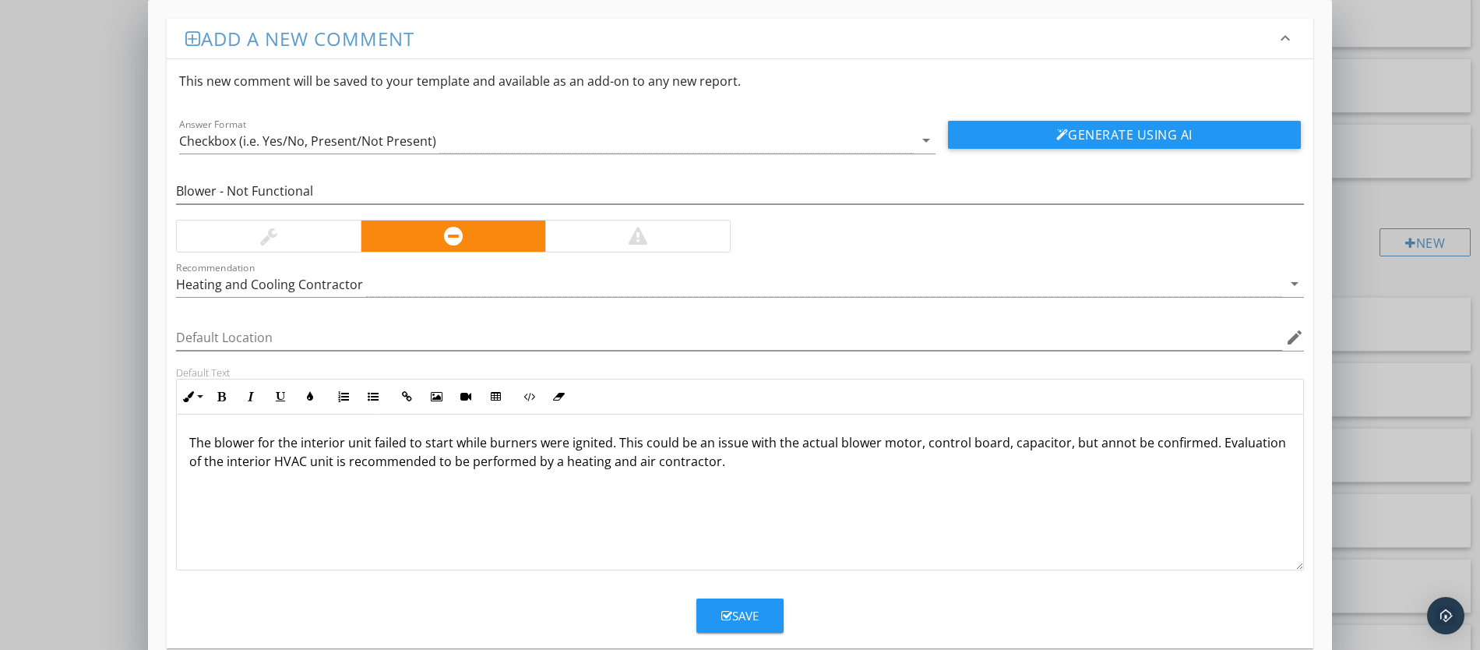
click at [787, 497] on div "The blower for the interior unit failed to start while burners were ignited. Th…" at bounding box center [740, 492] width 1127 height 156
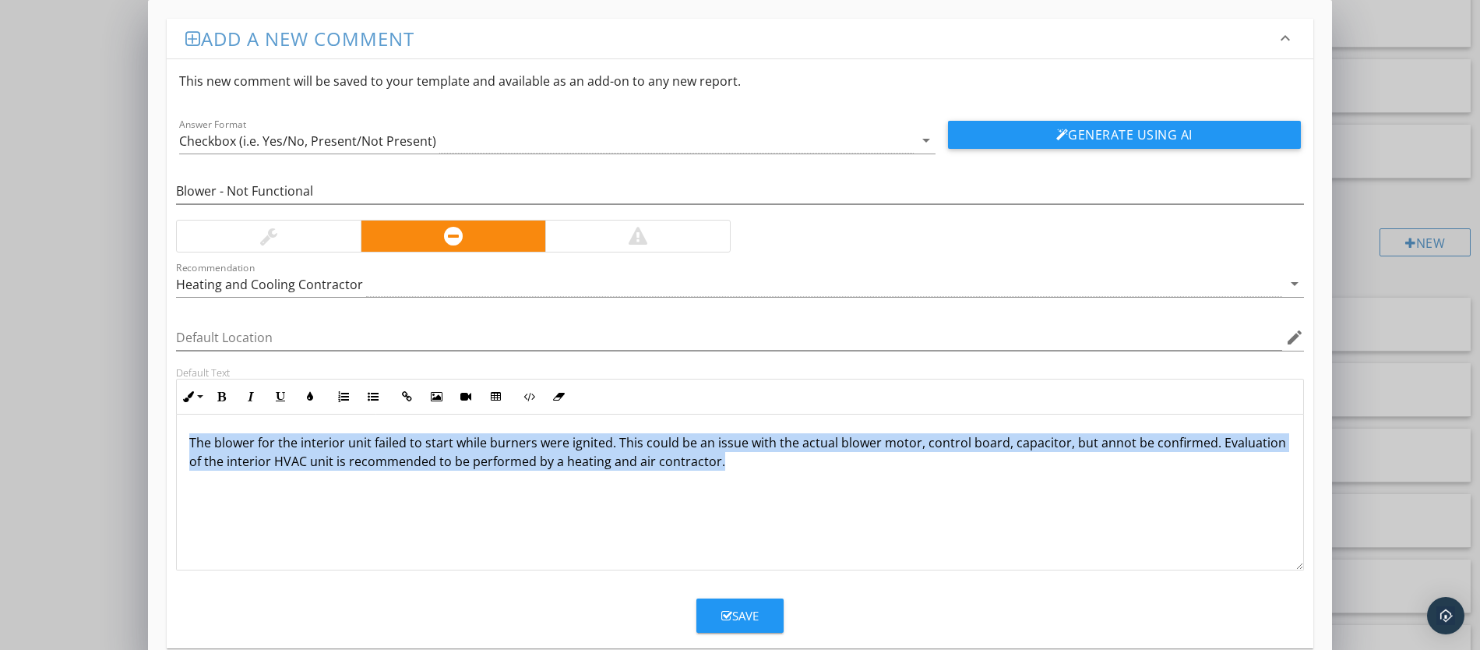
drag, startPoint x: 725, startPoint y: 464, endPoint x: 182, endPoint y: 436, distance: 543.8
click at [174, 435] on div "Default Text Inline Style XLarge Large Normal Small Light Small/Light Bold Ital…" at bounding box center [740, 468] width 1147 height 204
copy p "The blower for the interior unit failed to start while burners were ignited. Th…"
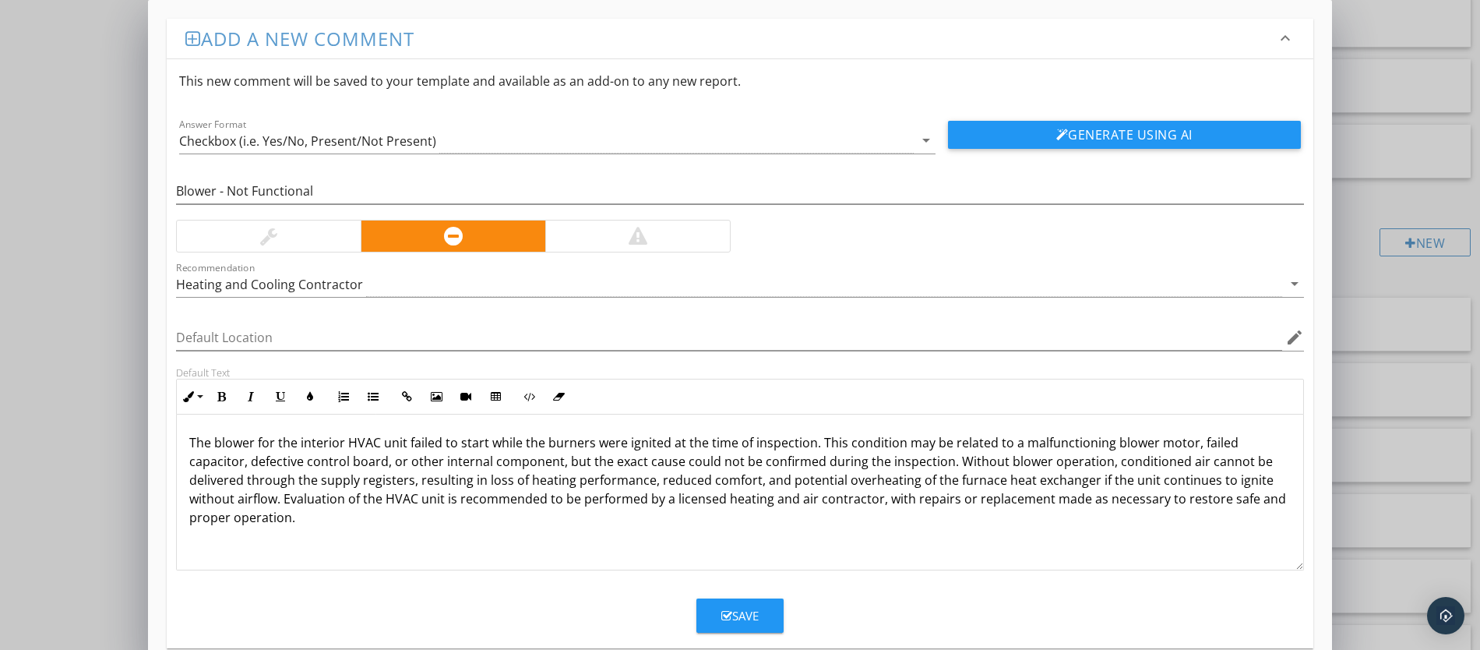
click at [555, 464] on p "The blower for the interior HVAC unit failed to start while the burners were ig…" at bounding box center [740, 479] width 1102 height 93
click at [553, 461] on p "The blower for the interior HVAC unit failed to start while the burners were ig…" at bounding box center [740, 479] width 1102 height 93
click at [555, 465] on p "The blower for the interior HVAC unit failed to start while the burners were ig…" at bounding box center [740, 479] width 1102 height 93
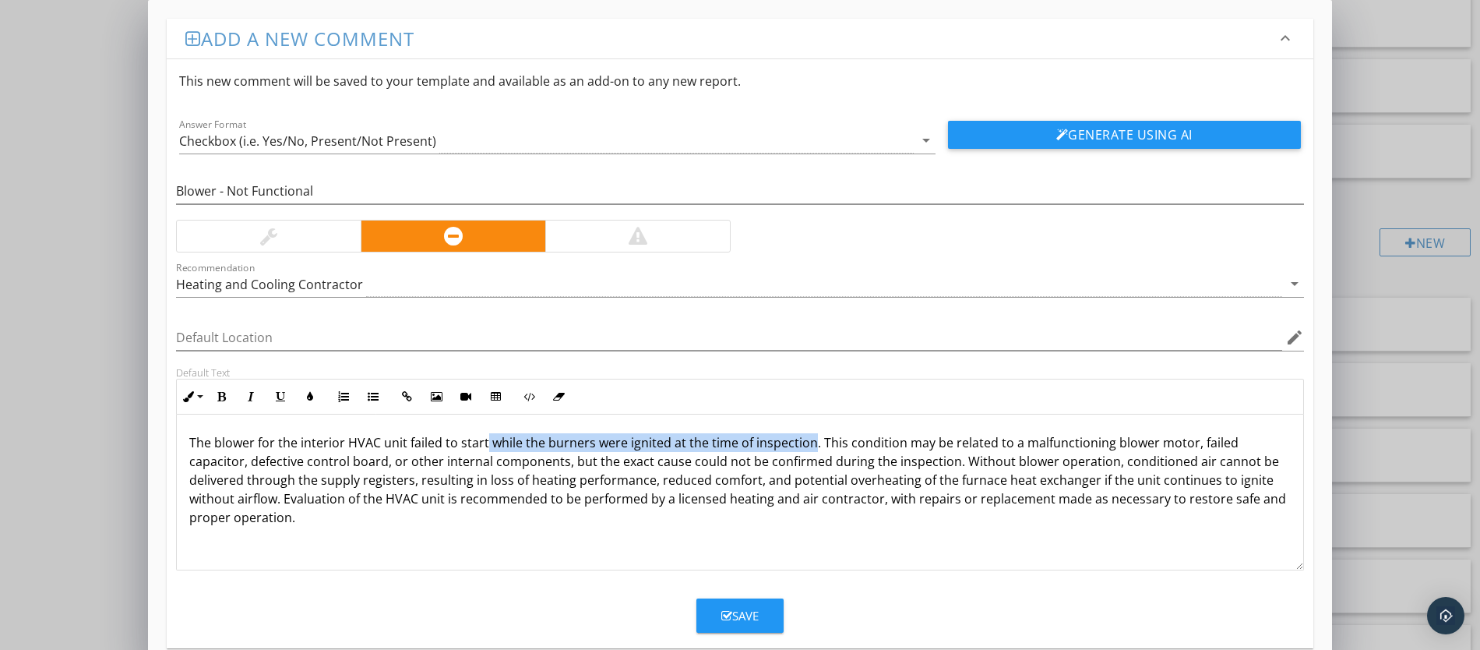
drag, startPoint x: 809, startPoint y: 443, endPoint x: 485, endPoint y: 446, distance: 324.1
click at [485, 446] on p "The blower for the interior HVAC unit failed to start while the burners were ig…" at bounding box center [740, 479] width 1102 height 93
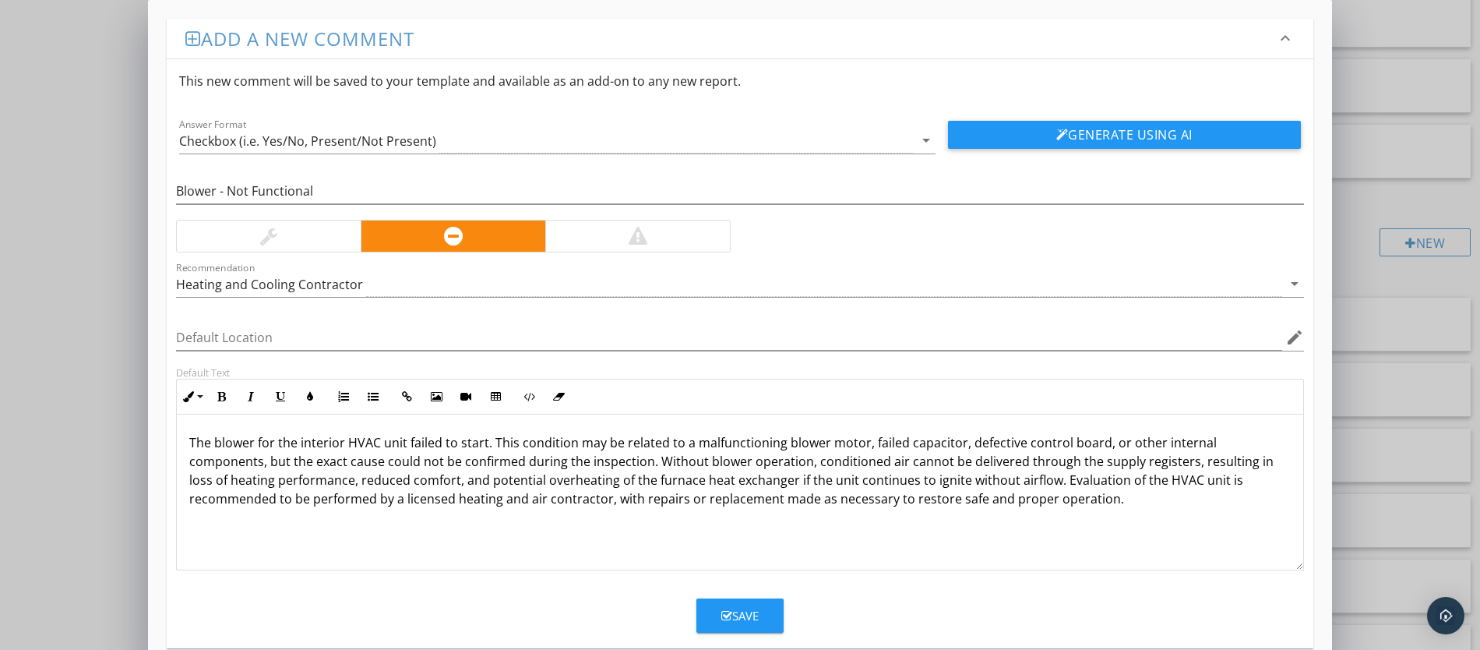
click at [352, 483] on p "The blower for the interior HVAC unit failed to start. This condition may be re…" at bounding box center [740, 470] width 1102 height 75
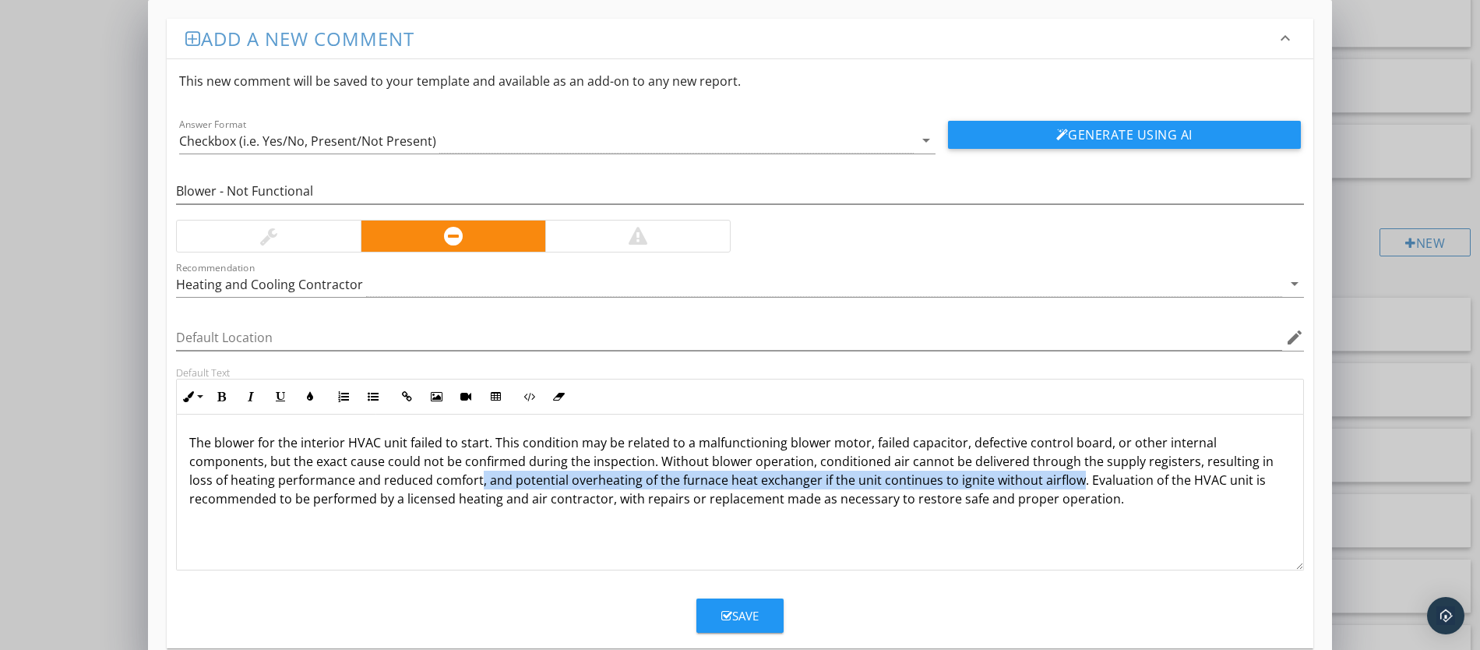
drag, startPoint x: 478, startPoint y: 485, endPoint x: 1071, endPoint y: 485, distance: 592.9
click at [1071, 485] on p "The blower for the interior HVAC unit failed to start. This condition may be re…" at bounding box center [740, 470] width 1102 height 75
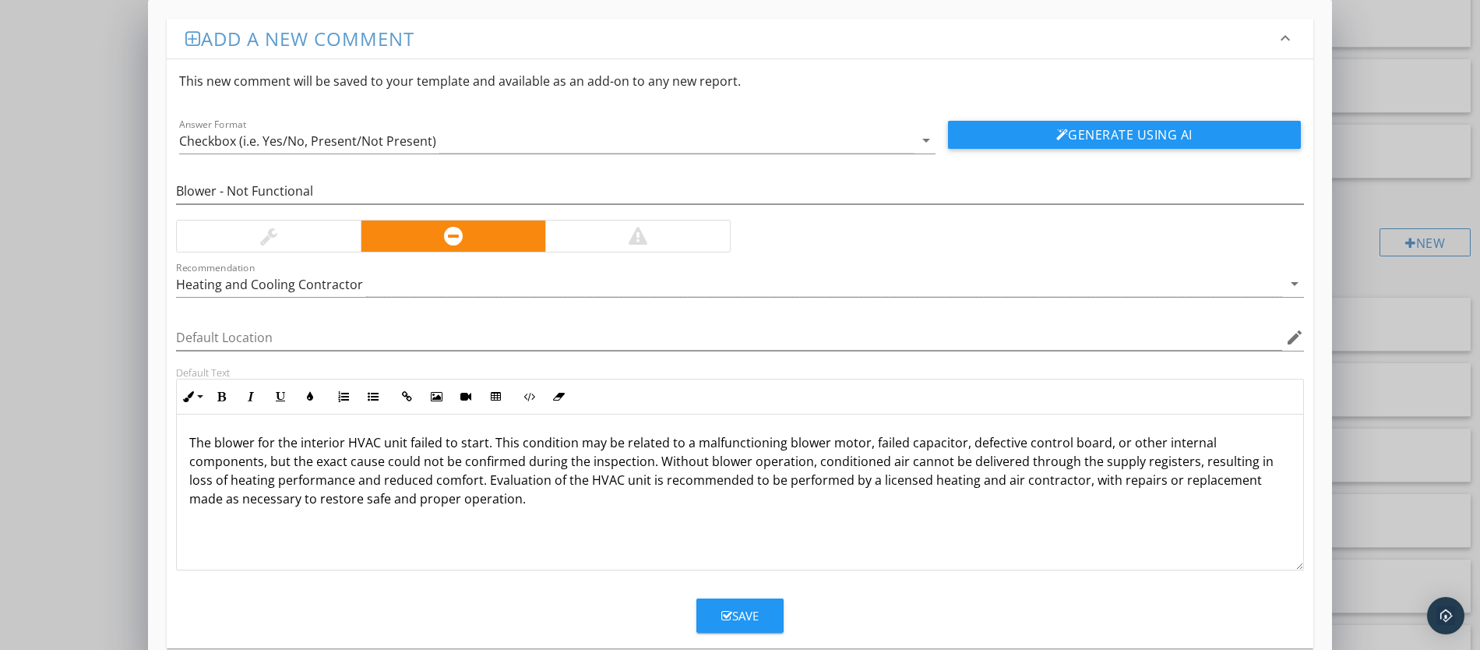
click at [761, 613] on button "Save" at bounding box center [740, 615] width 87 height 34
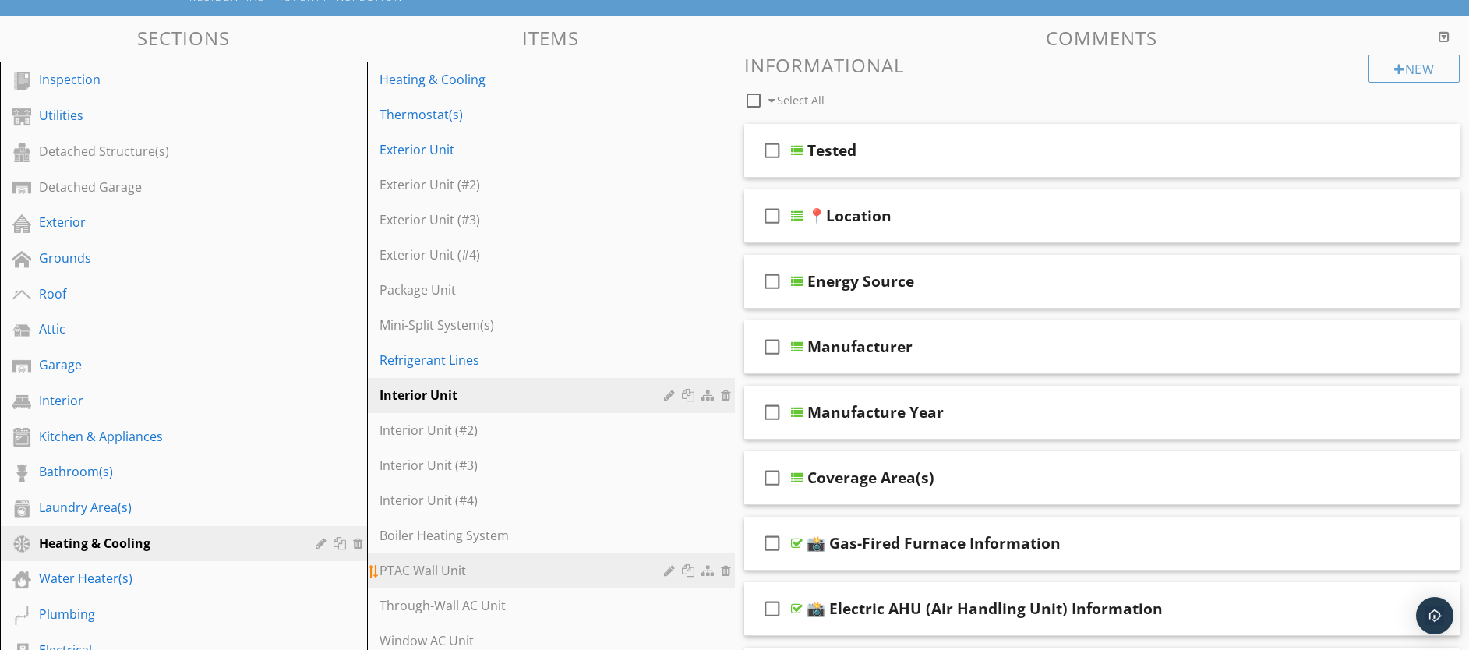
scroll to position [604, 0]
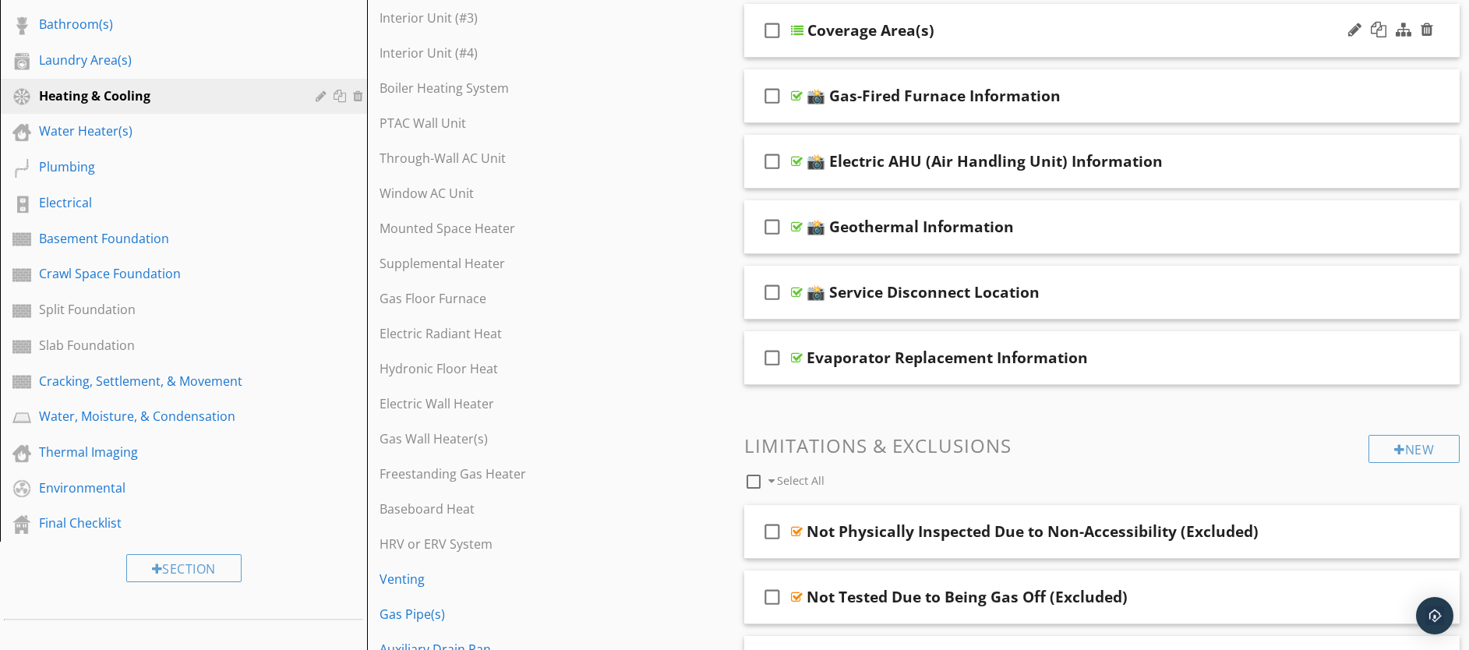
drag, startPoint x: 908, startPoint y: 607, endPoint x: 820, endPoint y: 10, distance: 603.4
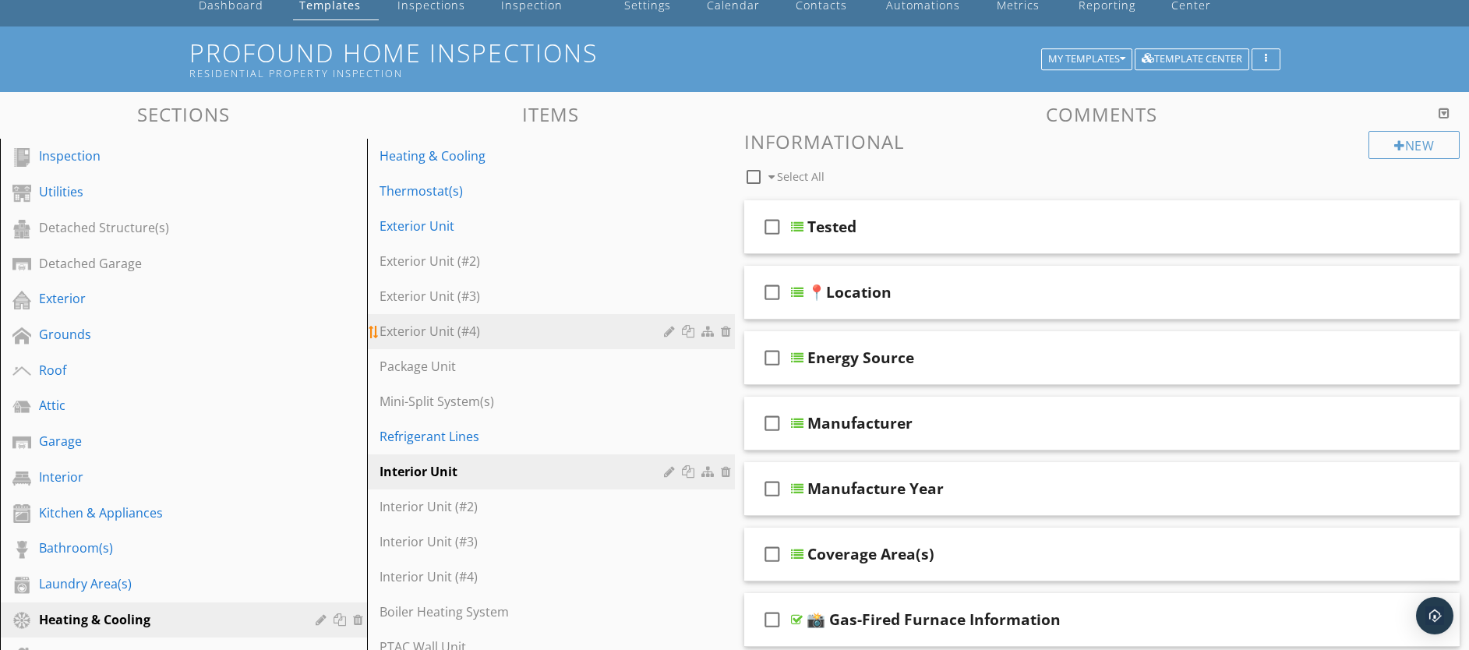
scroll to position [79, 0]
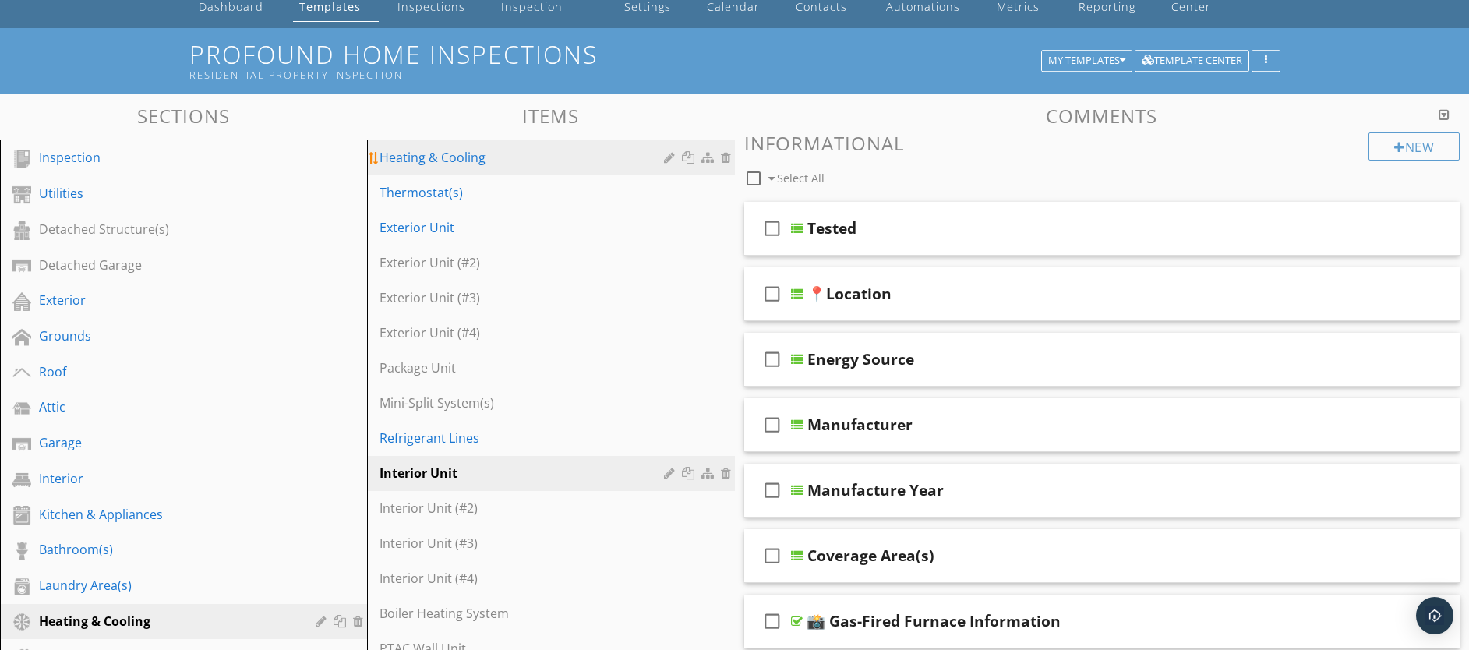
click at [481, 160] on div "Heating & Cooling" at bounding box center [523, 157] width 288 height 19
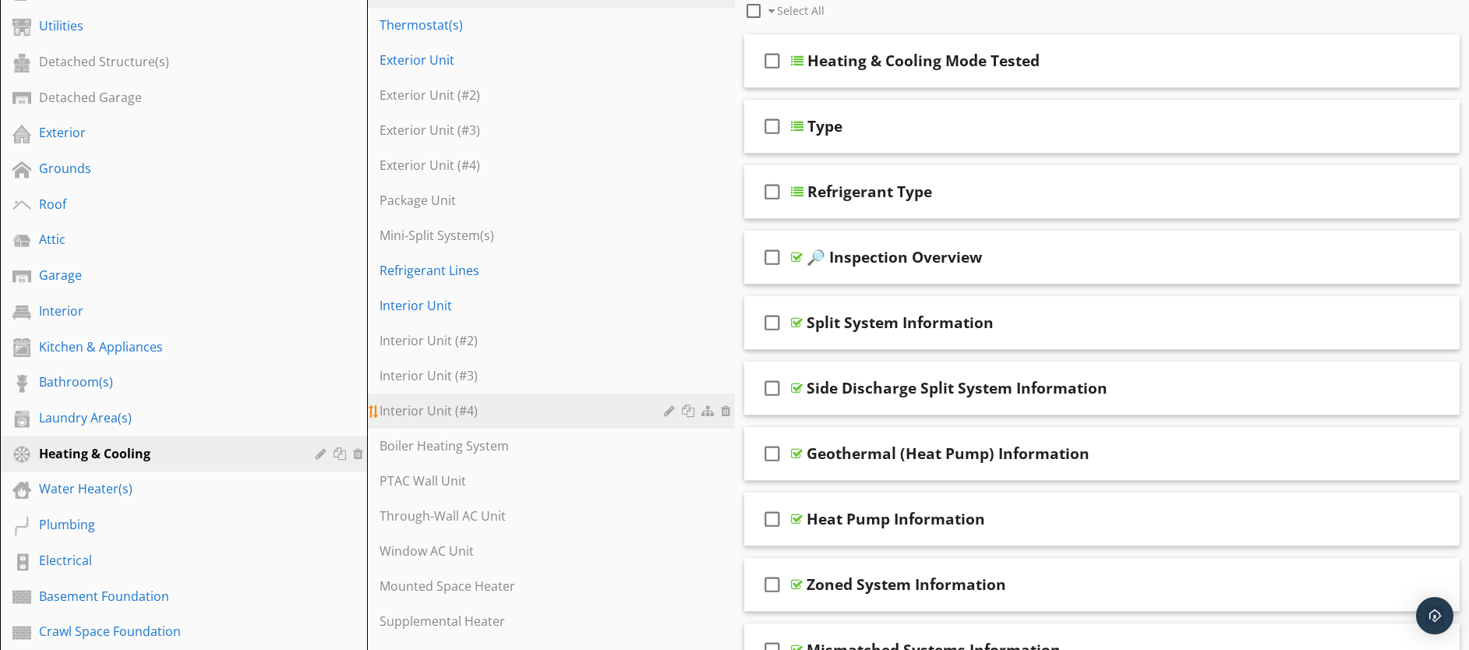
scroll to position [224, 0]
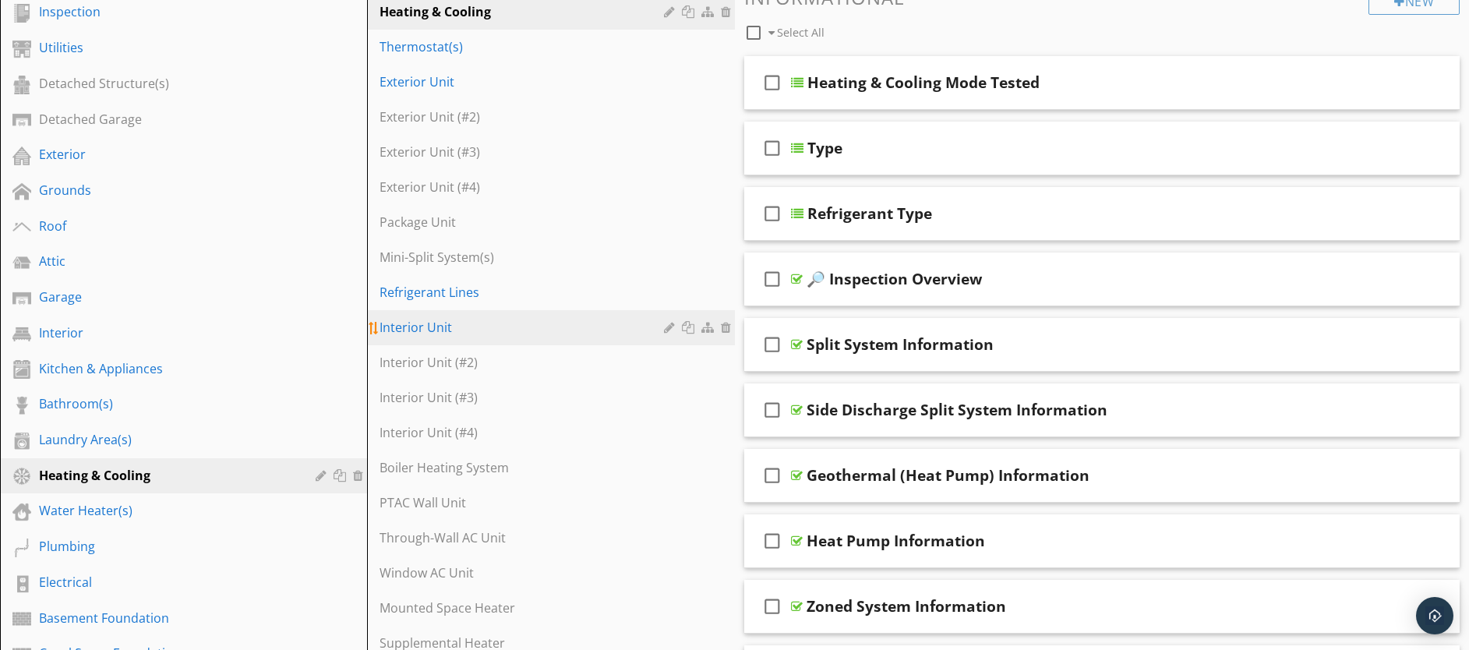
click at [488, 336] on div "Interior Unit" at bounding box center [523, 327] width 288 height 19
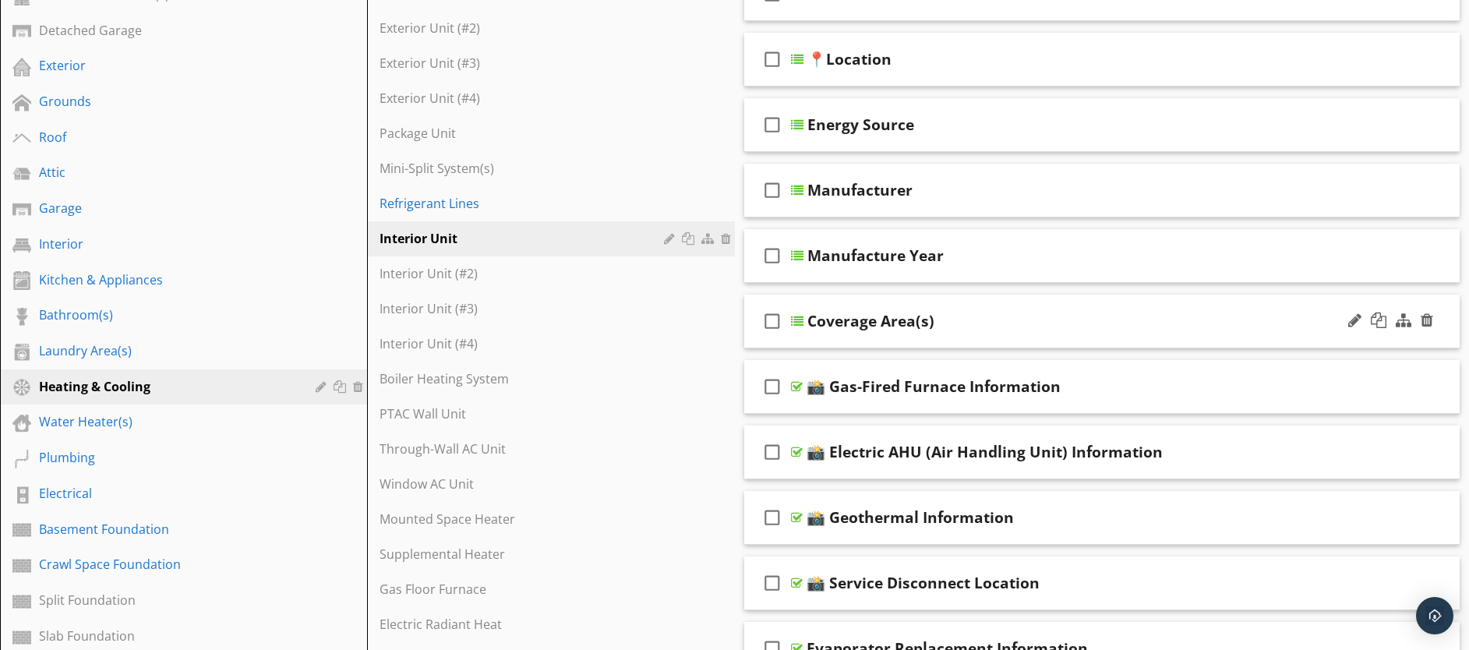
scroll to position [403, 0]
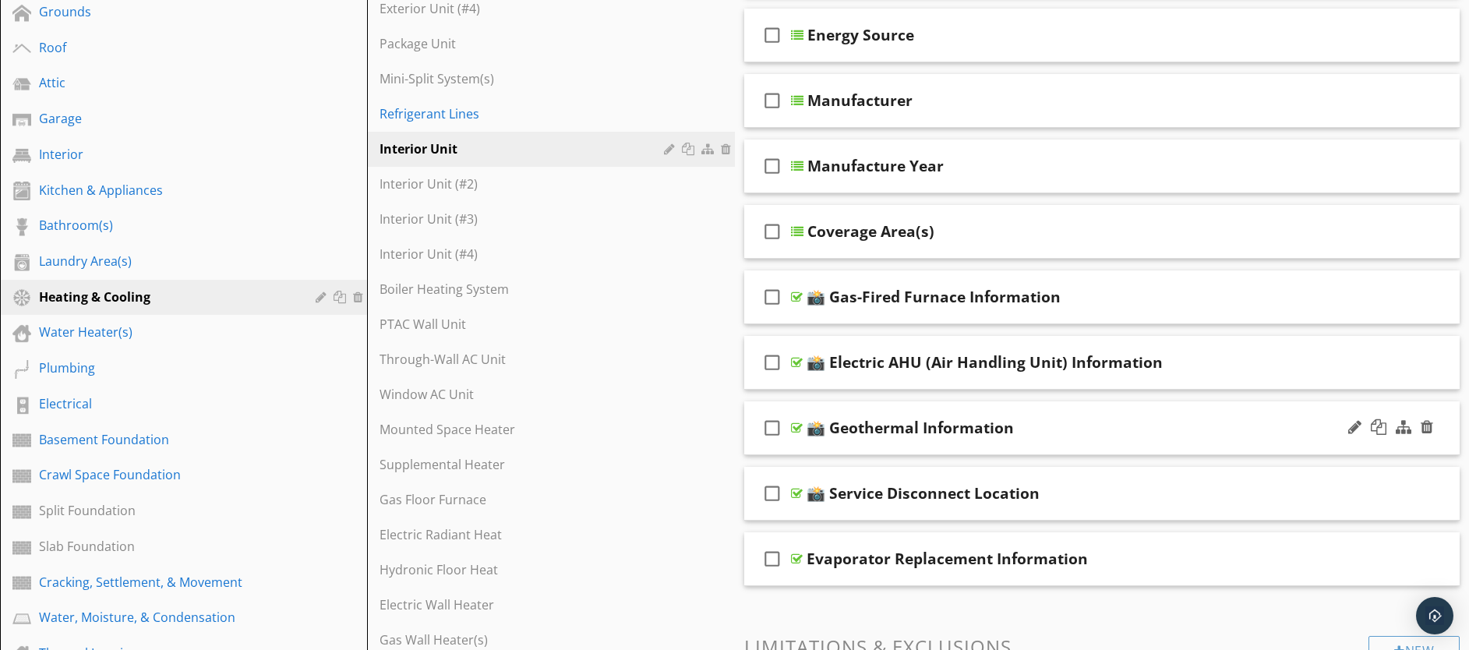
click at [965, 446] on div "check_box_outline_blank 📸 Geothermal Information" at bounding box center [1102, 428] width 716 height 54
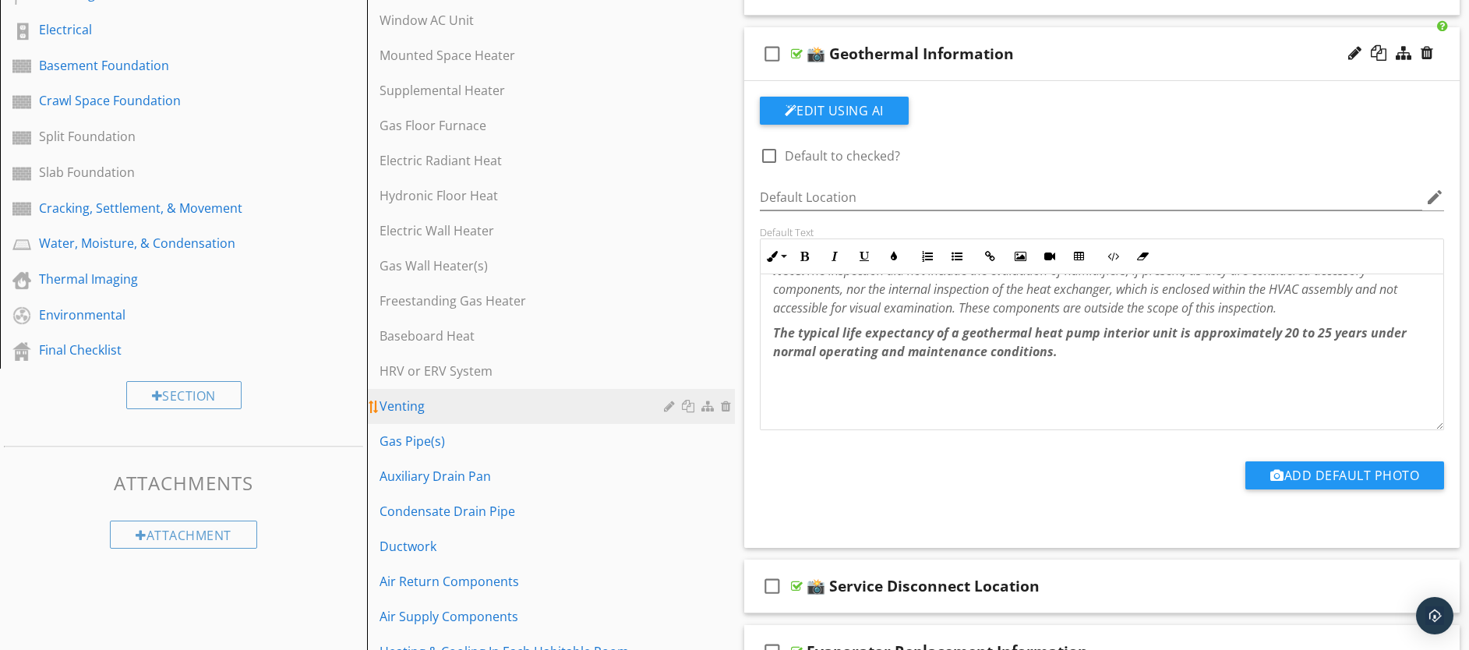
scroll to position [0, 0]
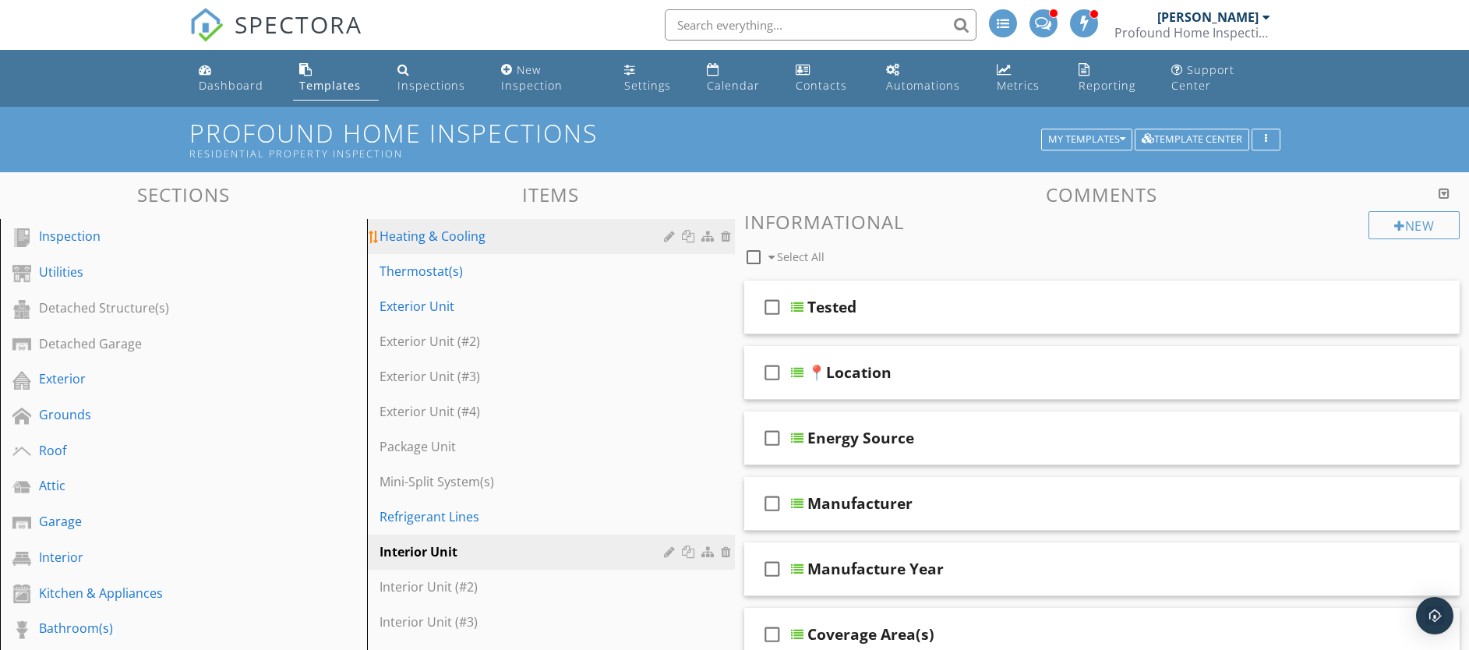
click at [475, 235] on div "Heating & Cooling" at bounding box center [523, 236] width 288 height 19
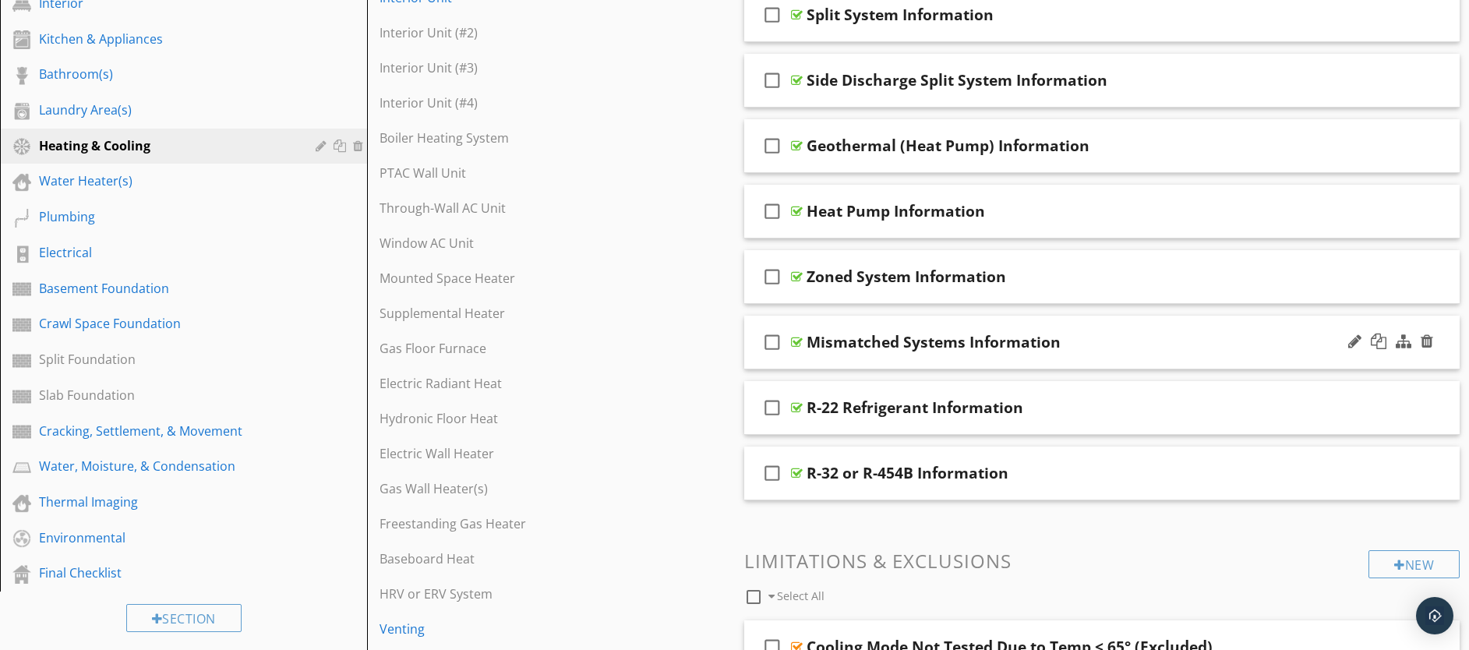
scroll to position [559, 0]
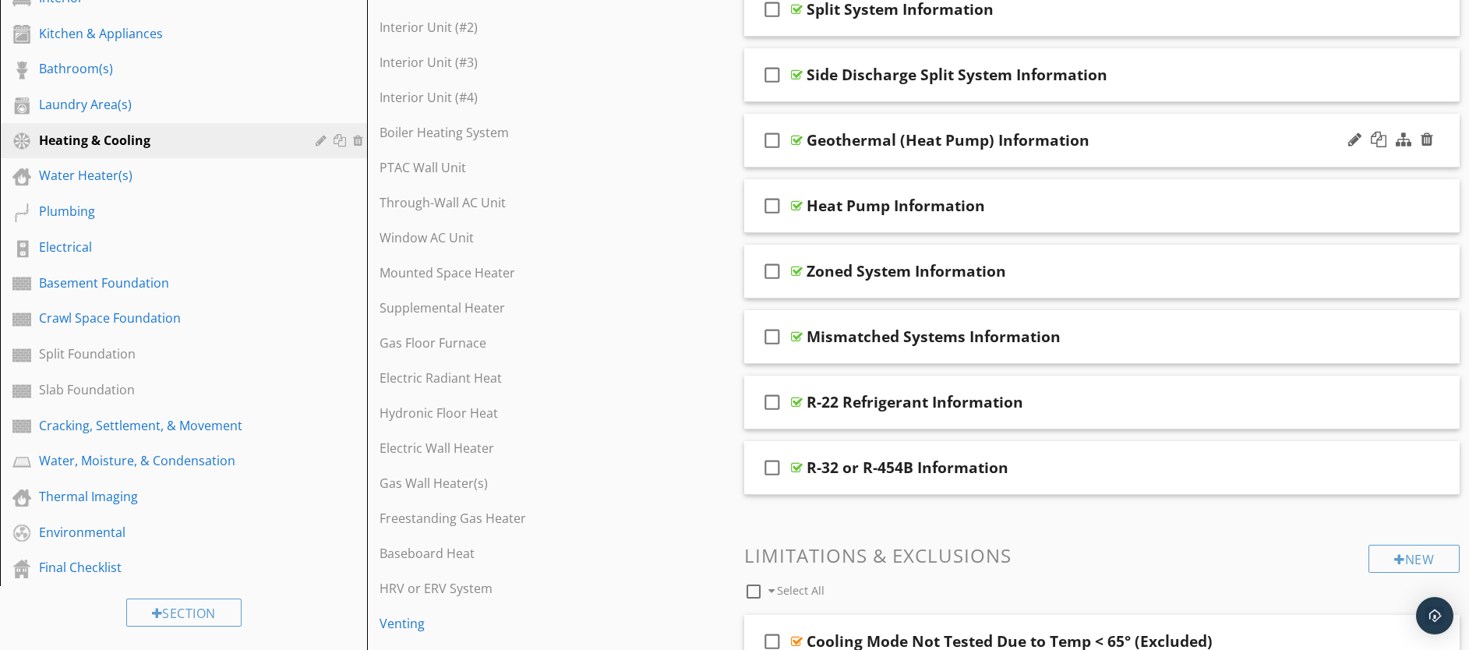
click at [939, 149] on div "Geothermal (Heat Pump) Information" at bounding box center [947, 140] width 283 height 19
click at [942, 164] on div "check_box_outline_blank Geothermal (Heat Pump) Information" at bounding box center [1102, 141] width 716 height 54
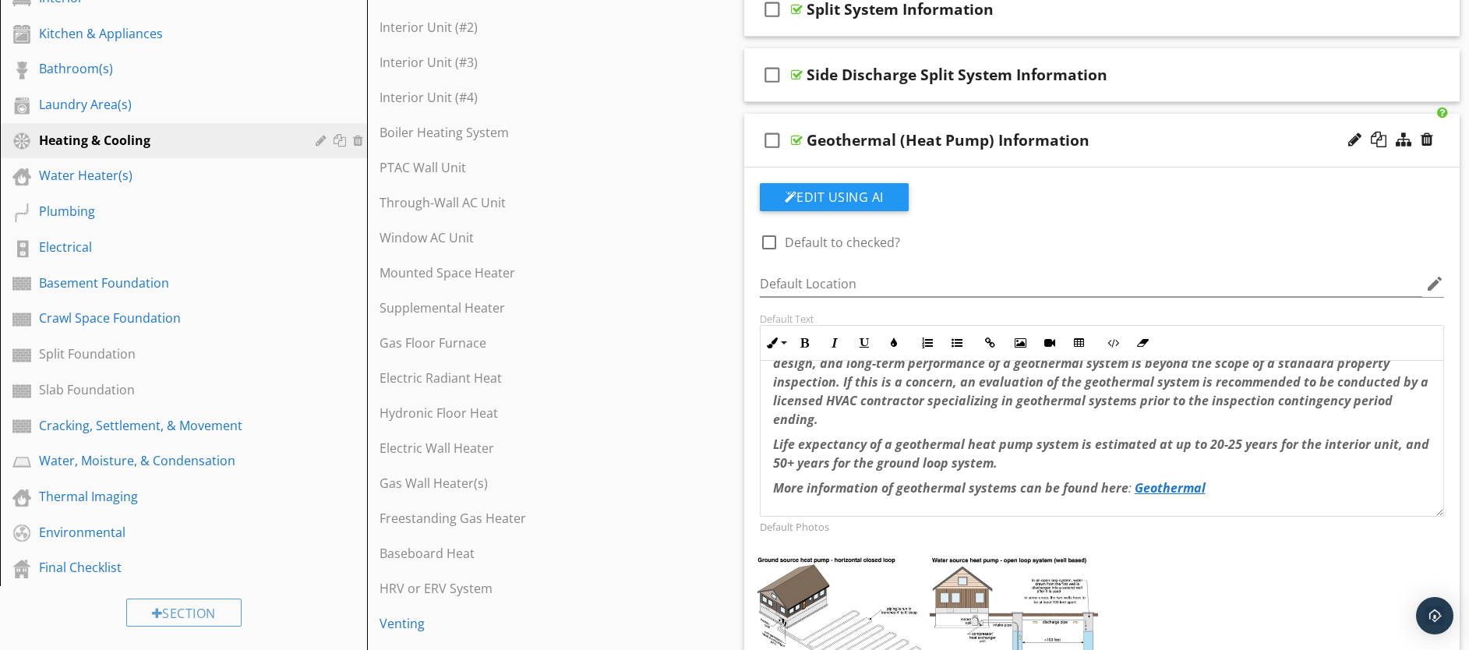
scroll to position [0, 0]
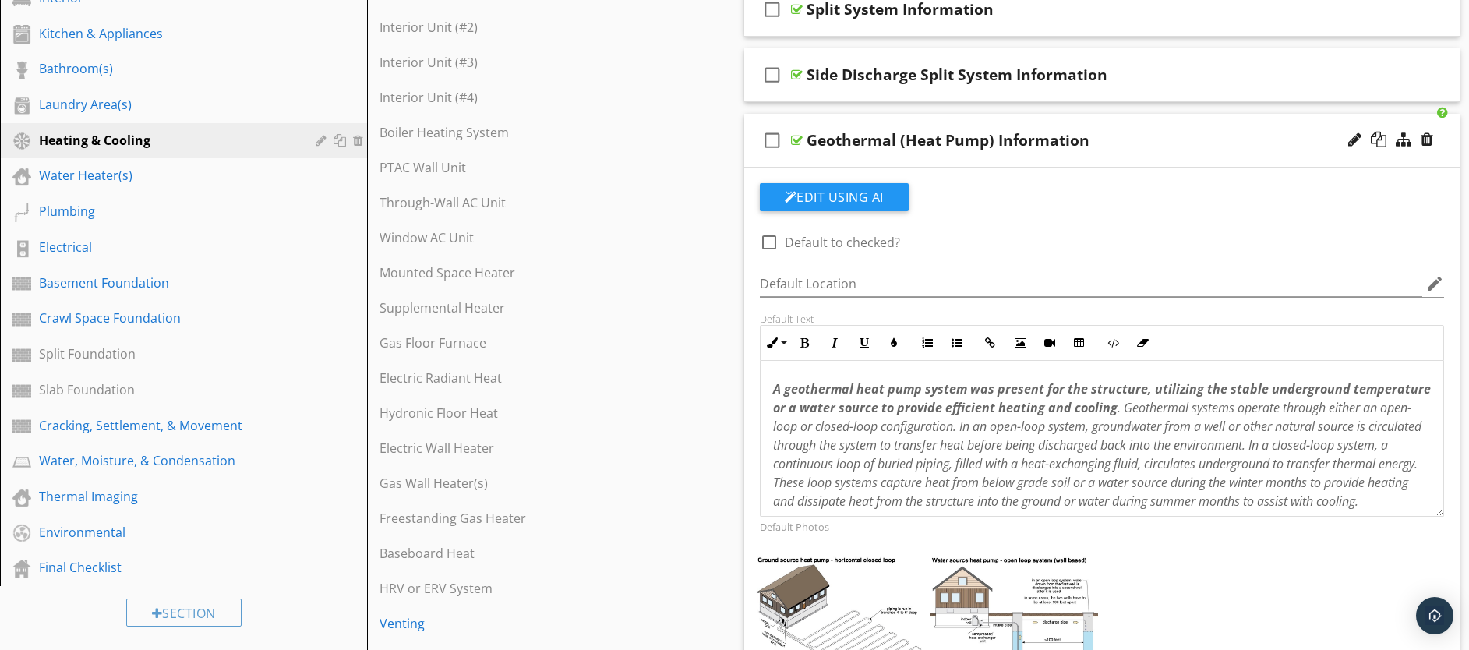
click at [885, 161] on div "check_box_outline_blank Geothermal (Heat Pump) Information" at bounding box center [1102, 141] width 716 height 54
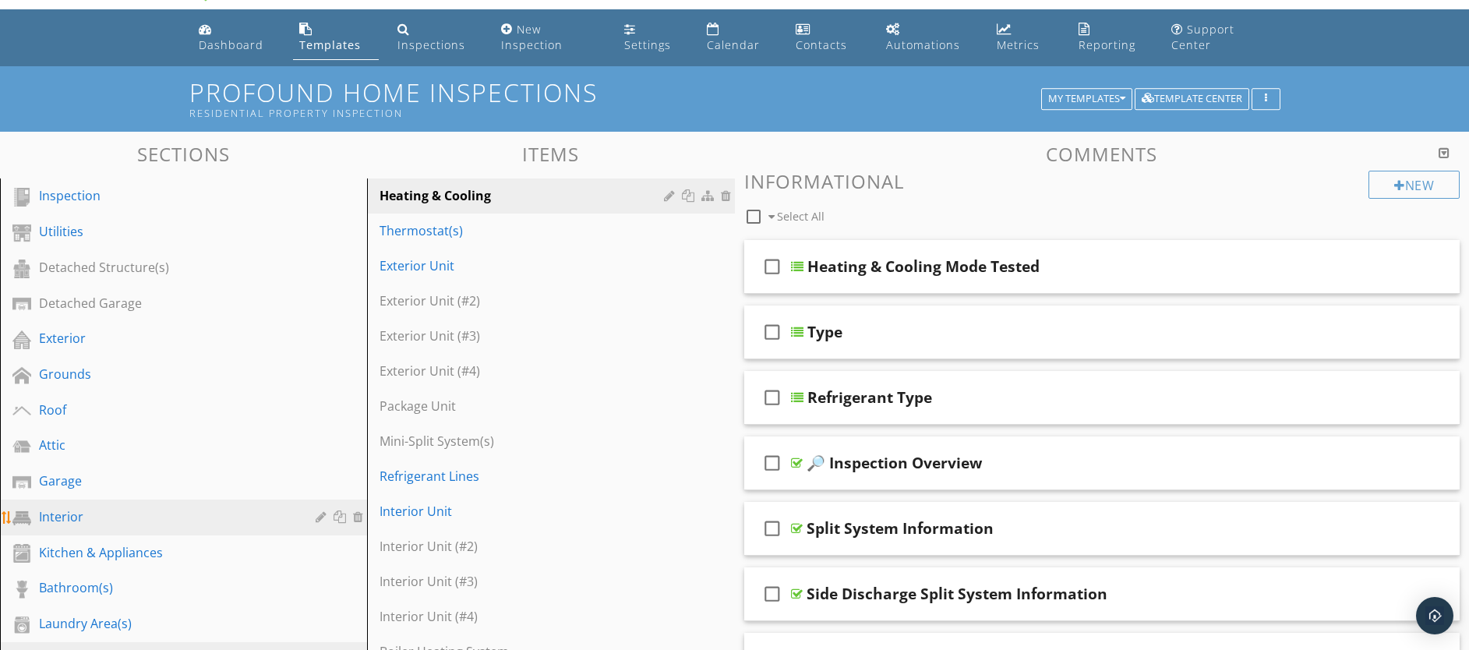
scroll to position [41, 0]
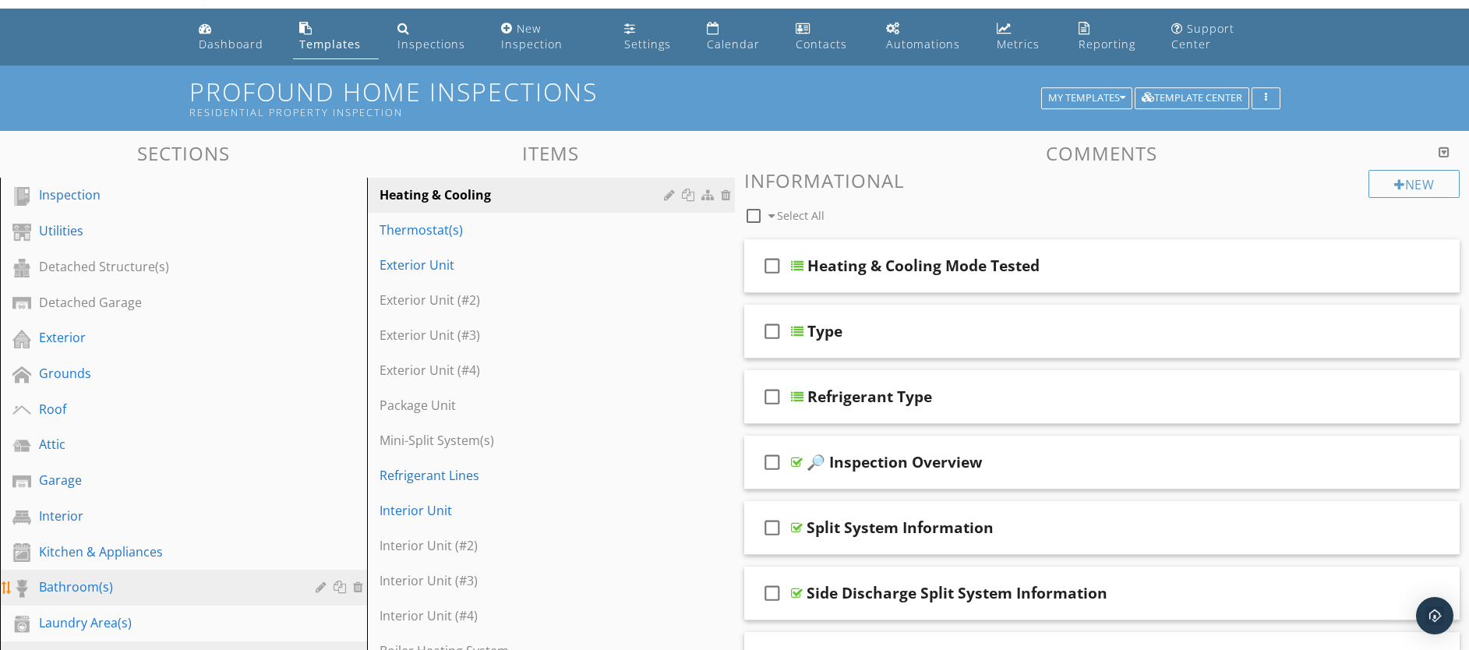
click at [117, 583] on div "Bathroom(s)" at bounding box center [166, 586] width 254 height 19
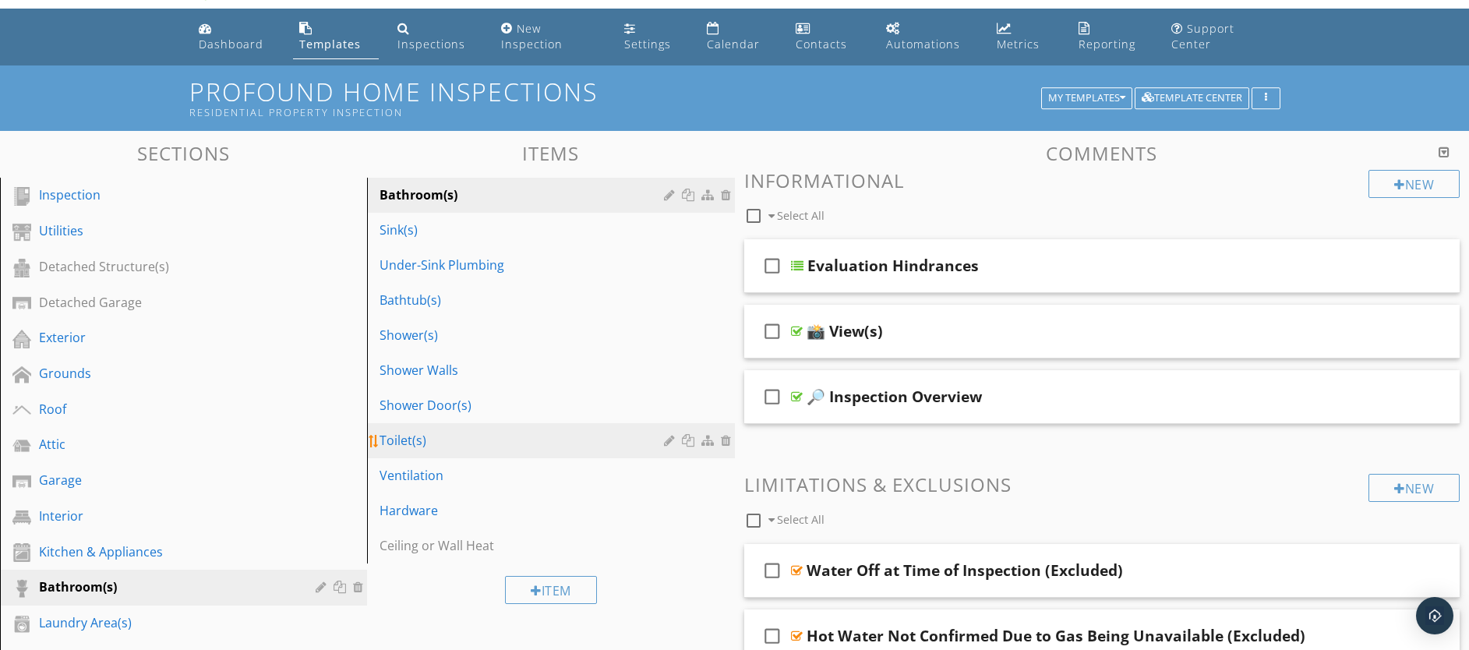
click at [418, 442] on div "Toilet(s)" at bounding box center [523, 440] width 288 height 19
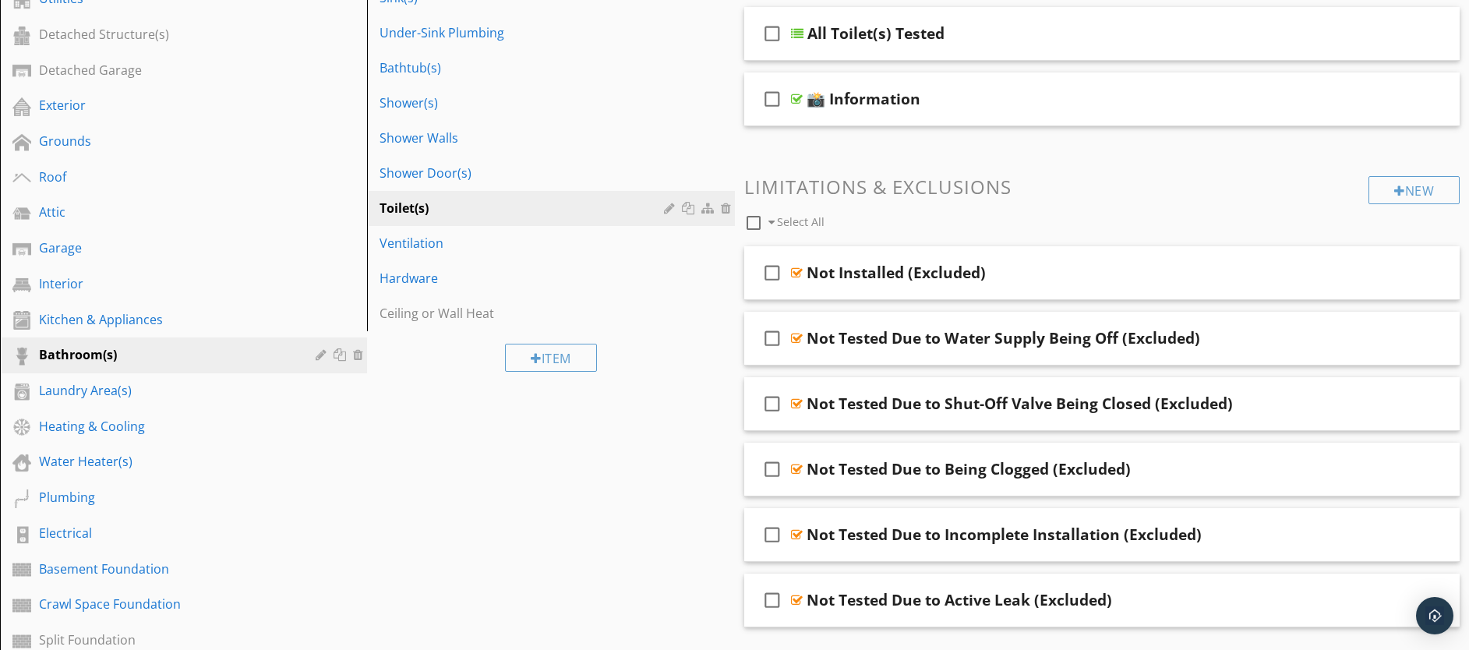
scroll to position [270, 0]
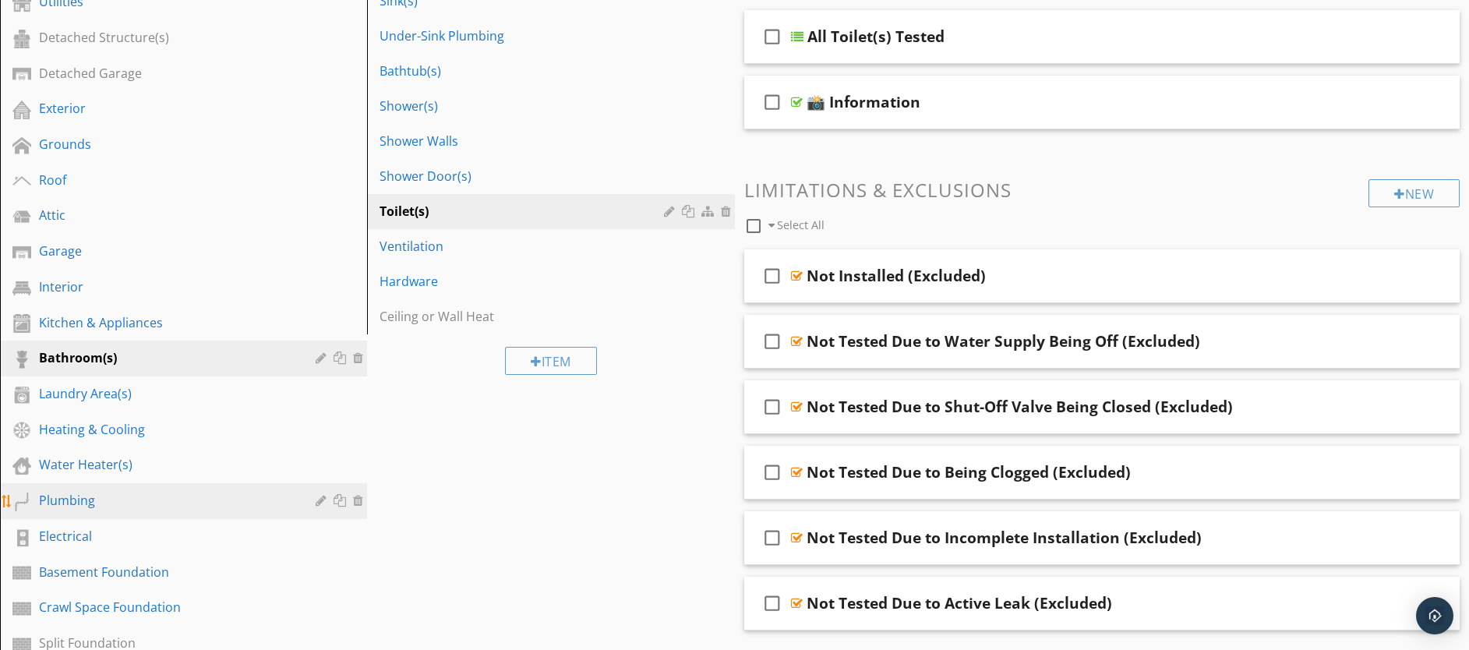
click at [97, 499] on div "Plumbing" at bounding box center [166, 500] width 254 height 19
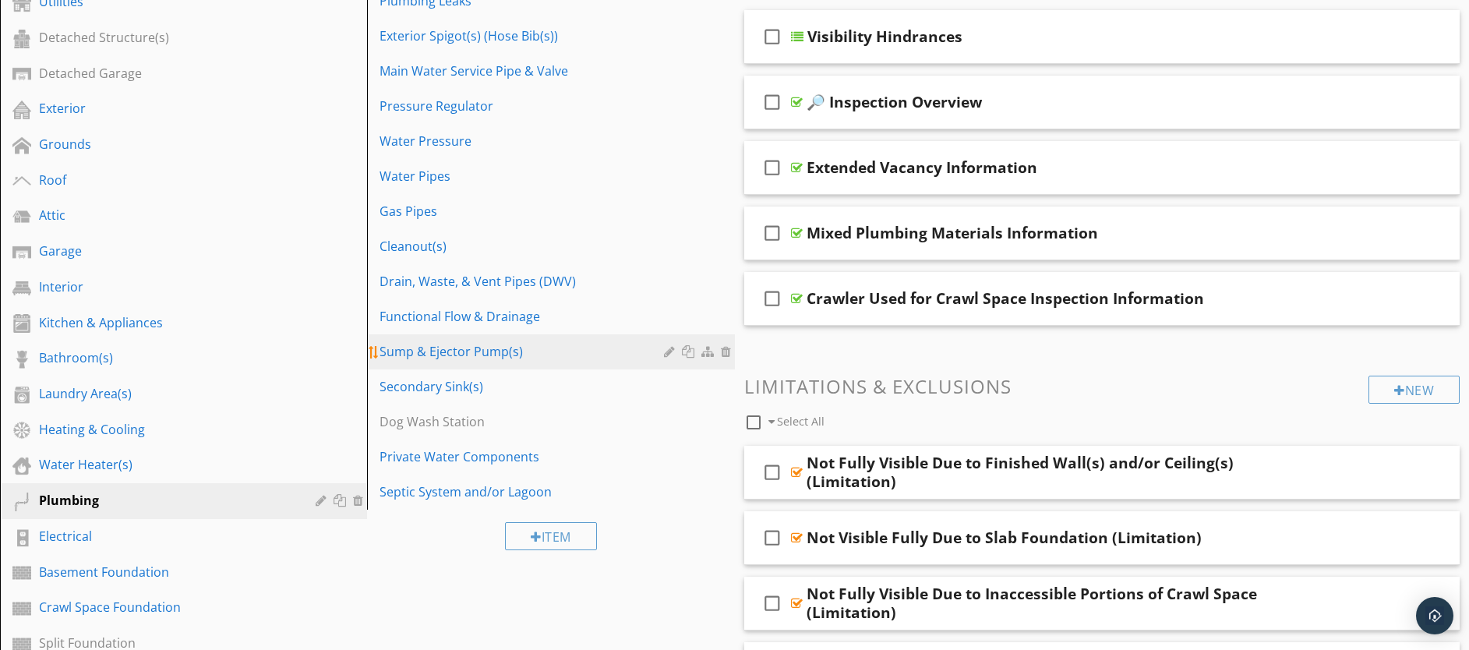
click at [448, 351] on div "Sump & Ejector Pump(s)" at bounding box center [523, 351] width 288 height 19
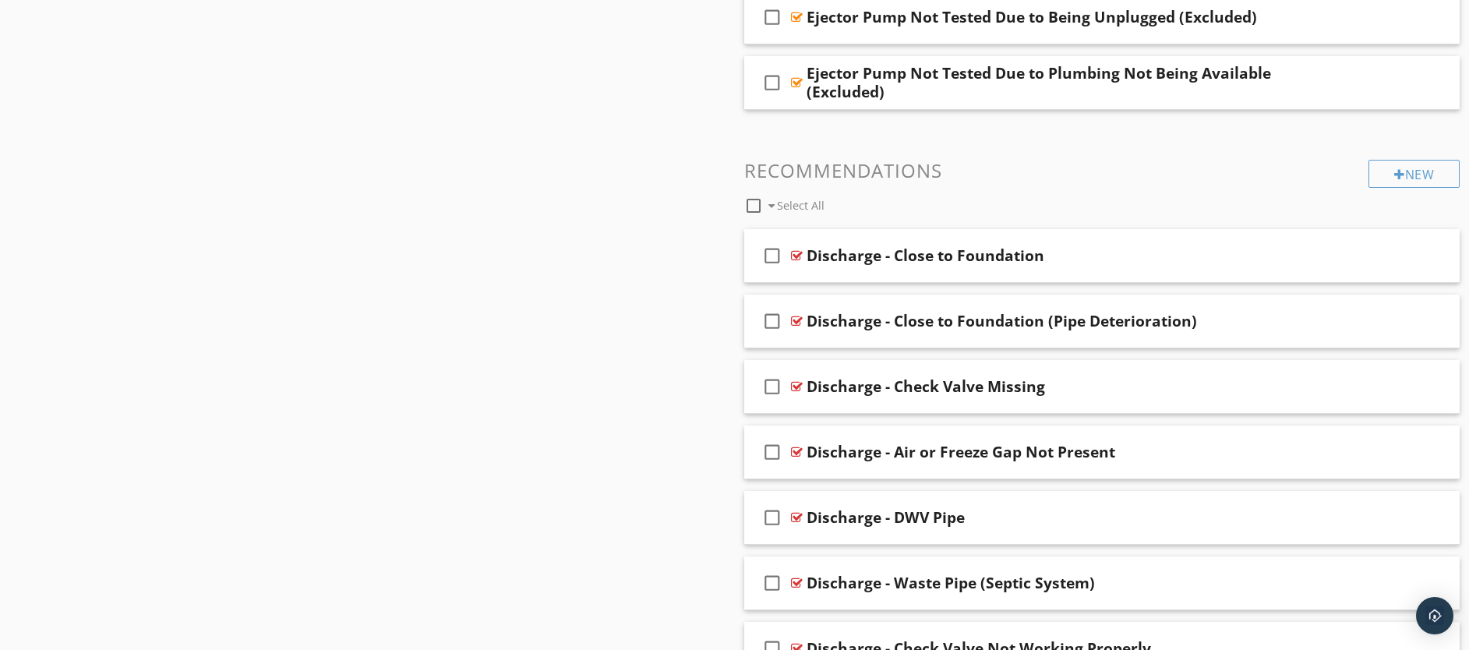
scroll to position [1471, 0]
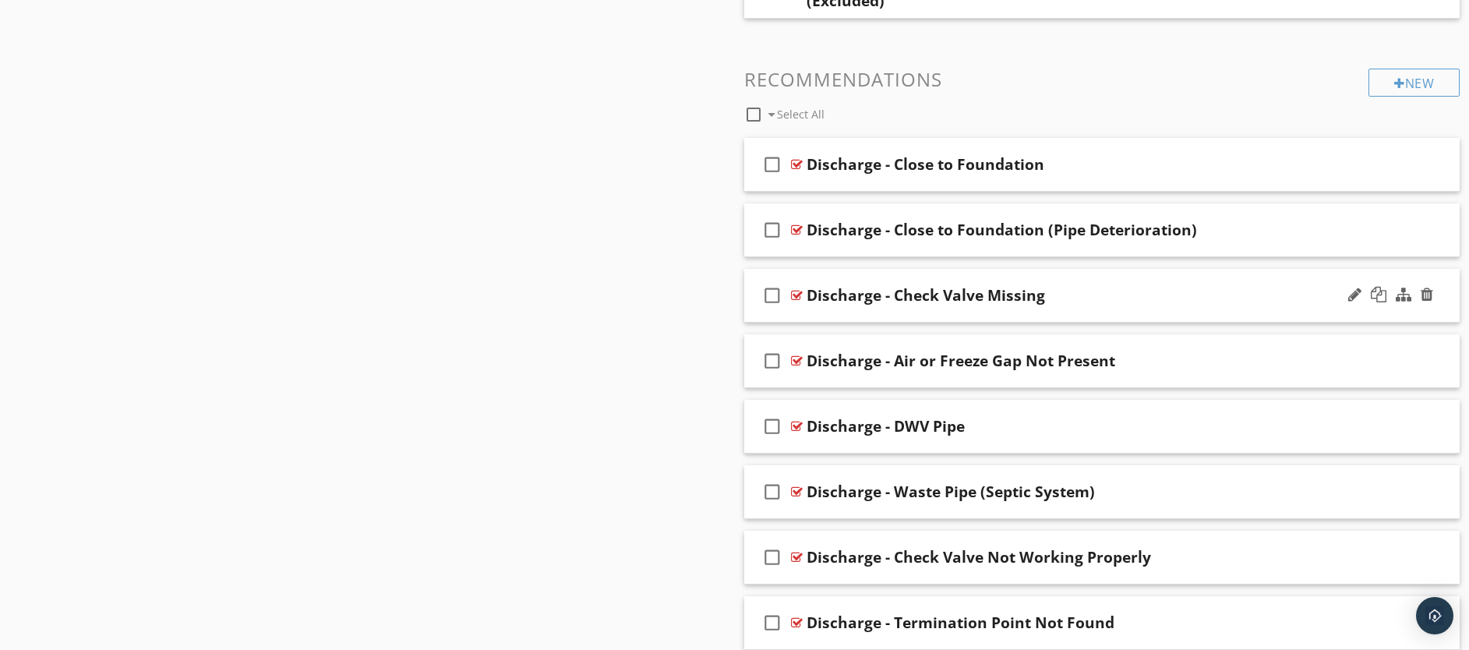
click at [835, 319] on div "check_box_outline_blank Discharge - Check Valve Missing" at bounding box center [1102, 296] width 716 height 54
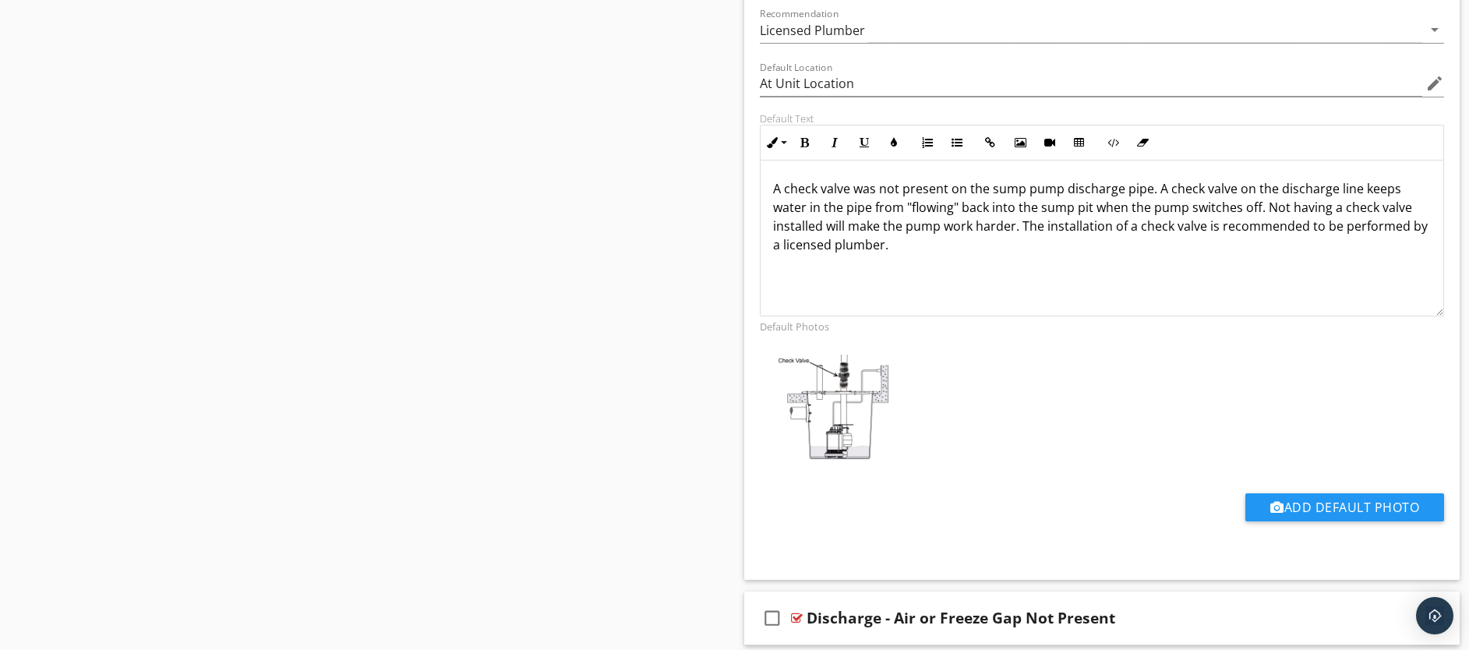
scroll to position [1923, 0]
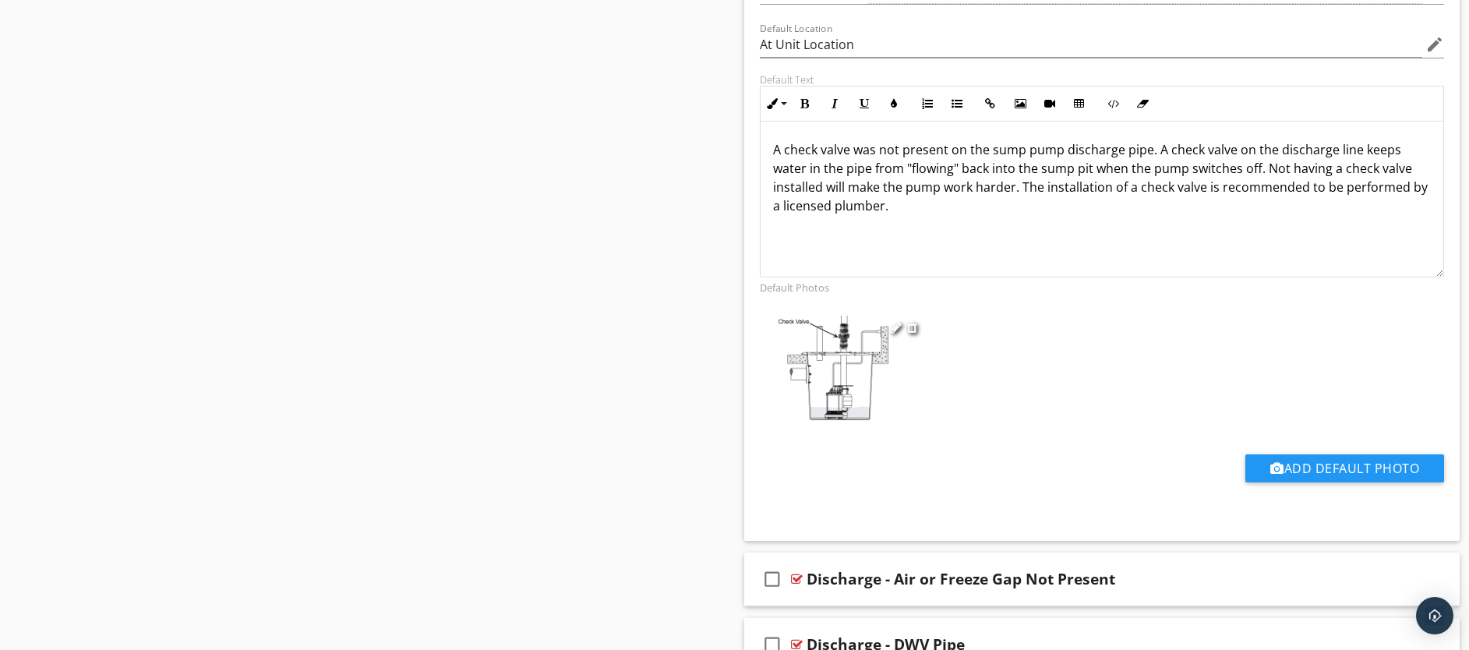
click at [839, 361] on img at bounding box center [838, 373] width 168 height 115
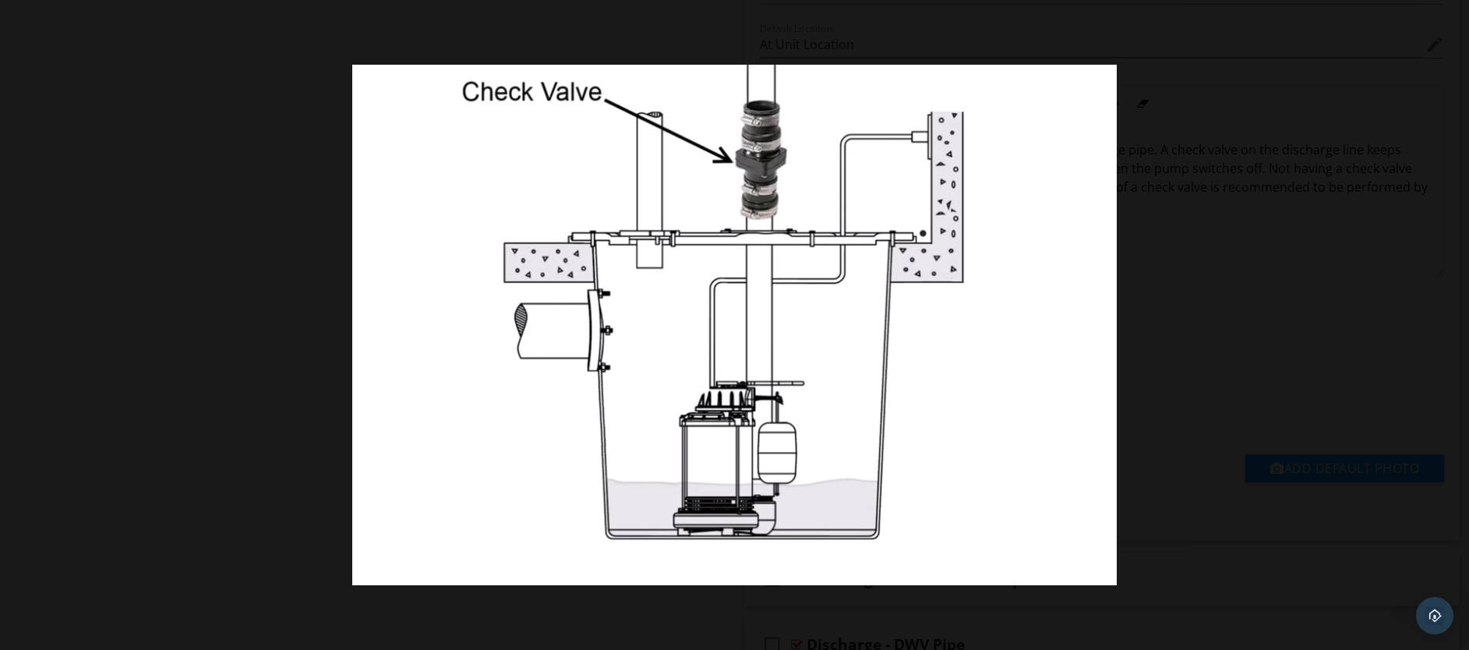
click at [1250, 595] on div at bounding box center [734, 325] width 1469 height 650
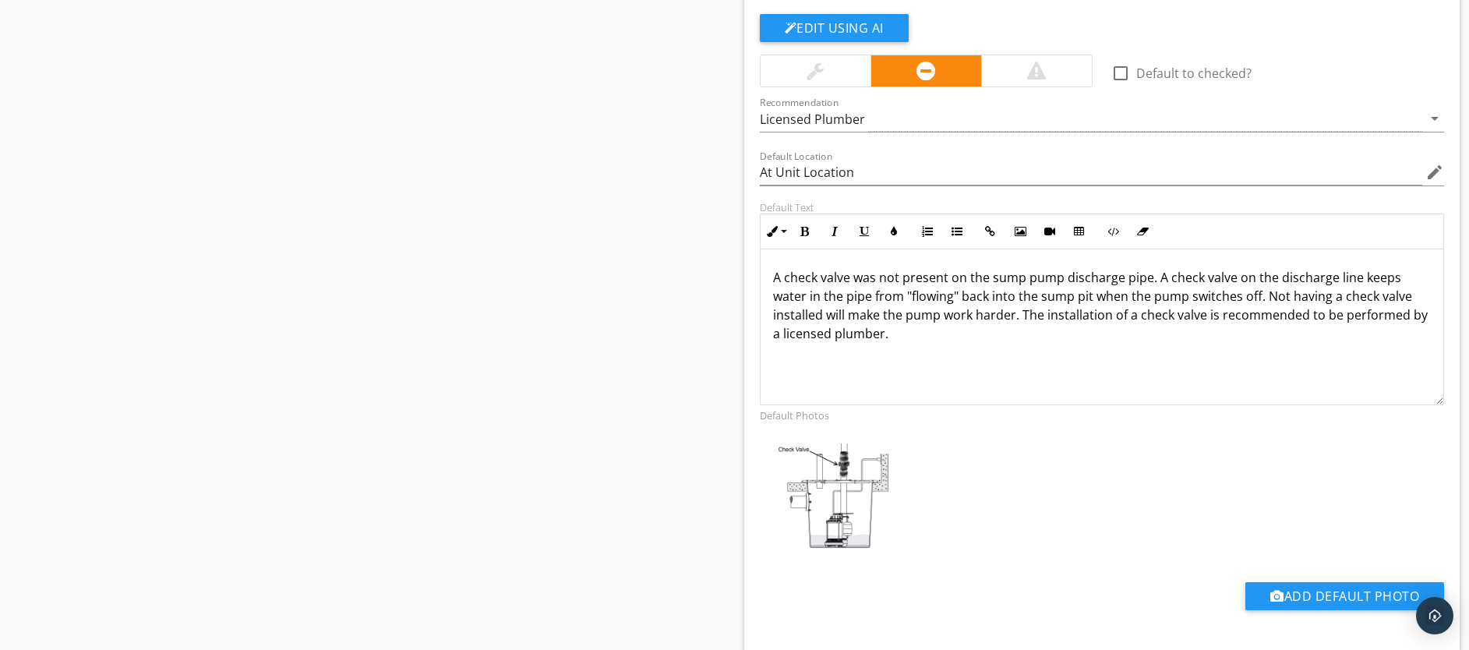
scroll to position [1720, 0]
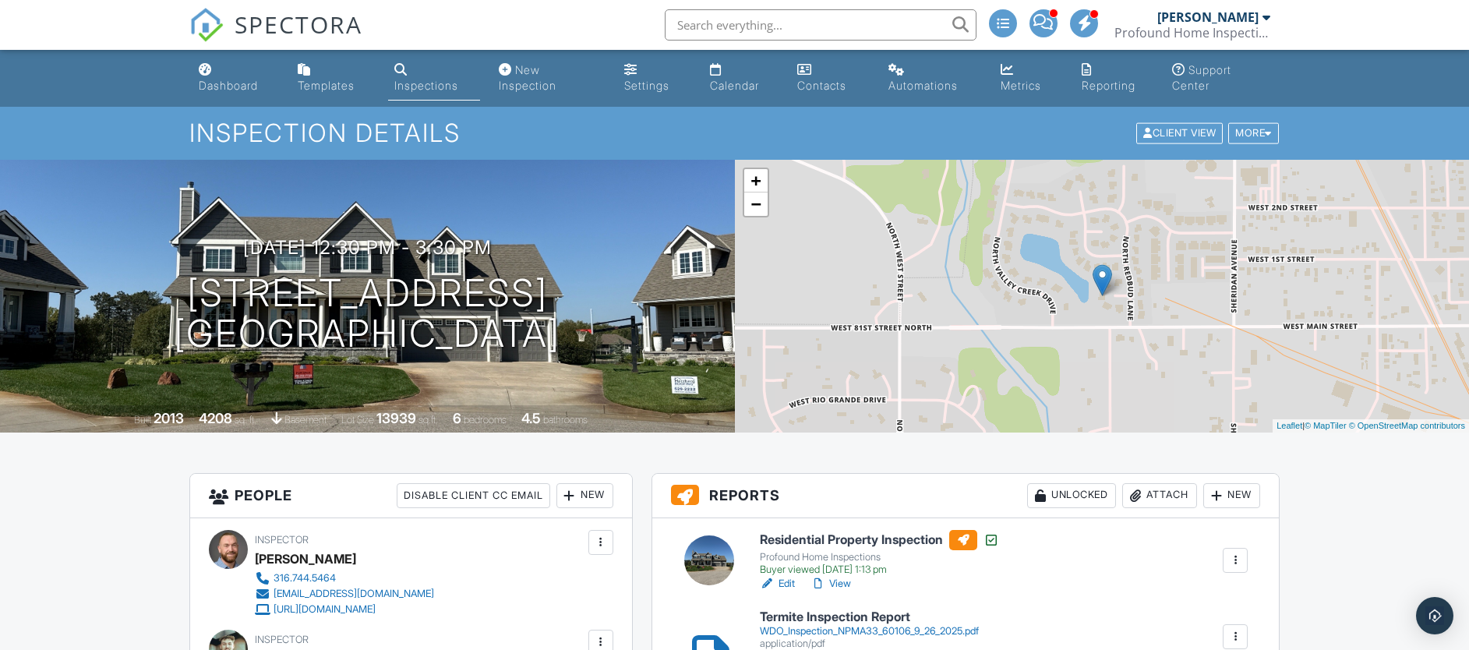
scroll to position [31, 0]
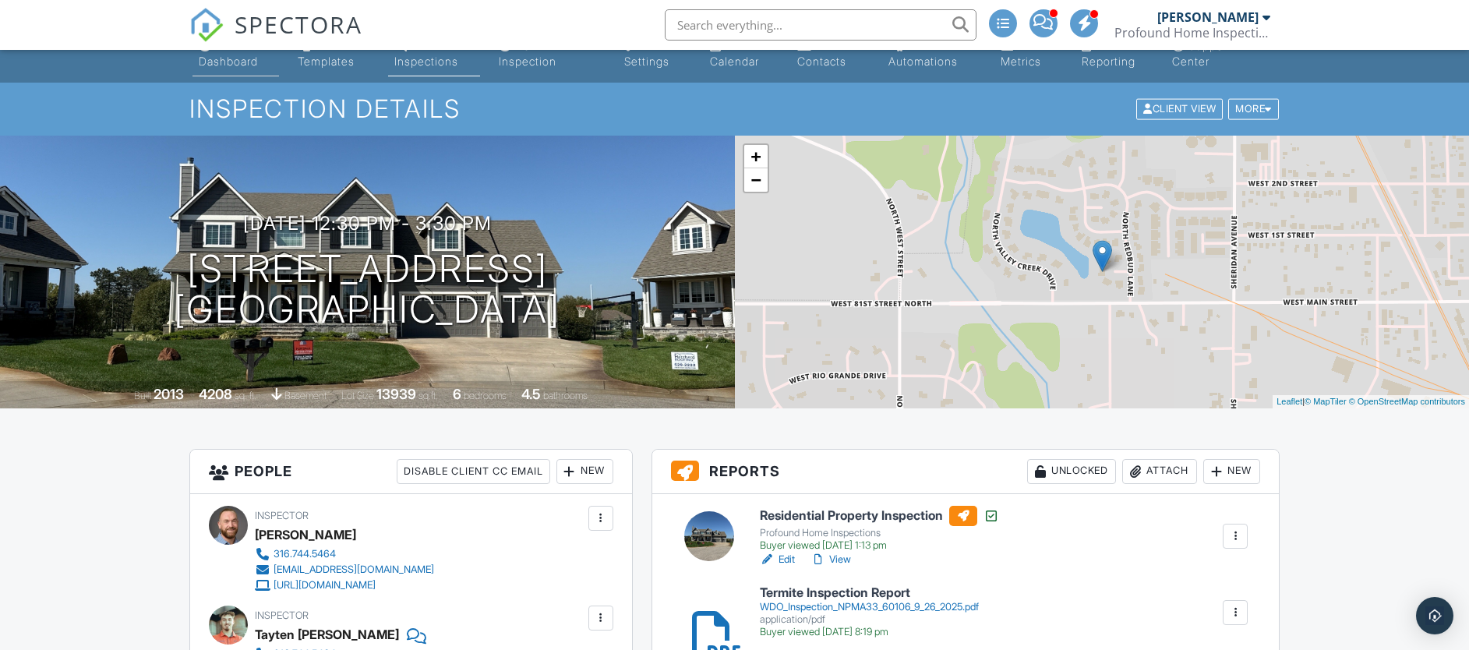
click at [224, 58] on div "Dashboard" at bounding box center [228, 61] width 59 height 13
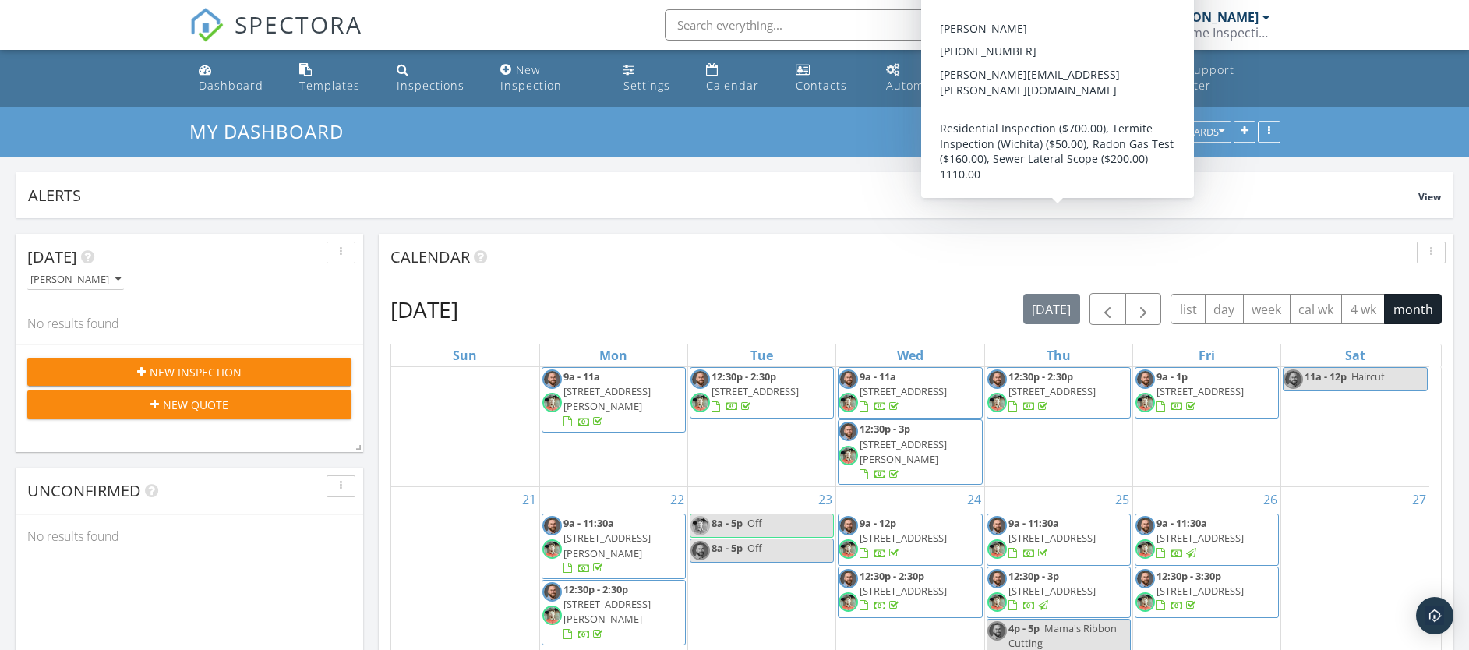
scroll to position [3, 0]
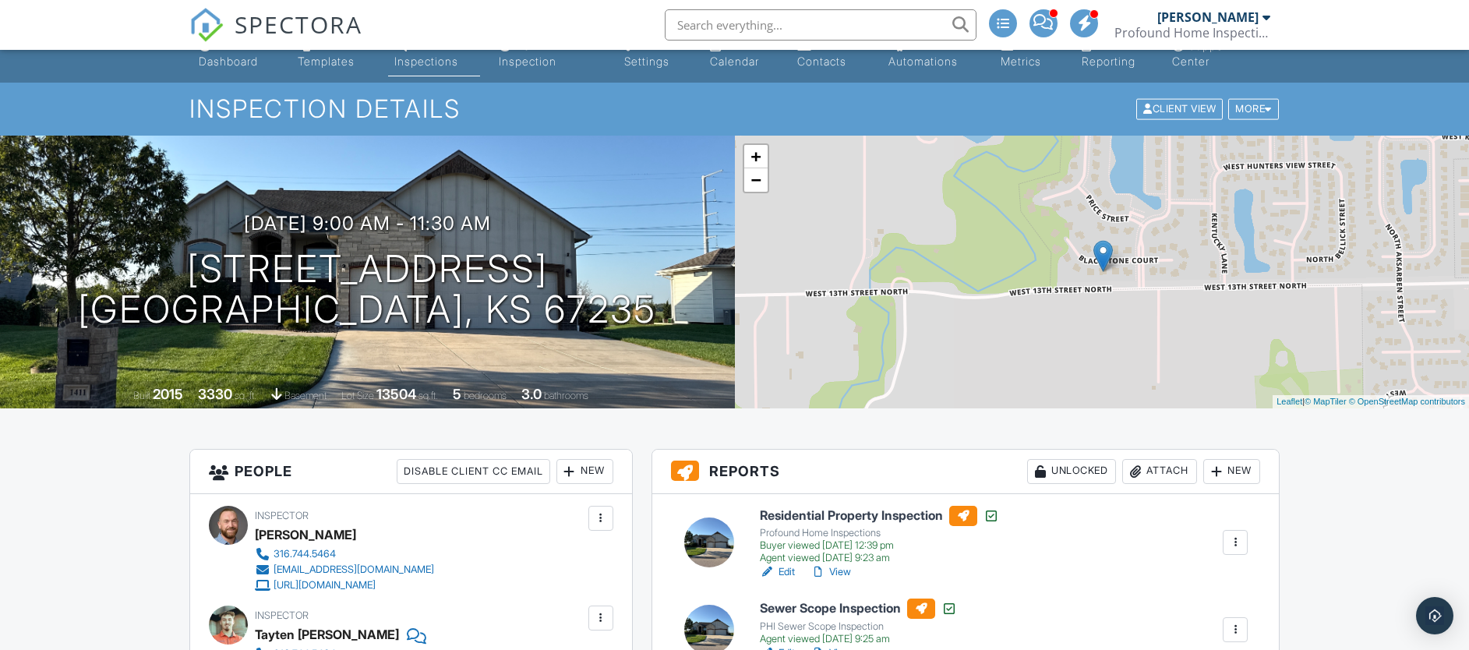
scroll to position [55, 0]
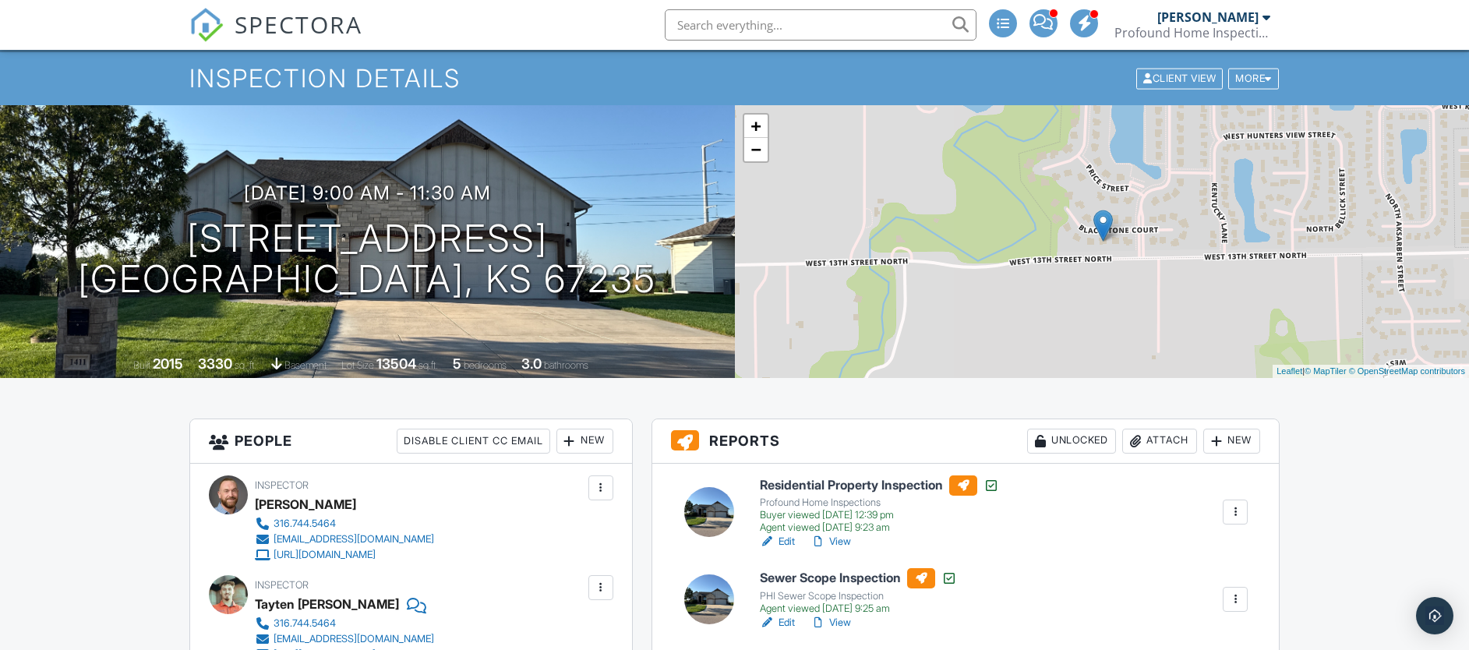
click at [838, 541] on link "View" at bounding box center [830, 542] width 41 height 16
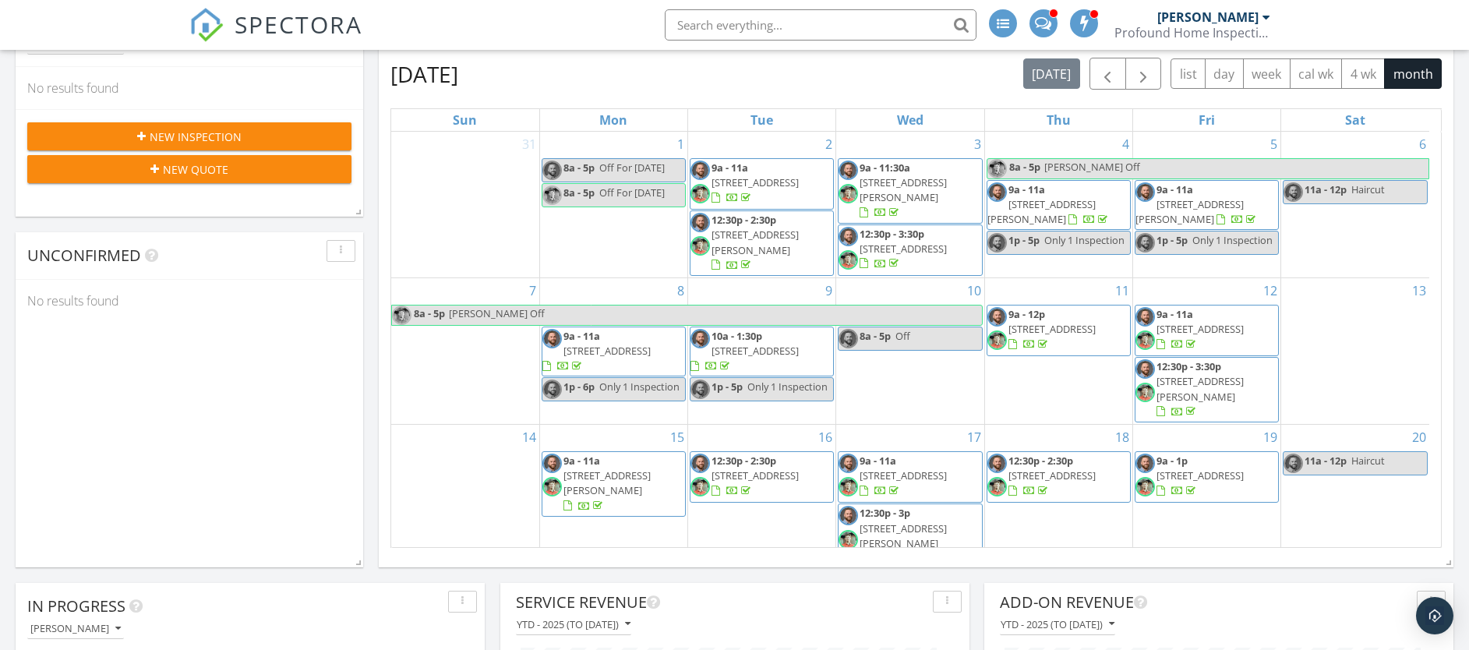
scroll to position [319, 0]
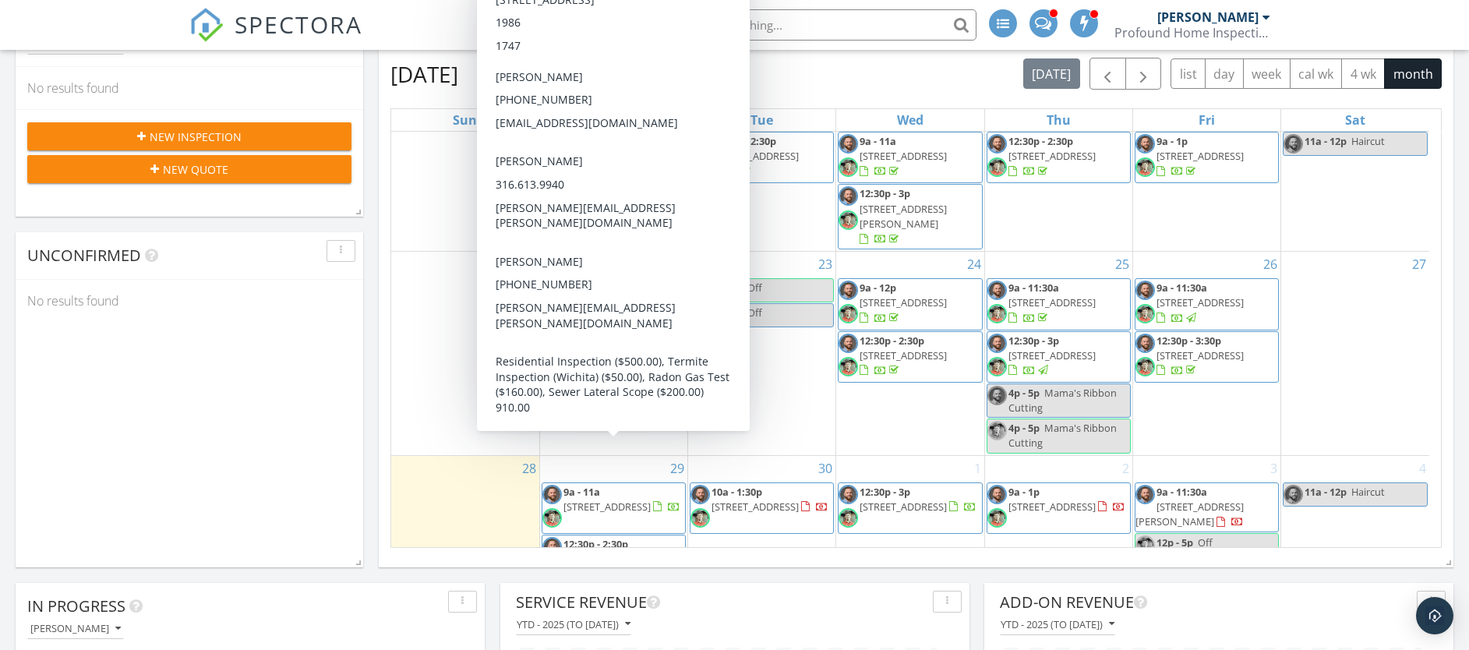
click at [618, 499] on span "2301 N Forest Park St, Derby 67037" at bounding box center [606, 506] width 87 height 14
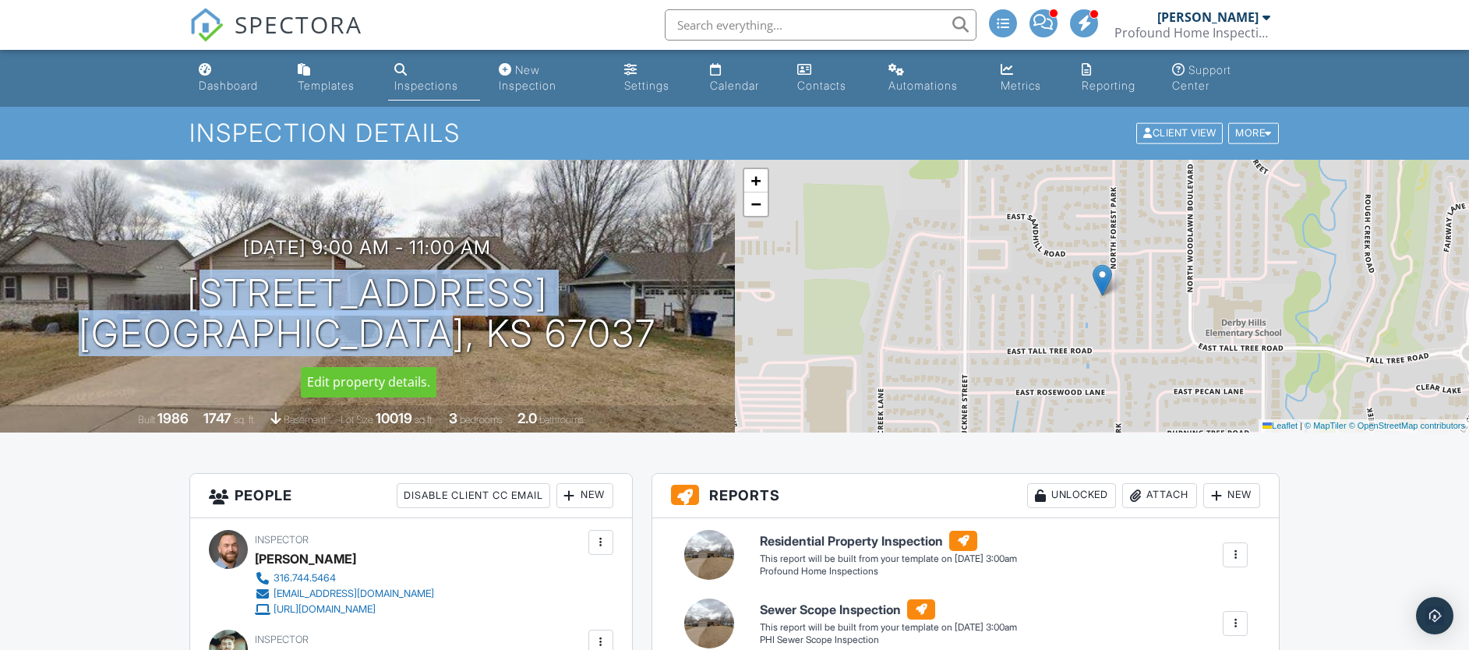
drag, startPoint x: 561, startPoint y: 352, endPoint x: 72, endPoint y: 288, distance: 492.7
click at [72, 288] on div "09/29/2025 9:00 am - 11:00 am 2301 N Forest Park St Derby, KS 67037" at bounding box center [367, 296] width 735 height 118
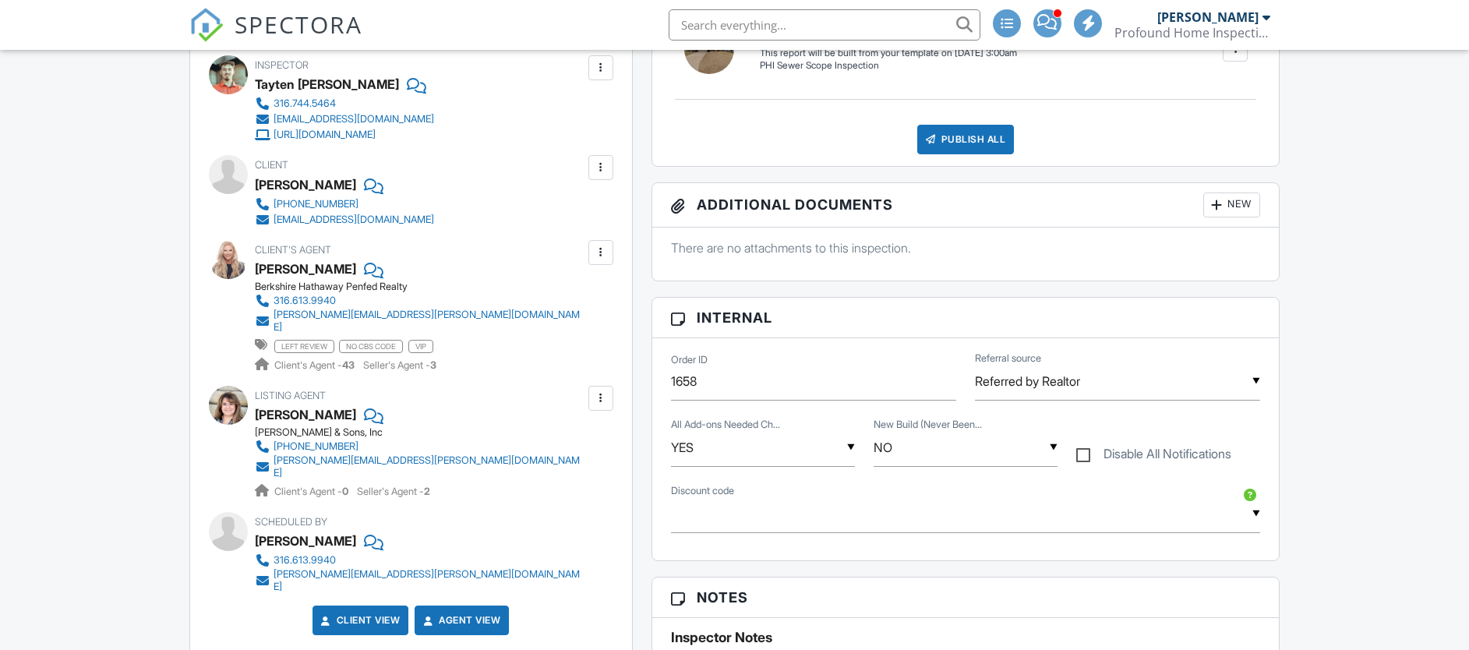
scroll to position [641, 0]
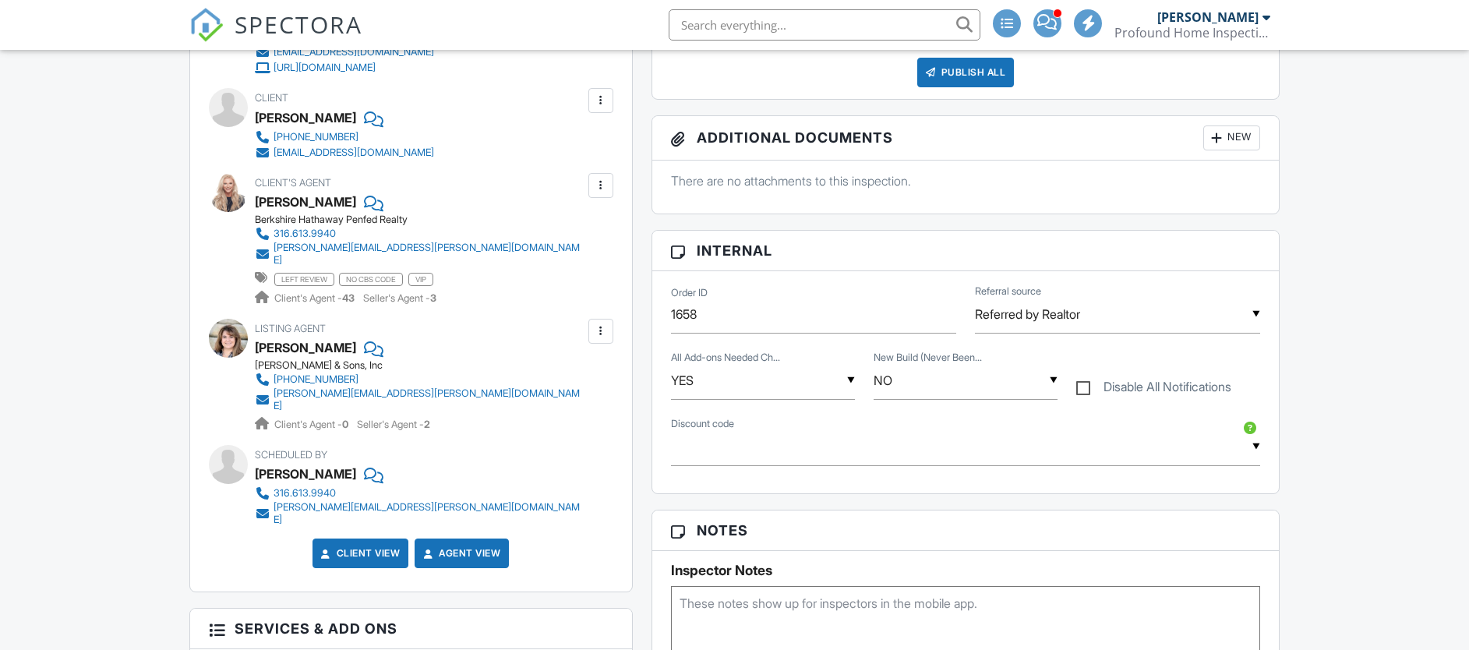
click at [738, 612] on textarea at bounding box center [966, 625] width 590 height 78
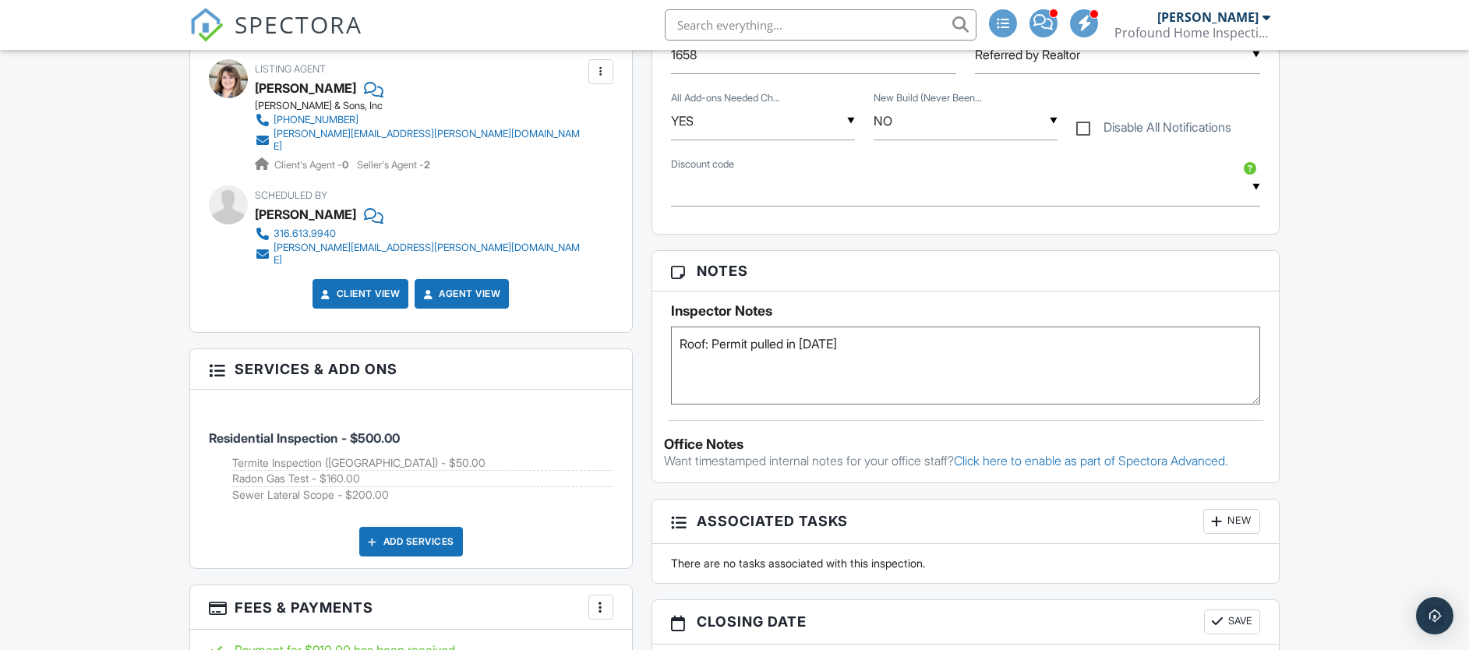
scroll to position [901, 0]
type textarea "Roof: Permit pulled in [DATE]"
click at [1241, 617] on button "Save" at bounding box center [1232, 620] width 56 height 25
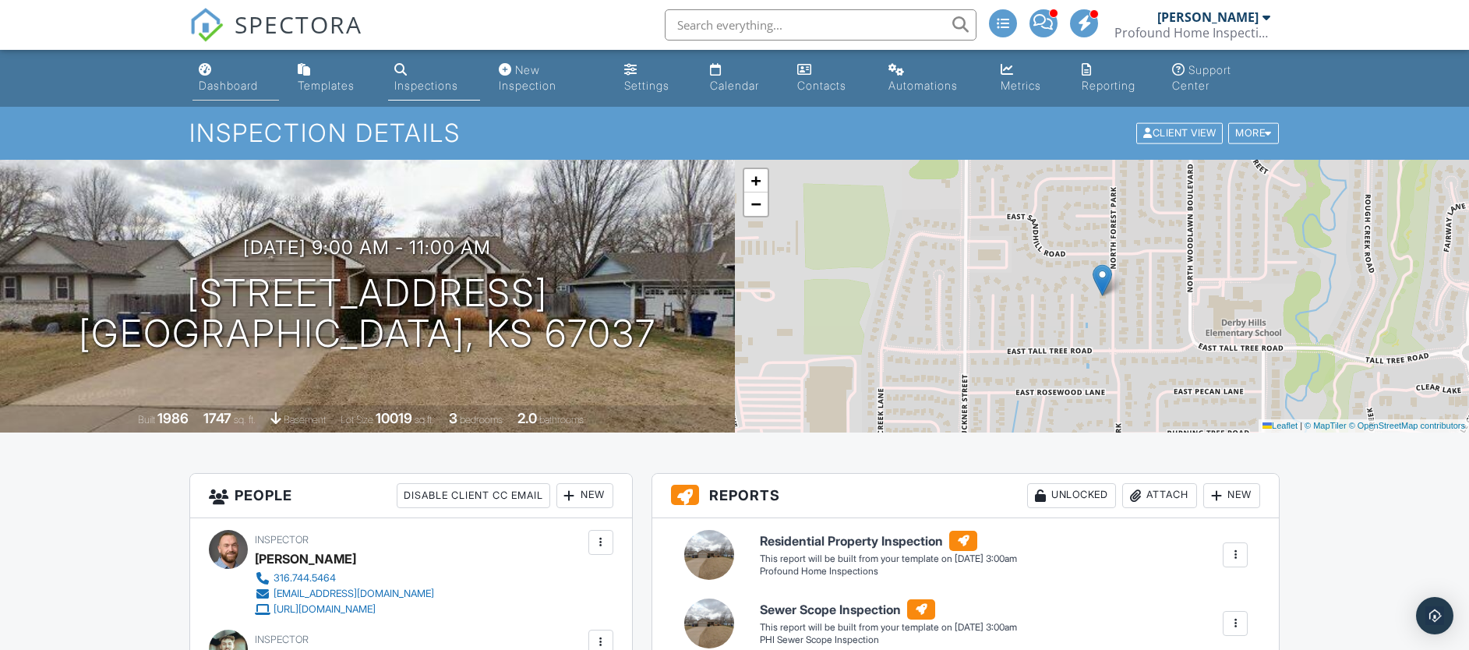
click at [238, 83] on div "Dashboard" at bounding box center [228, 85] width 59 height 13
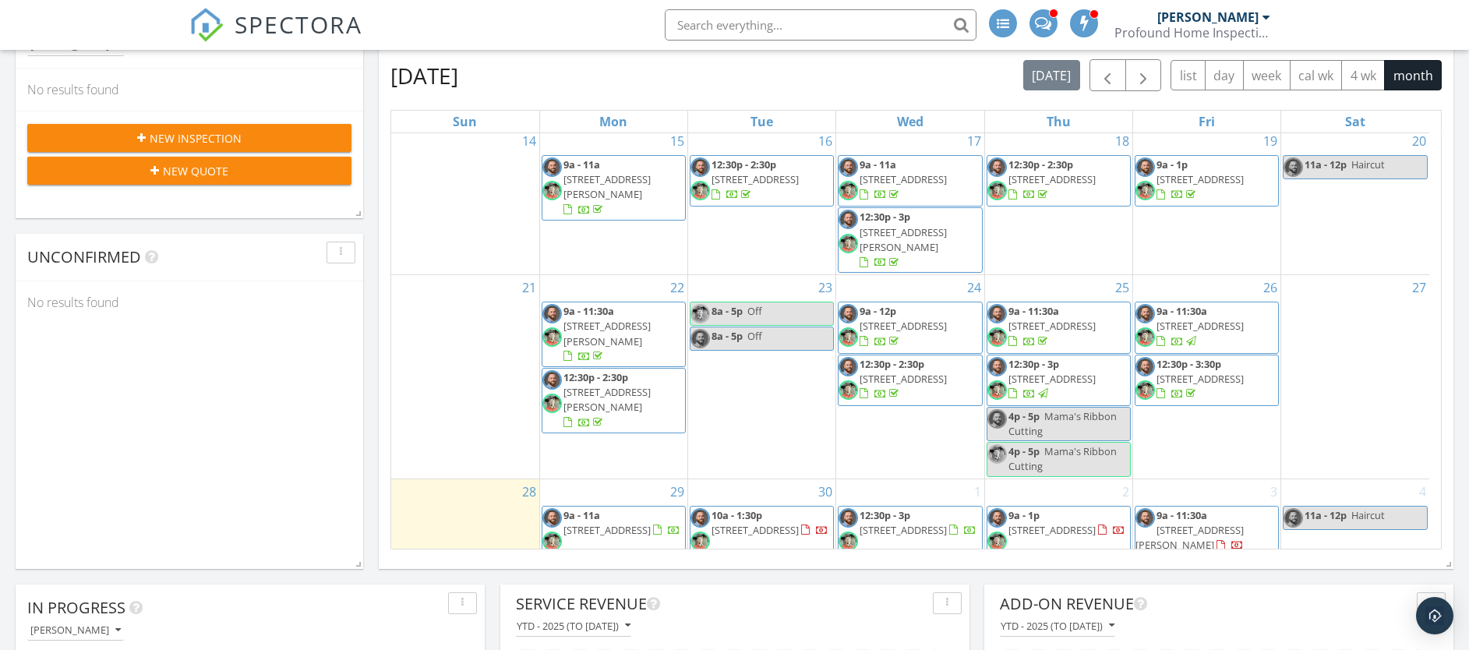
scroll to position [275, 0]
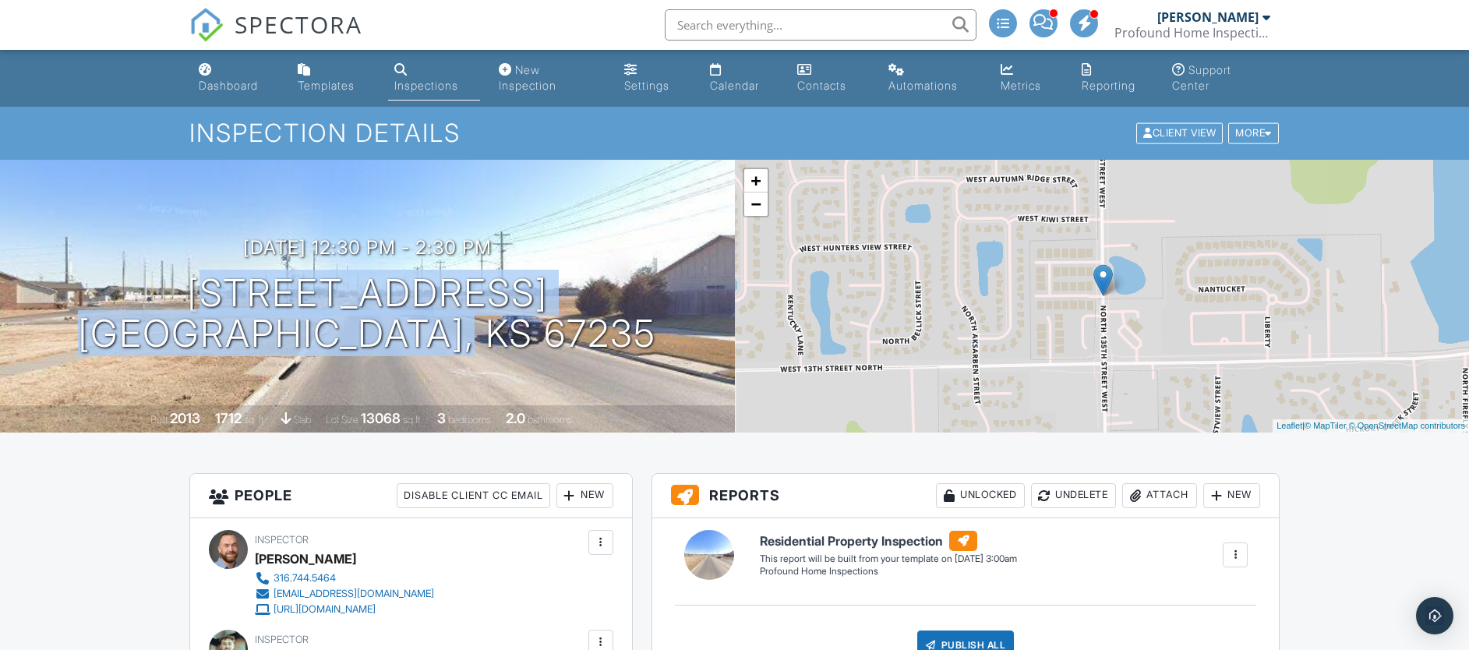
drag, startPoint x: 577, startPoint y: 361, endPoint x: 105, endPoint y: 319, distance: 473.2
click at [105, 319] on div "[DATE] 12:30 pm - 2:30 pm [STREET_ADDRESS] [GEOGRAPHIC_DATA], KS 67235 Built 20…" at bounding box center [367, 296] width 735 height 273
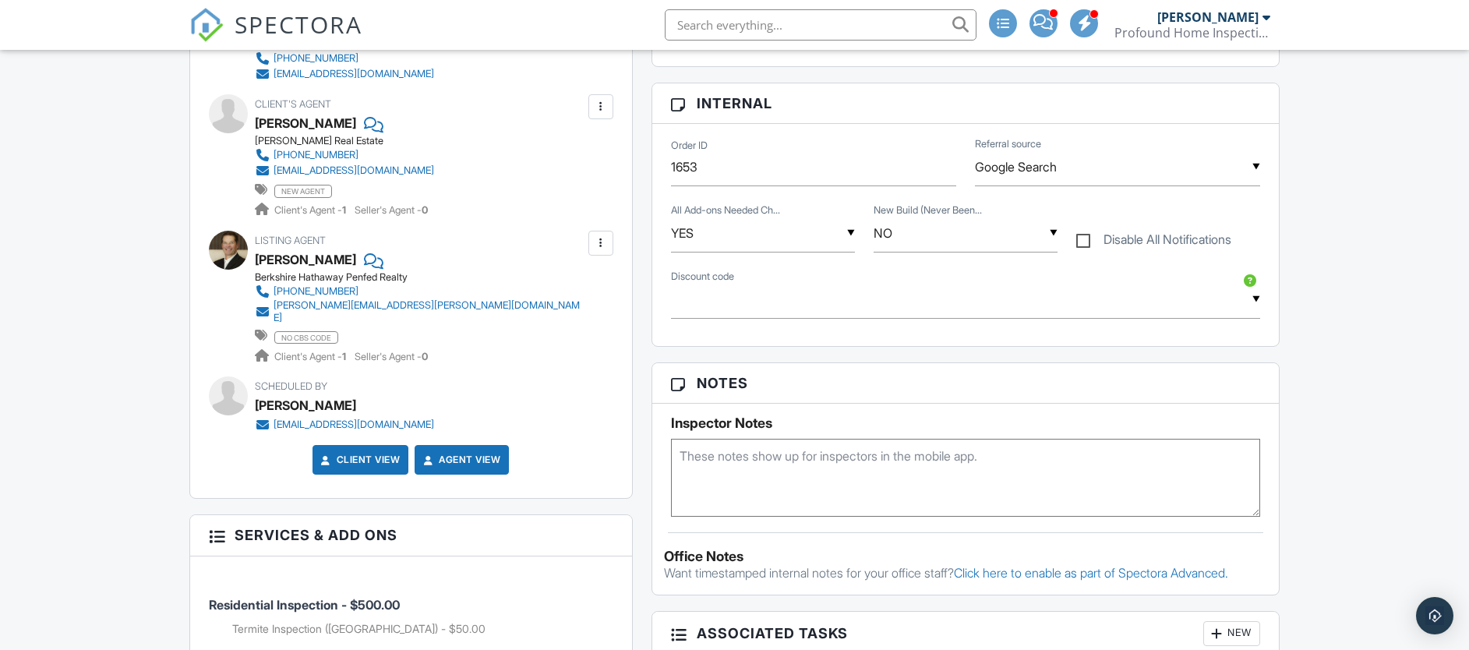
scroll to position [724, 0]
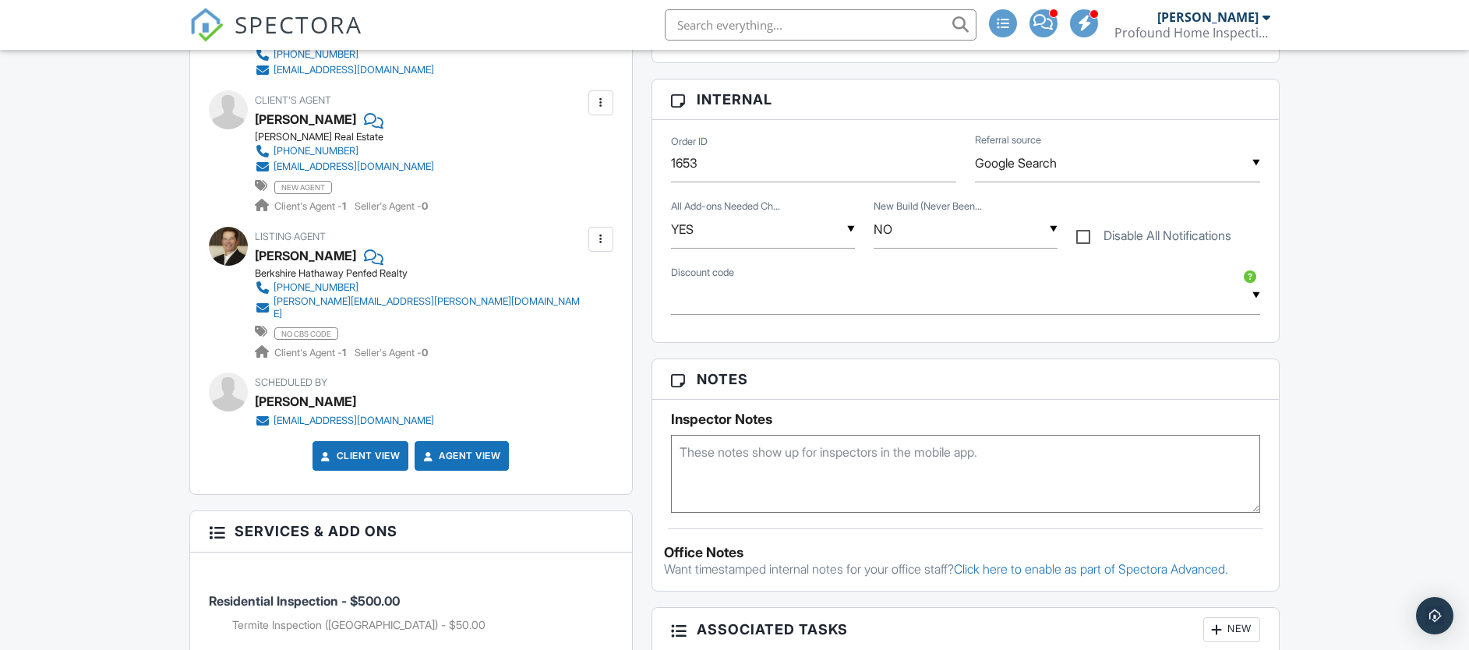
click at [734, 469] on textarea at bounding box center [966, 474] width 590 height 78
type textarea "N"
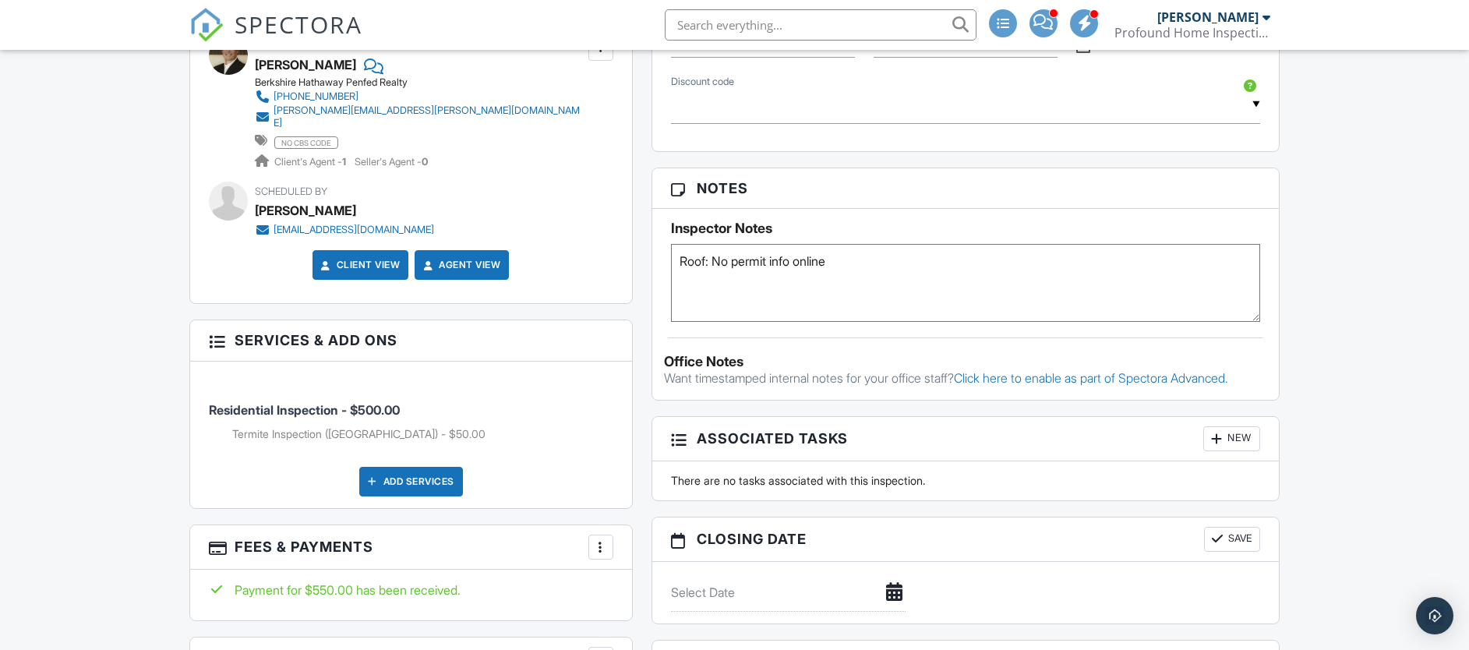
scroll to position [1007, 0]
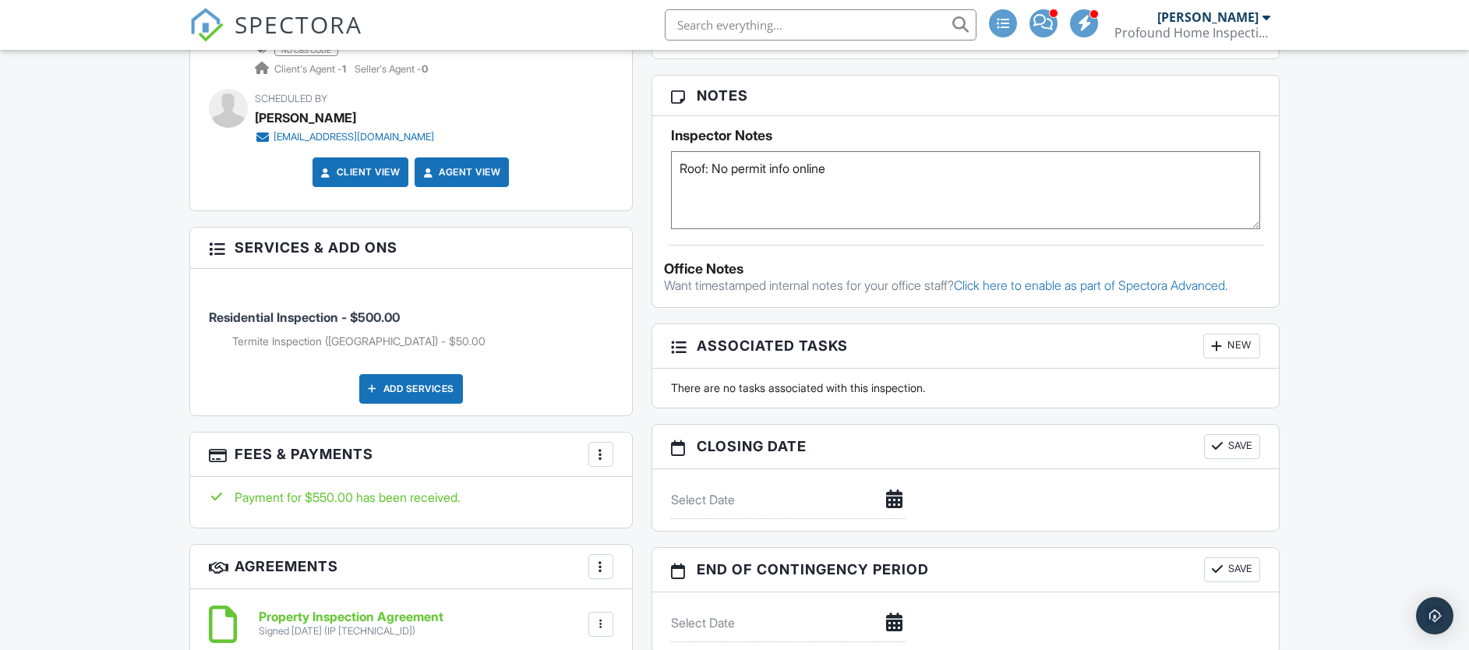
type textarea "Roof: No permit info online"
click at [1232, 452] on button "Save" at bounding box center [1232, 446] width 56 height 25
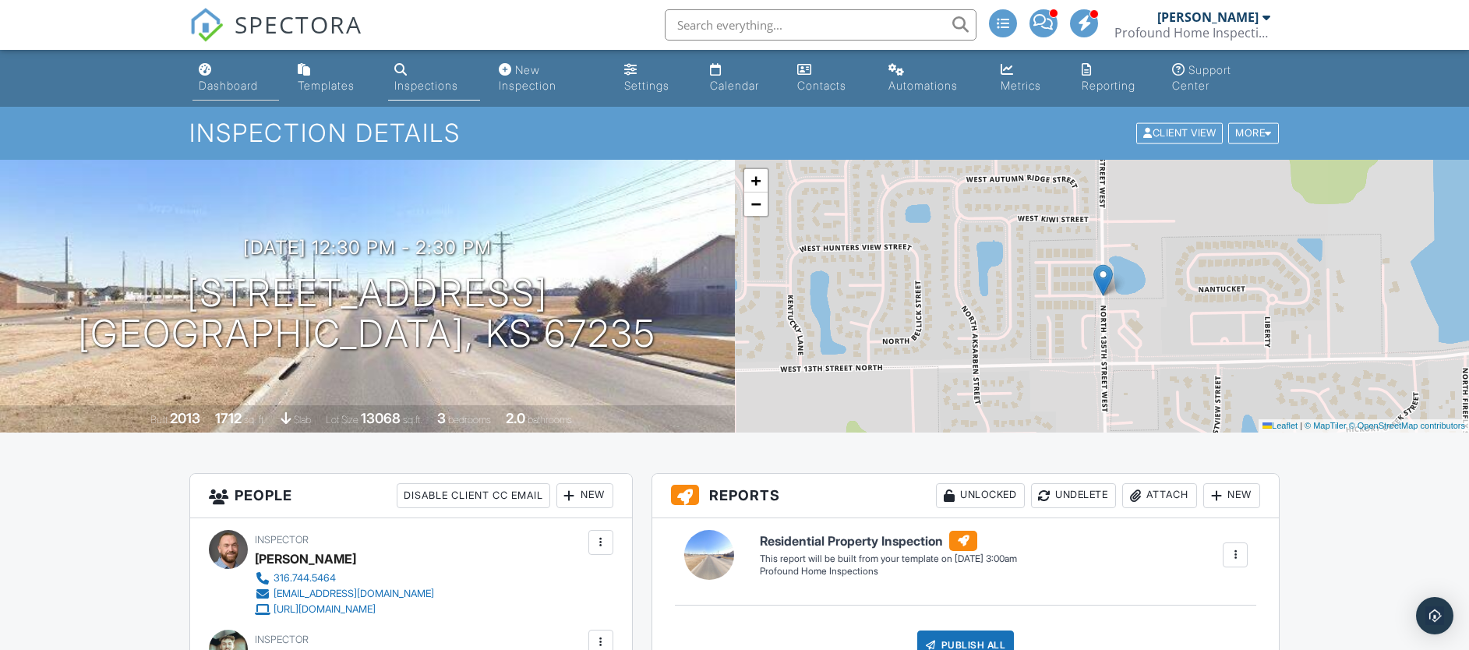
click at [244, 76] on link "Dashboard" at bounding box center [235, 78] width 86 height 44
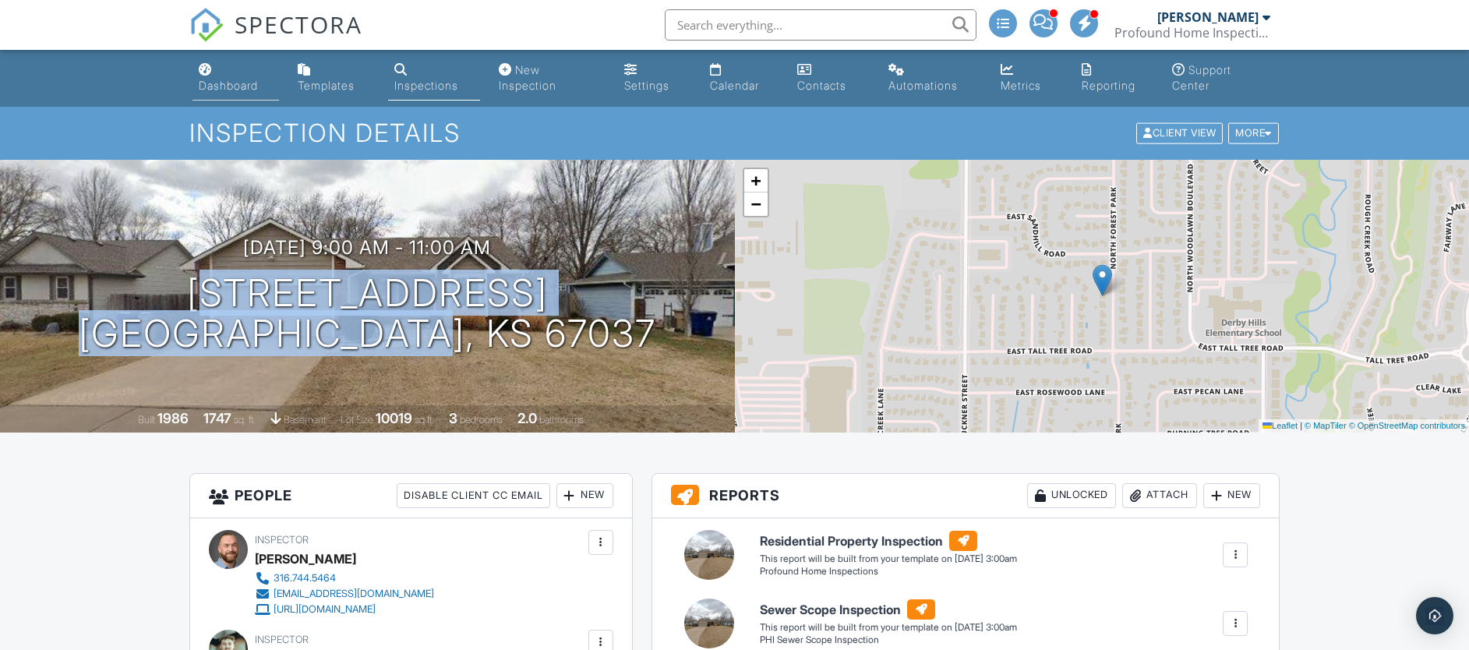
click at [226, 83] on div "Dashboard" at bounding box center [228, 85] width 59 height 13
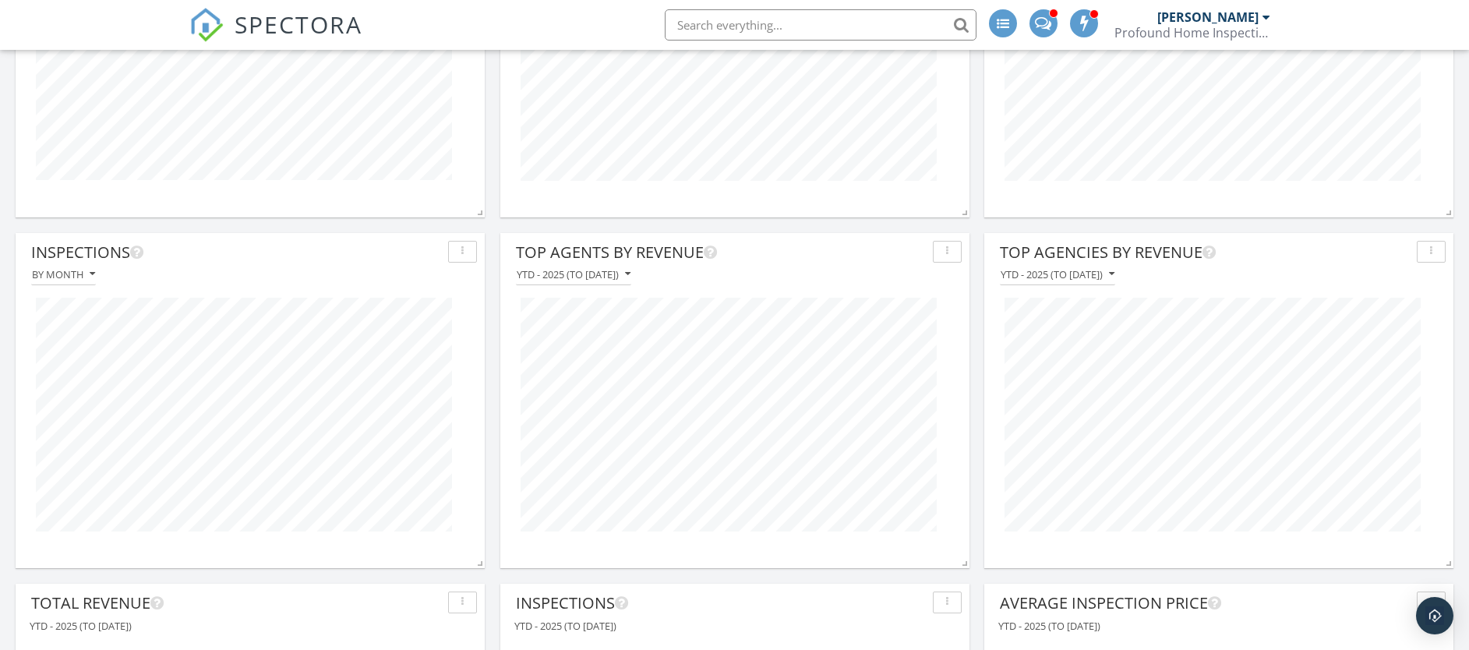
scroll to position [1367, 0]
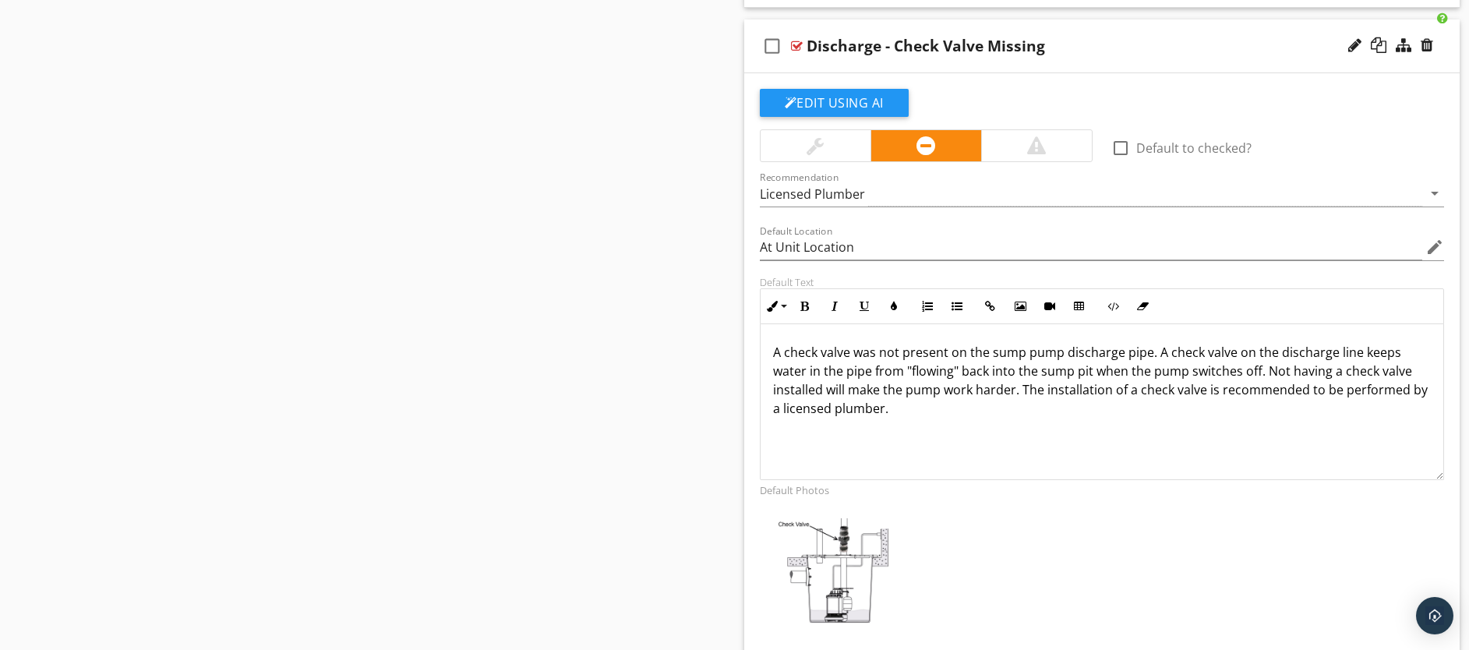
scroll to position [1674, 0]
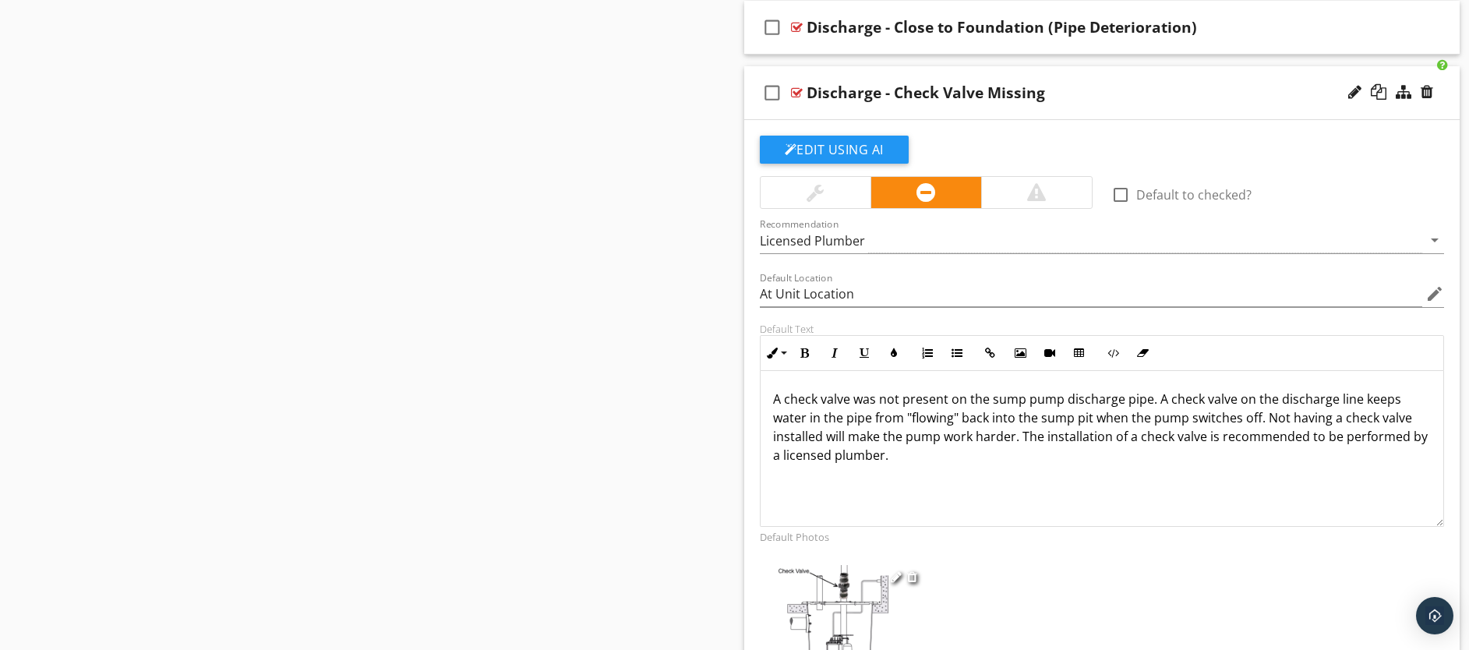
click at [811, 580] on img at bounding box center [838, 622] width 168 height 115
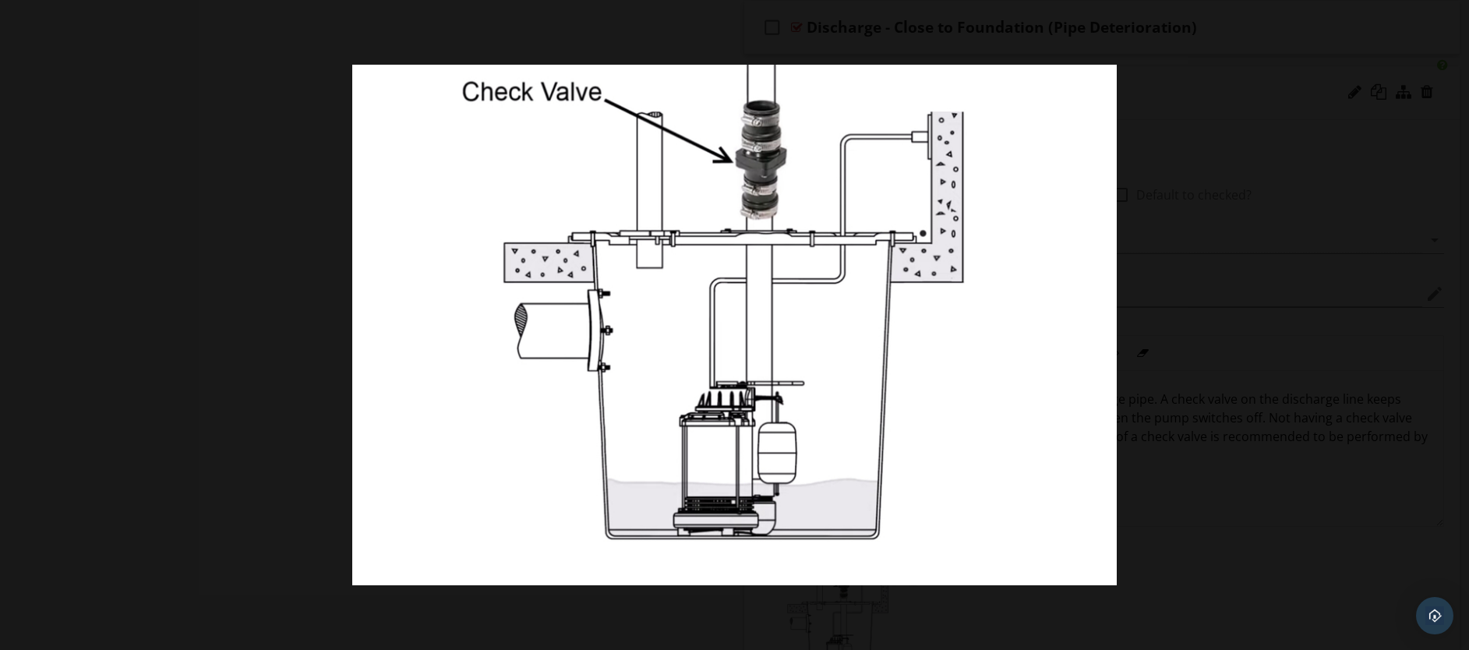
click at [811, 580] on img at bounding box center [734, 325] width 764 height 520
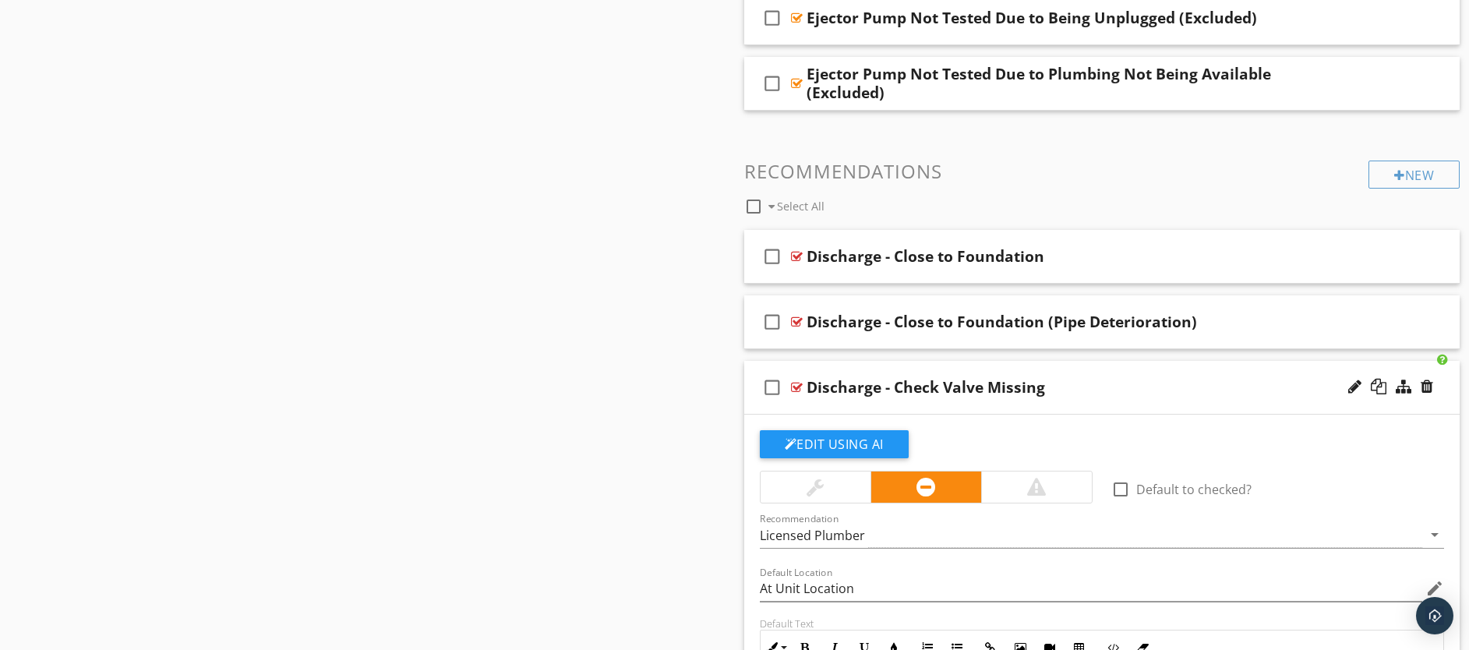
scroll to position [1385, 0]
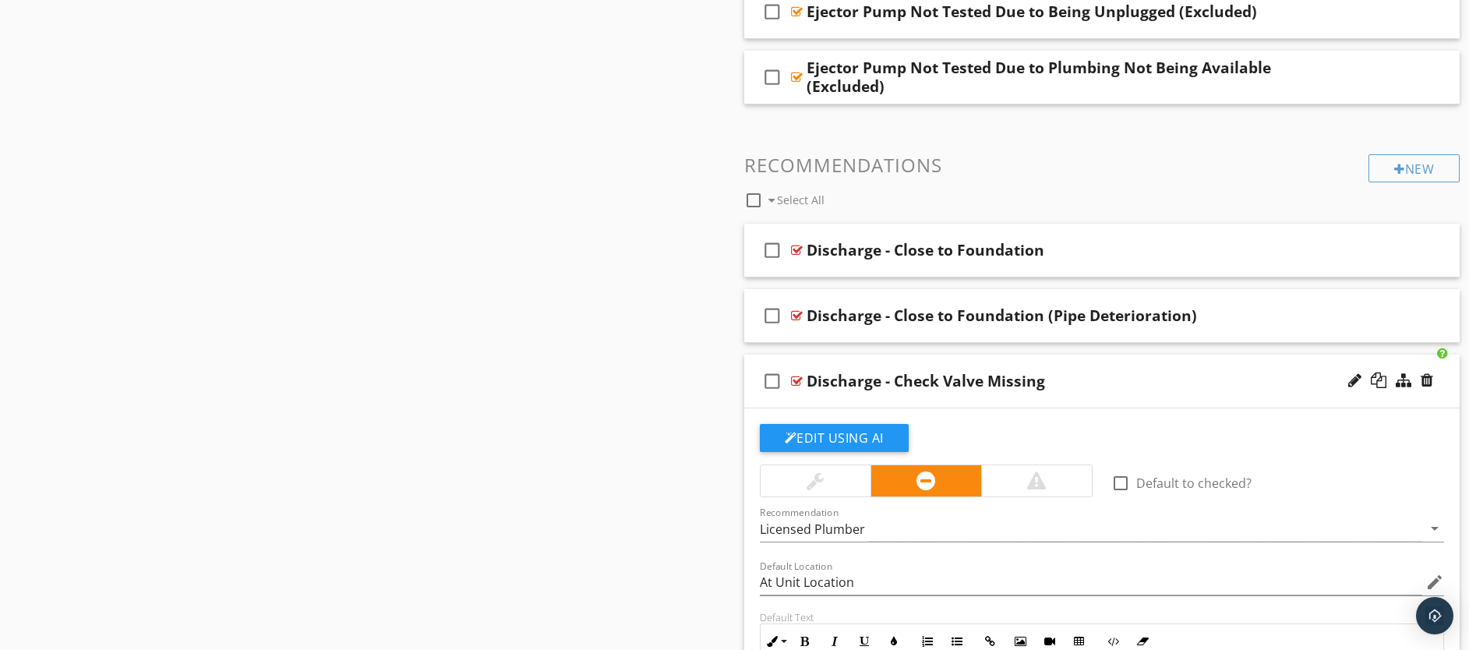
click at [966, 400] on div "check_box_outline_blank Discharge - Check Valve Missing" at bounding box center [1102, 381] width 716 height 54
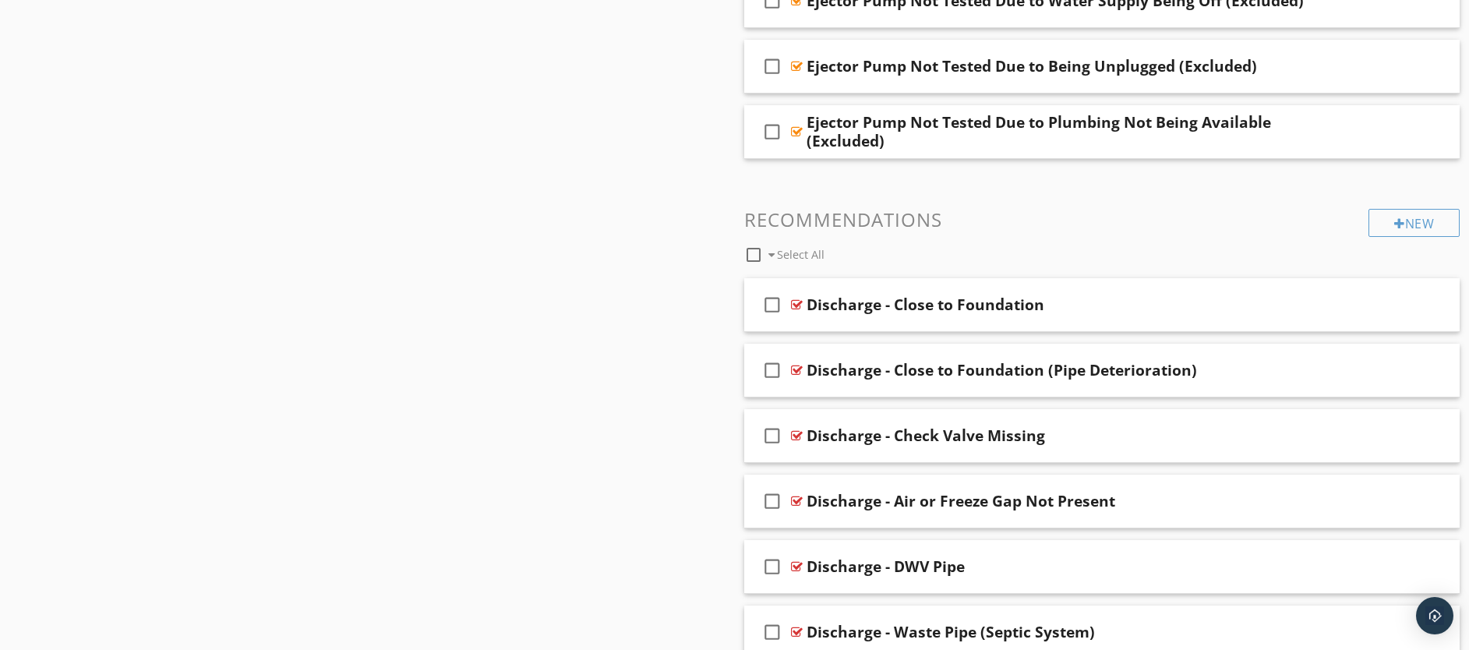
scroll to position [0, 0]
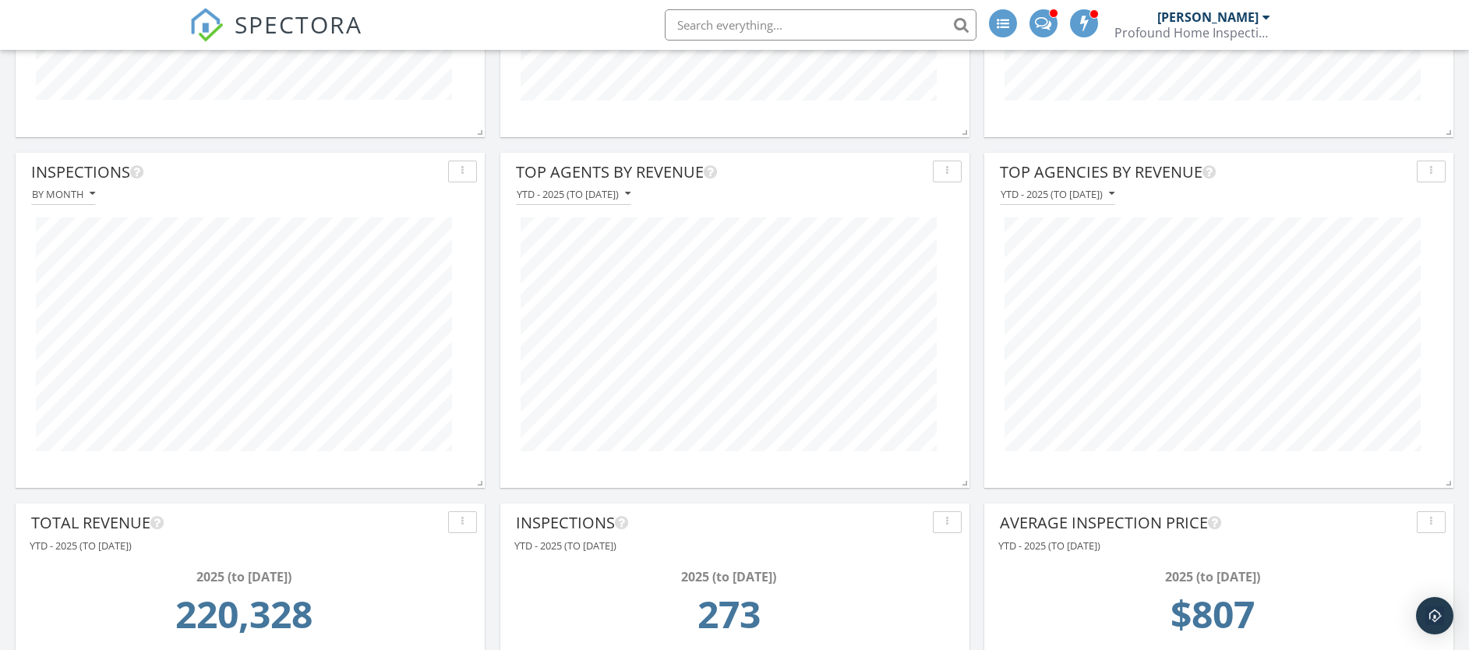
scroll to position [8, 8]
